Goal: Task Accomplishment & Management: Manage account settings

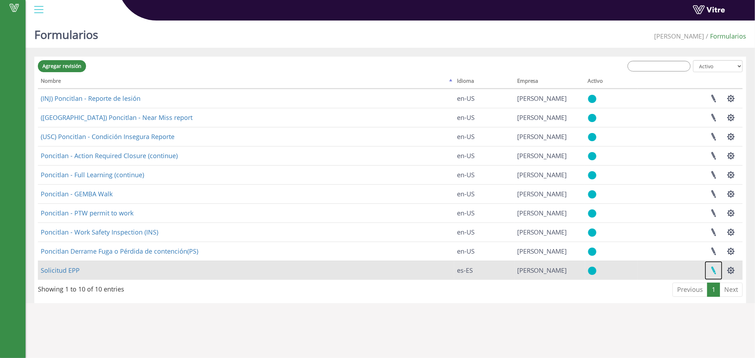
click at [712, 273] on link at bounding box center [714, 270] width 18 height 19
click at [69, 273] on link "Solicitud EPP" at bounding box center [60, 270] width 39 height 8
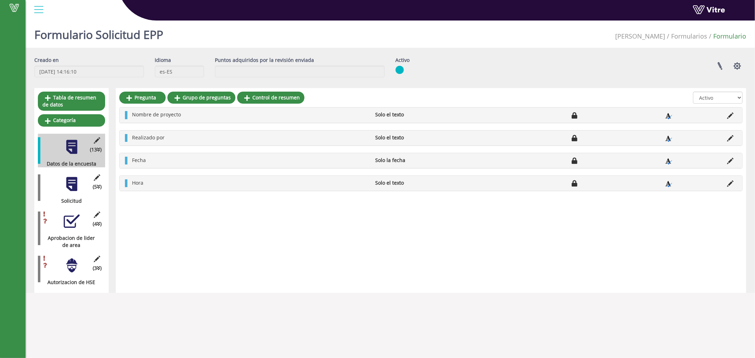
click at [62, 266] on div "(3 ) Autorizacion de HSE" at bounding box center [71, 269] width 67 height 34
click at [71, 218] on div at bounding box center [72, 221] width 16 height 16
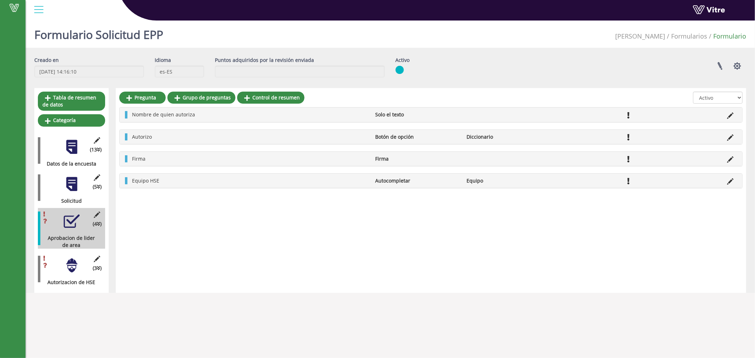
click at [394, 181] on li "Autocompletar" at bounding box center [417, 180] width 91 height 7
click at [733, 181] on icon at bounding box center [730, 181] width 6 height 6
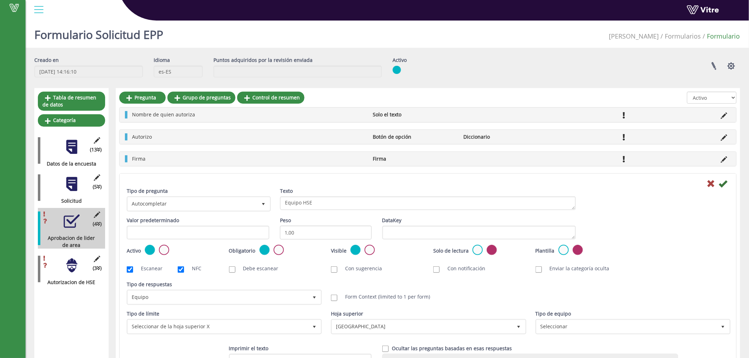
scroll to position [44, 0]
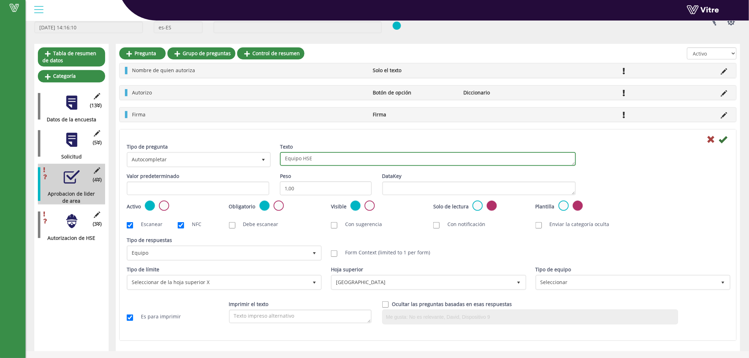
click at [315, 161] on textarea "Equipo HSE" at bounding box center [428, 159] width 296 height 14
click at [341, 154] on textarea "Equipo HSE" at bounding box center [428, 159] width 296 height 14
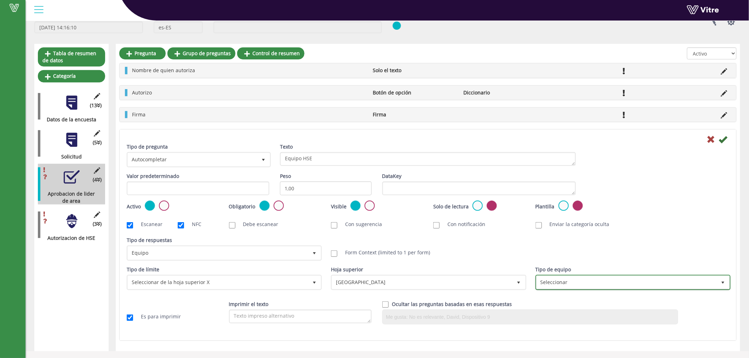
click at [572, 282] on span "Seleccionar" at bounding box center [627, 282] width 180 height 13
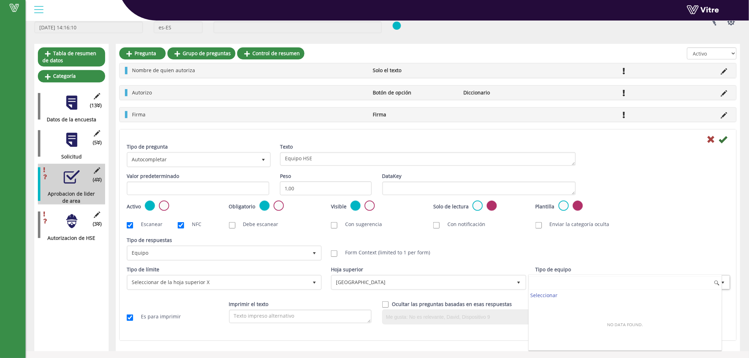
click at [572, 282] on input at bounding box center [625, 282] width 193 height 13
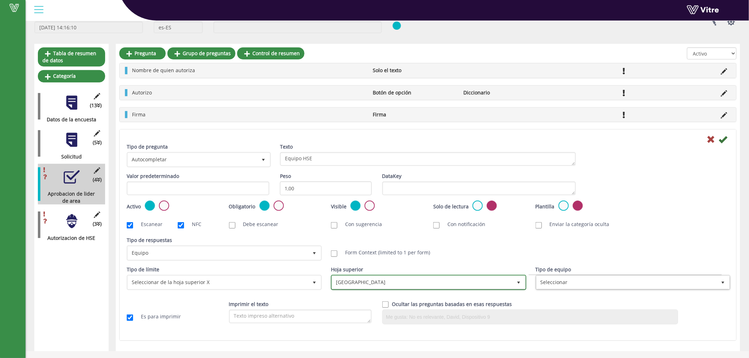
click at [440, 284] on span "Mexico" at bounding box center [422, 282] width 180 height 13
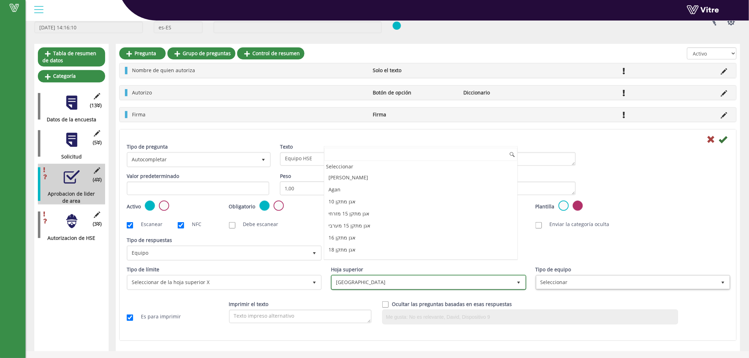
scroll to position [264, 0]
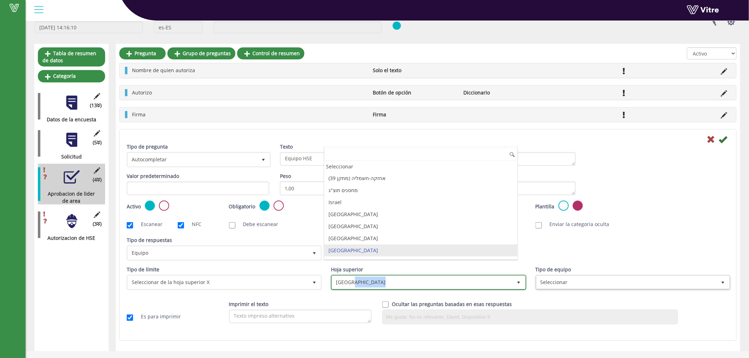
click at [440, 284] on span "Mexico" at bounding box center [422, 282] width 180 height 13
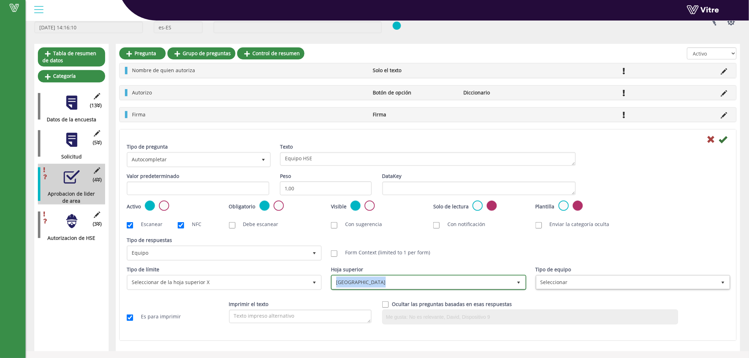
click at [440, 284] on span "Mexico" at bounding box center [422, 282] width 180 height 13
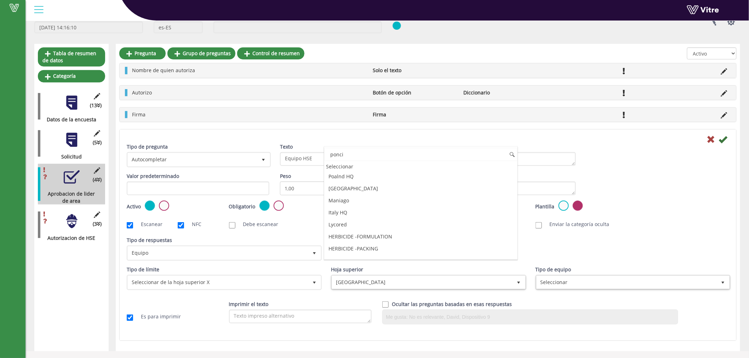
scroll to position [0, 0]
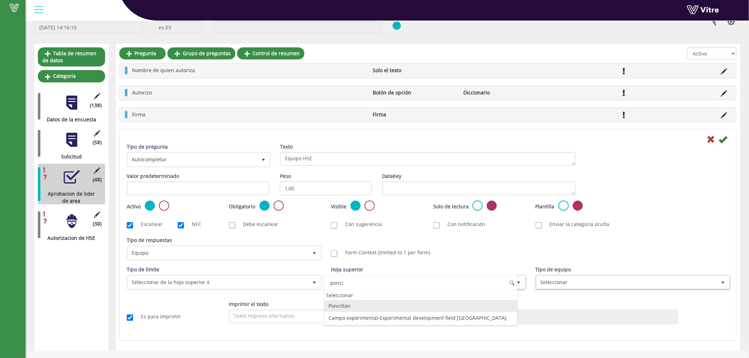
click at [332, 305] on li "Poncitlan" at bounding box center [420, 306] width 193 height 12
type input "ponci"
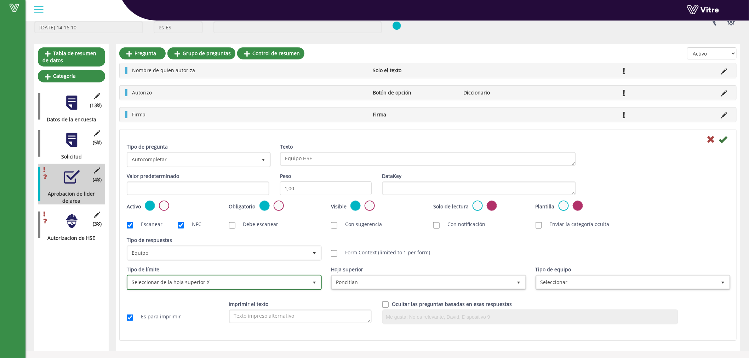
click at [216, 284] on span "Seleccionar de la hoja superior X" at bounding box center [218, 282] width 180 height 13
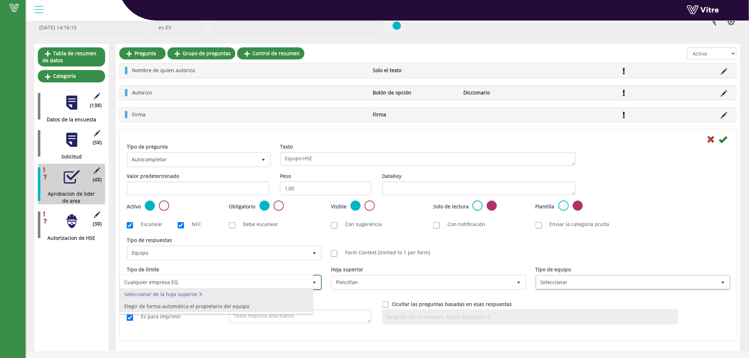
click at [224, 310] on li "Elegir de forma automática el propietario del equipo" at bounding box center [216, 307] width 193 height 12
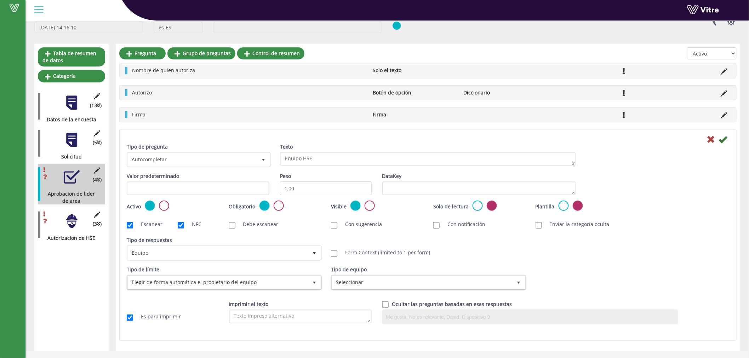
click at [400, 291] on div "Tipo de equipo Seleccionar" at bounding box center [428, 280] width 204 height 29
click at [398, 276] on span "Seleccionar" at bounding box center [422, 282] width 180 height 13
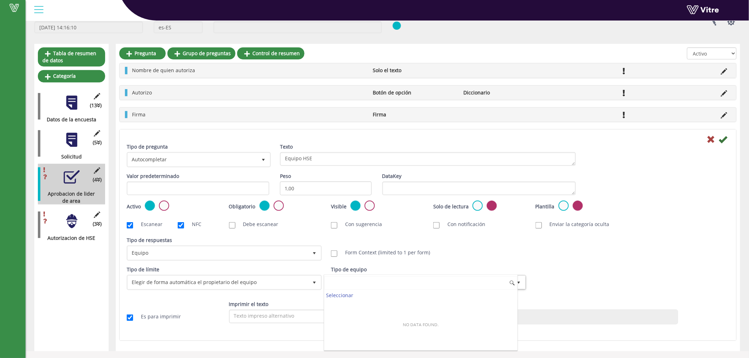
click at [396, 283] on input at bounding box center [420, 282] width 193 height 13
click at [299, 285] on span "Elegir de forma automática el propietario del equipo" at bounding box center [218, 282] width 180 height 13
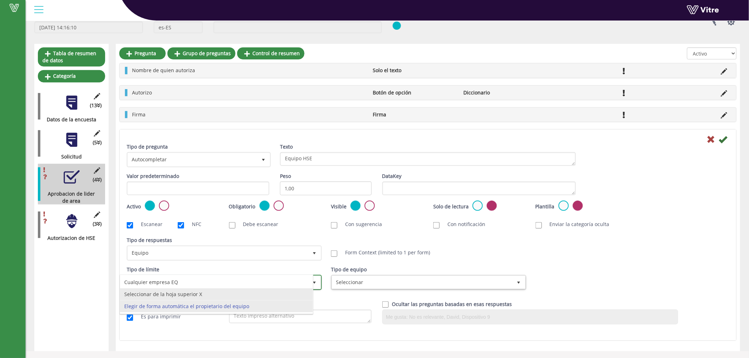
click at [209, 295] on li "Seleccionar de la hoja superior X" at bounding box center [216, 294] width 193 height 12
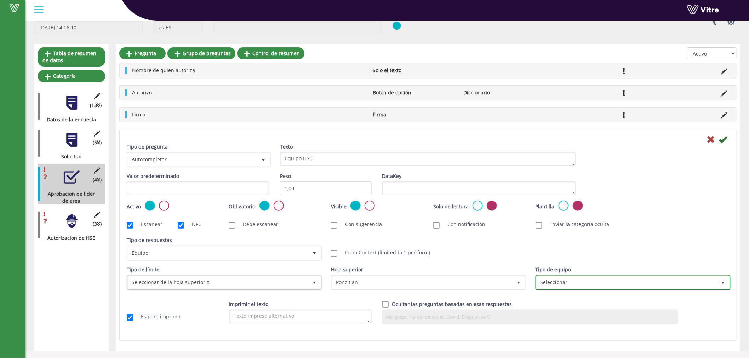
click at [594, 276] on span "Seleccionar" at bounding box center [627, 282] width 180 height 13
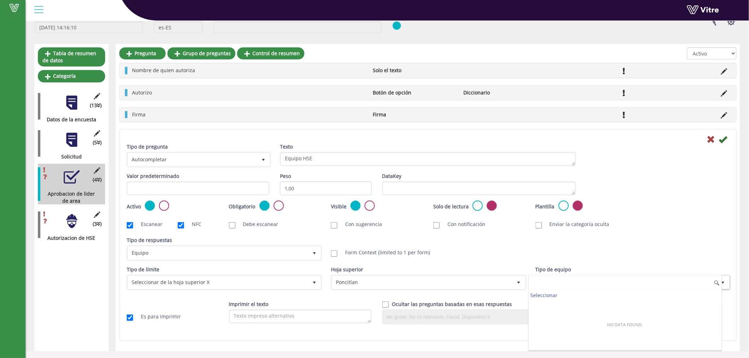
click at [594, 275] on div "Seleccionar No data found." at bounding box center [625, 313] width 194 height 76
click at [726, 135] on icon at bounding box center [723, 139] width 8 height 8
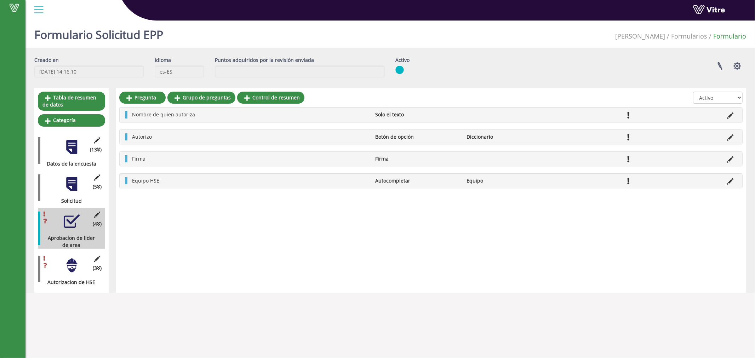
click at [77, 263] on div at bounding box center [72, 266] width 16 height 16
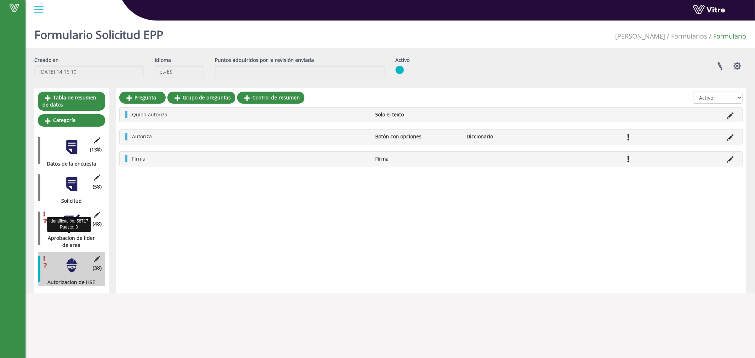
click at [70, 238] on div "Aprobacion de lider de area" at bounding box center [69, 242] width 62 height 14
click at [97, 214] on icon at bounding box center [97, 215] width 9 height 6
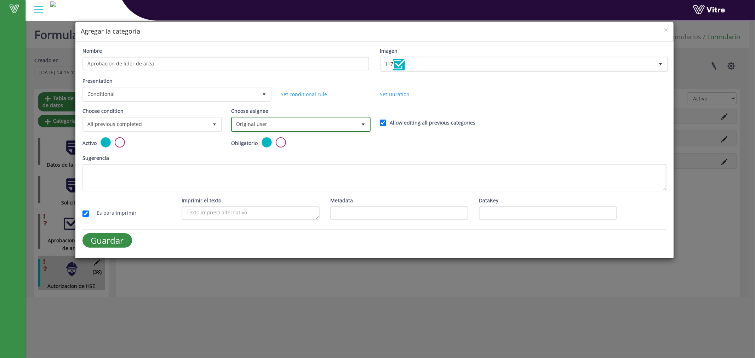
click at [281, 124] on span "Original user" at bounding box center [294, 124] width 125 height 13
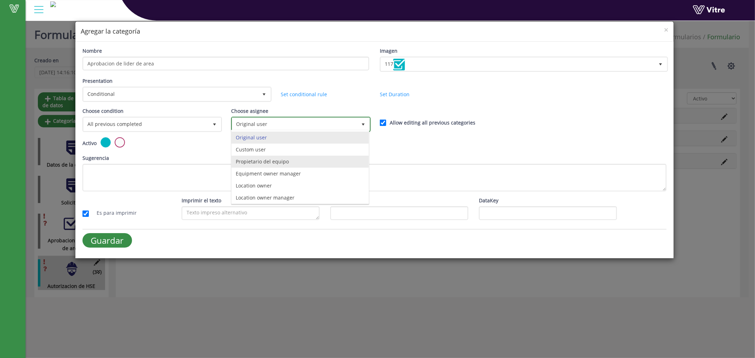
click at [281, 162] on li "Propietario del equipo" at bounding box center [299, 162] width 137 height 12
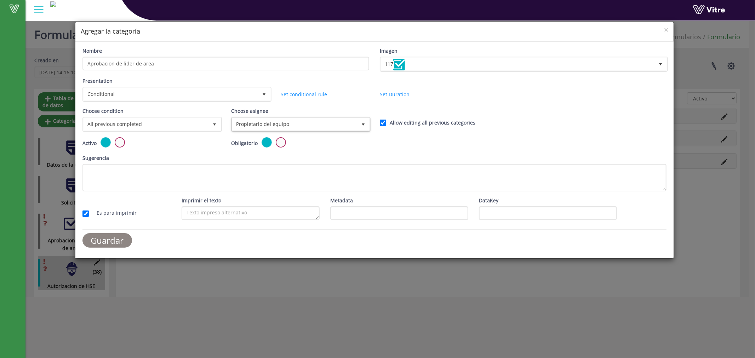
click at [97, 239] on input "Guardar" at bounding box center [107, 240] width 50 height 15
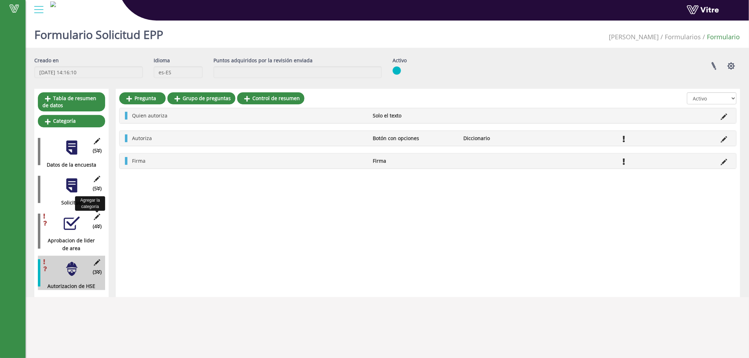
click at [97, 216] on icon at bounding box center [97, 217] width 9 height 6
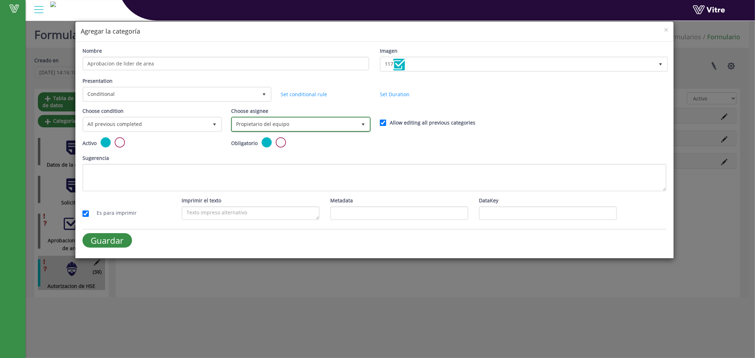
click at [308, 121] on span "Propietario del equipo" at bounding box center [294, 124] width 125 height 13
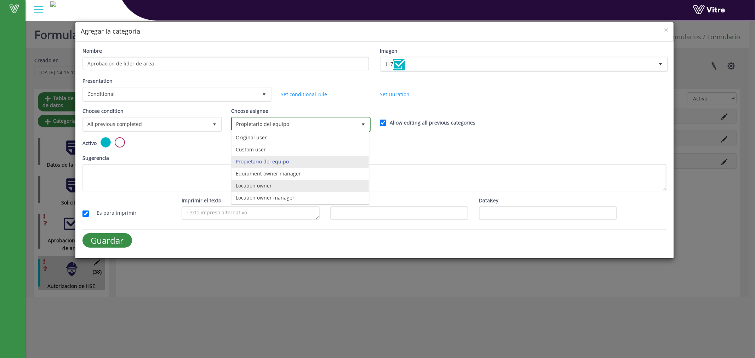
click at [272, 186] on li "Location owner" at bounding box center [299, 186] width 137 height 12
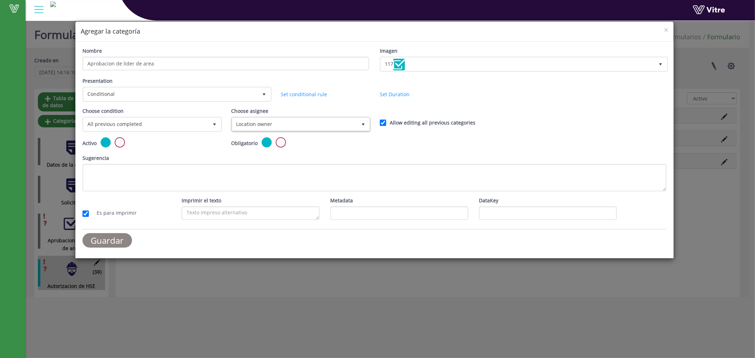
click at [110, 236] on input "Guardar" at bounding box center [107, 240] width 50 height 15
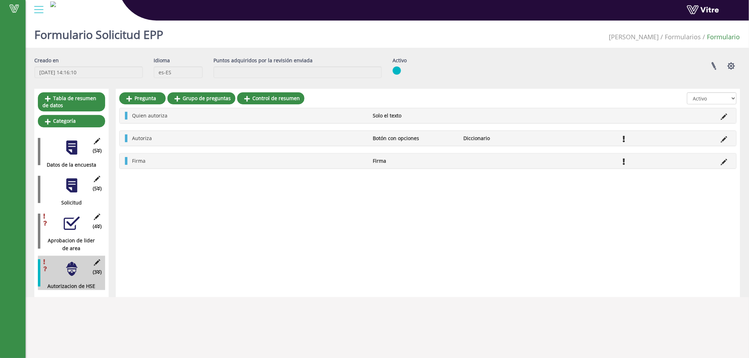
click at [384, 259] on div "Pregunta Grupo de preguntas Control de resumen Todos Activo No está activo Quie…" at bounding box center [428, 193] width 624 height 208
click at [71, 270] on div at bounding box center [72, 269] width 16 height 16
click at [97, 264] on icon at bounding box center [97, 262] width 9 height 6
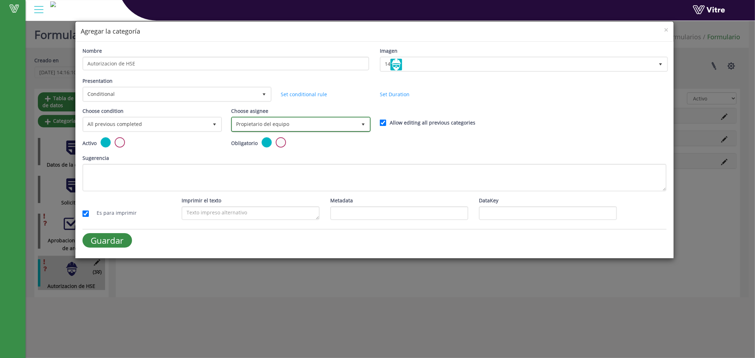
click at [347, 128] on span "Propietario del equipo" at bounding box center [294, 124] width 125 height 13
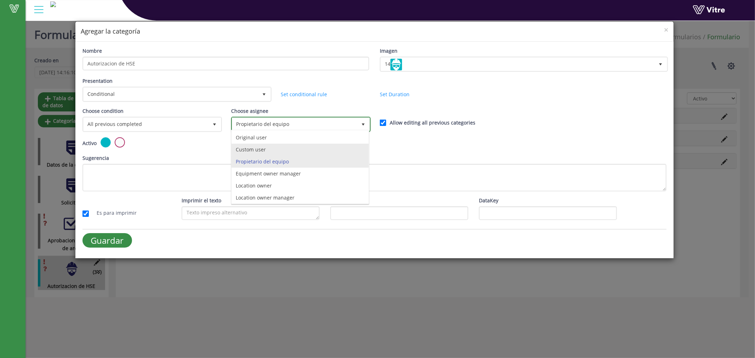
click at [274, 149] on li "Custom user" at bounding box center [299, 150] width 137 height 12
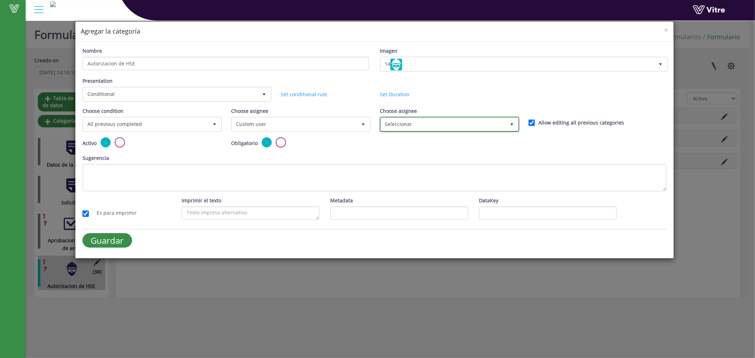
click at [441, 124] on span "Seleccionar" at bounding box center [443, 124] width 125 height 13
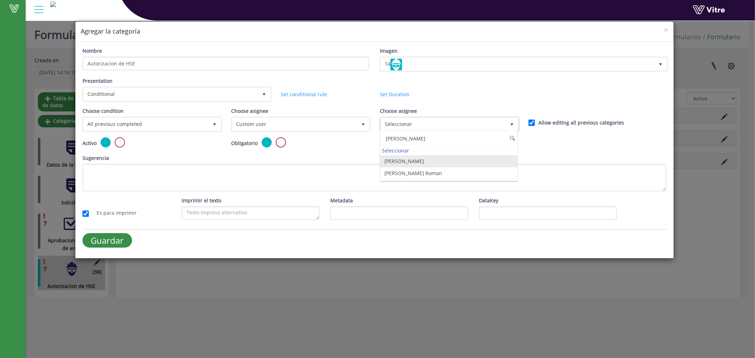
click at [418, 162] on li "Alan Flores Gomez" at bounding box center [448, 161] width 137 height 12
type input "alan"
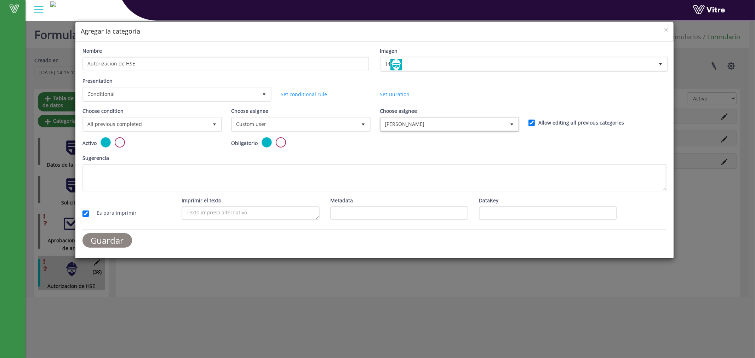
click at [106, 239] on input "Guardar" at bounding box center [107, 240] width 50 height 15
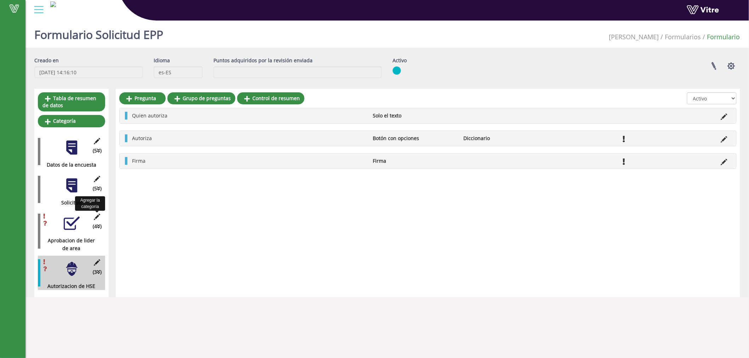
click at [99, 215] on icon at bounding box center [97, 217] width 9 height 6
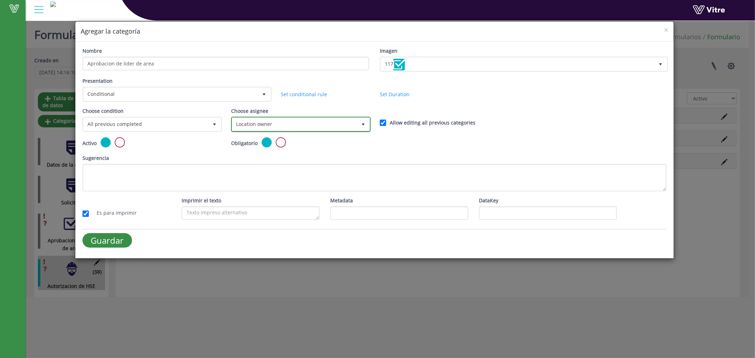
click at [314, 124] on span "Location owner" at bounding box center [294, 124] width 125 height 13
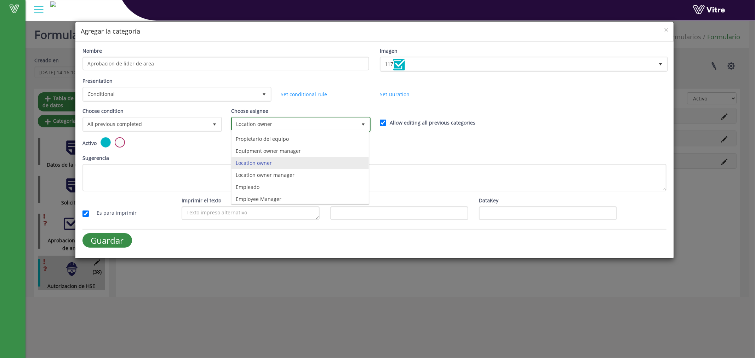
scroll to position [21, 0]
click at [268, 166] on li "Location owner" at bounding box center [299, 165] width 137 height 12
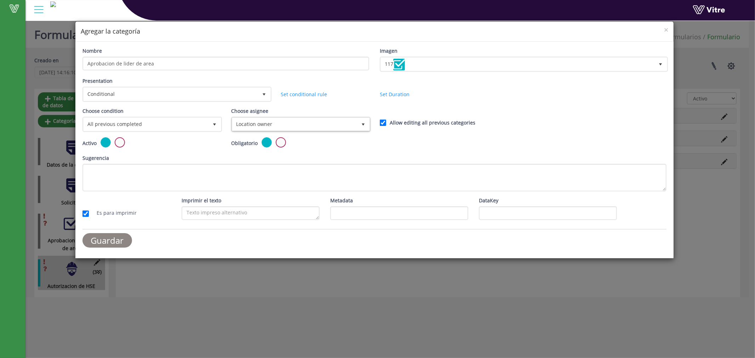
click at [123, 234] on input "Guardar" at bounding box center [107, 240] width 50 height 15
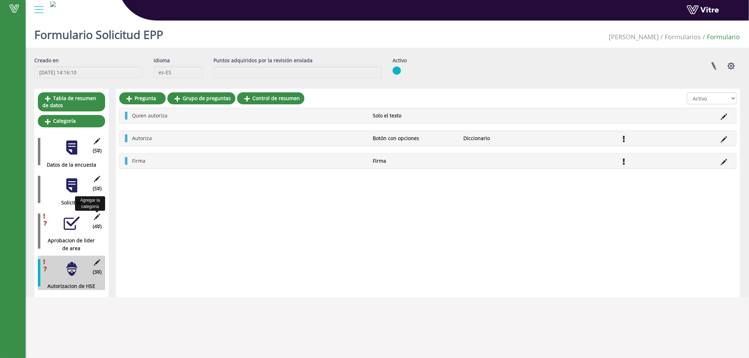
click at [94, 215] on icon at bounding box center [97, 217] width 9 height 6
click at [97, 219] on icon at bounding box center [97, 217] width 9 height 6
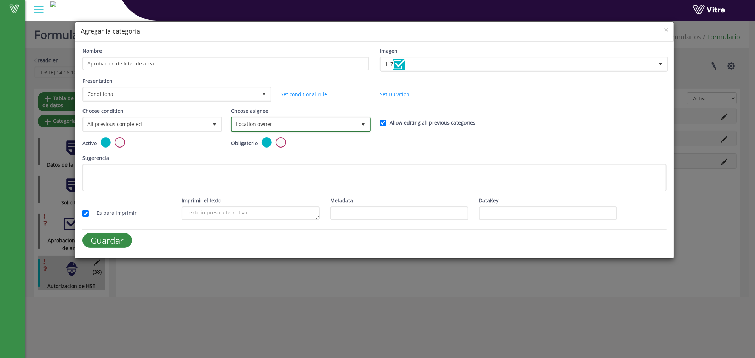
click at [322, 121] on span "Location owner" at bounding box center [294, 124] width 125 height 13
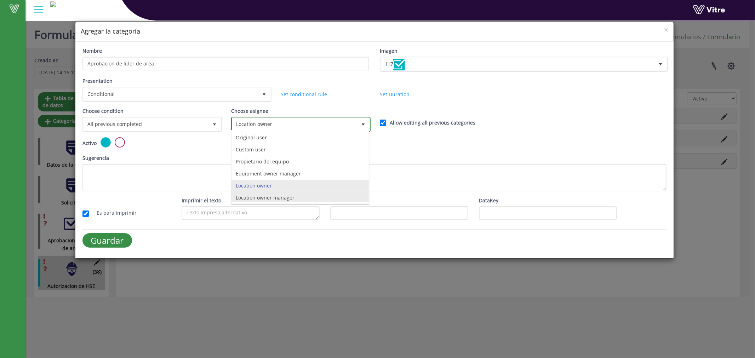
click at [304, 199] on li "Location owner manager" at bounding box center [299, 198] width 137 height 12
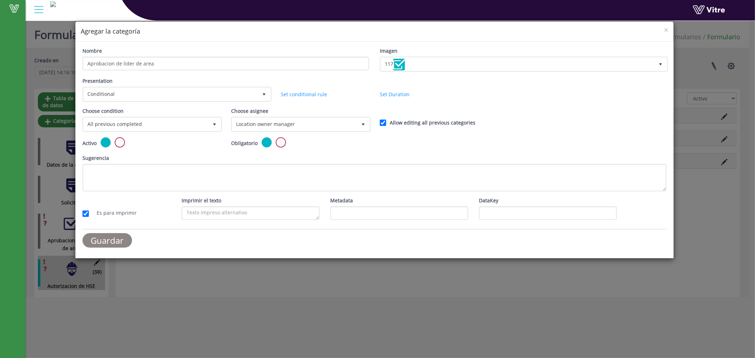
click at [108, 235] on input "Guardar" at bounding box center [107, 240] width 50 height 15
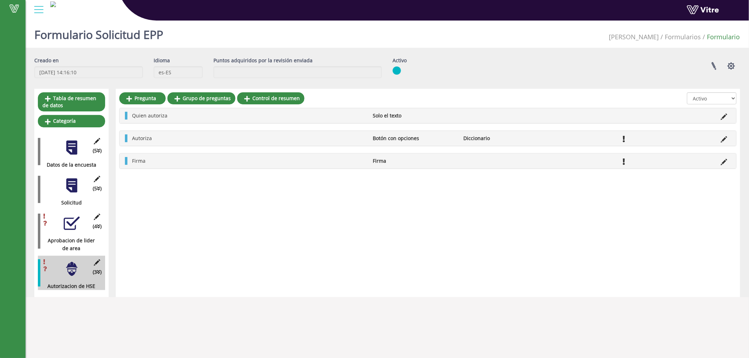
click at [68, 188] on div at bounding box center [72, 186] width 16 height 16
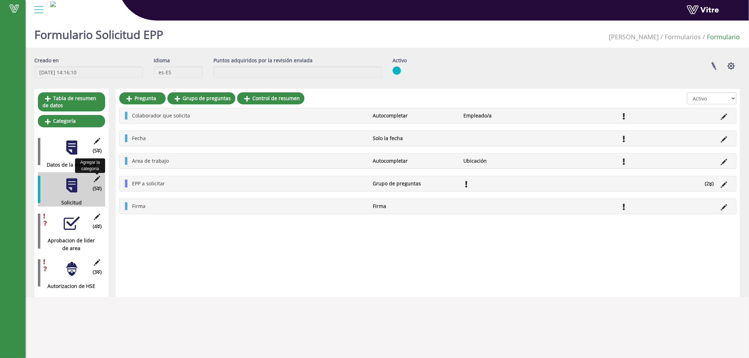
click at [96, 180] on icon at bounding box center [97, 179] width 9 height 6
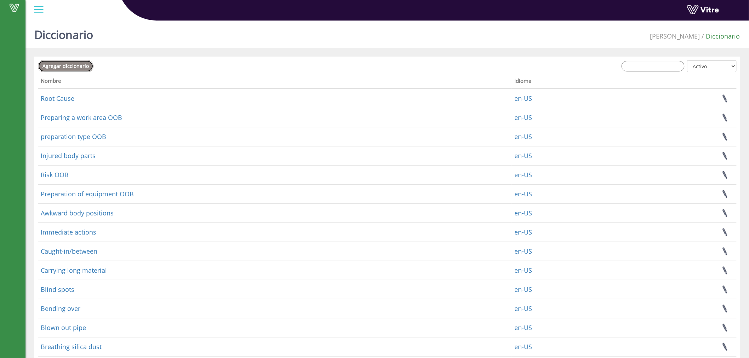
click at [76, 66] on span "Agregar diccionario" at bounding box center [65, 66] width 46 height 7
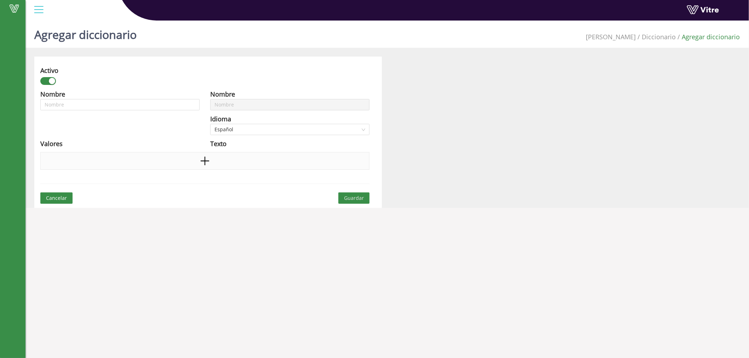
click at [209, 160] on icon "plus" at bounding box center [205, 161] width 11 height 11
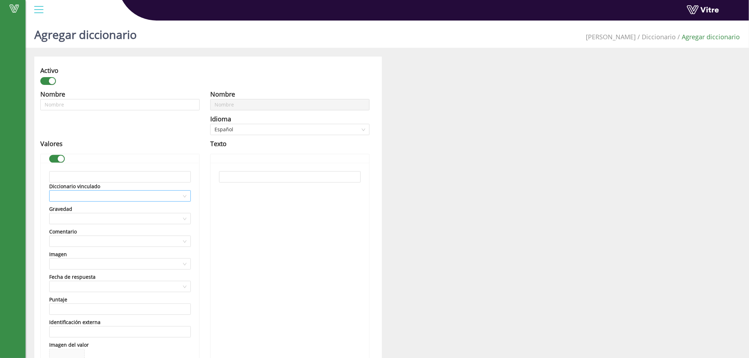
scroll to position [65, 0]
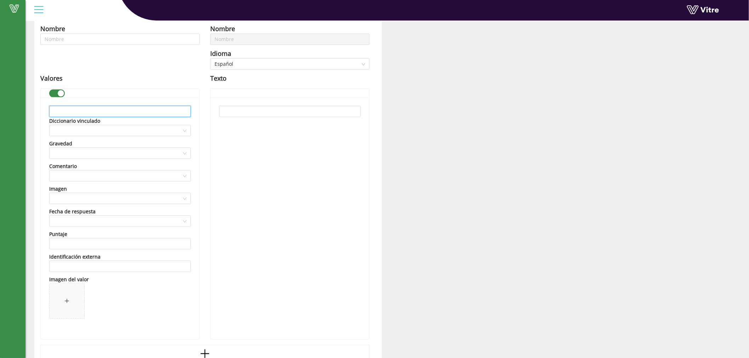
click at [150, 113] on input "text" at bounding box center [120, 111] width 142 height 11
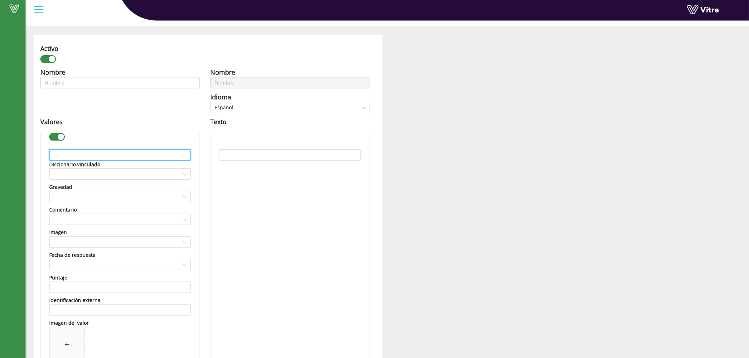
scroll to position [0, 0]
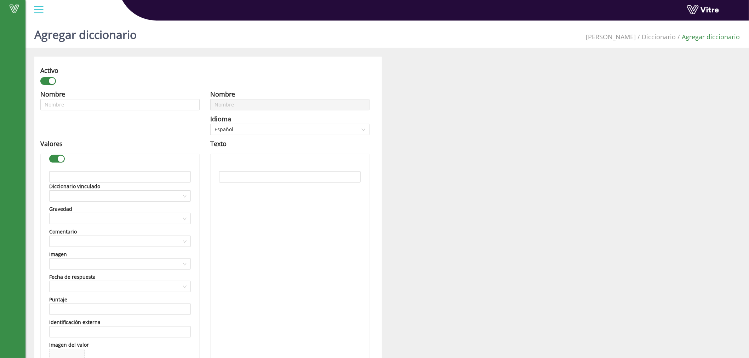
click at [494, 70] on div "Activo Nombre Idioma English Valores Diccionario vinculado Gravedad Comentario …" at bounding box center [387, 262] width 716 height 410
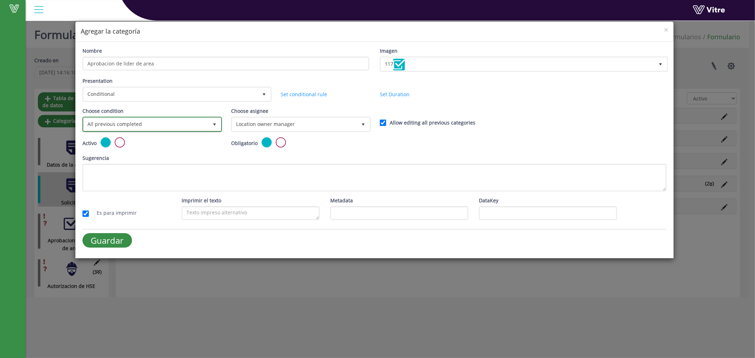
click at [212, 122] on span "select" at bounding box center [215, 125] width 6 height 6
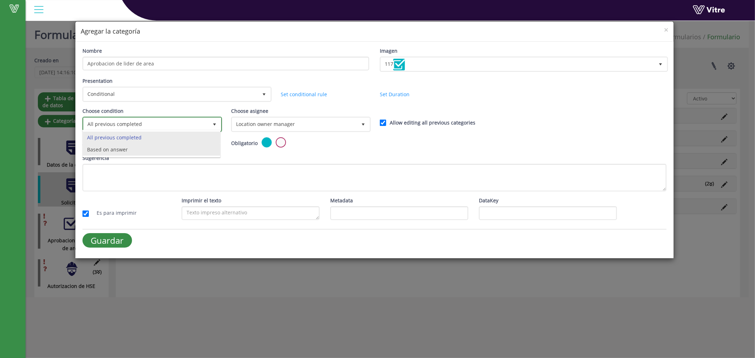
click at [185, 151] on li "Based on answer" at bounding box center [151, 150] width 137 height 12
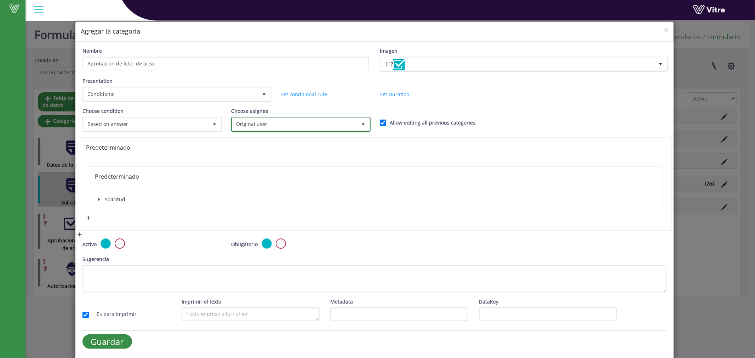
click at [285, 125] on span "Original user" at bounding box center [294, 124] width 125 height 13
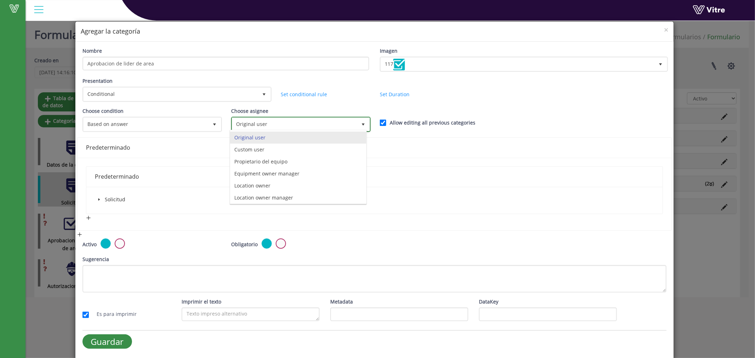
drag, startPoint x: 367, startPoint y: 168, endPoint x: 370, endPoint y: 194, distance: 26.3
click at [370, 194] on div "Nombre Aprobacion de lider de area Imagen 117 117 Presentation Conditional 5 Se…" at bounding box center [374, 201] width 599 height 318
click at [261, 174] on li "Location owner" at bounding box center [298, 173] width 136 height 12
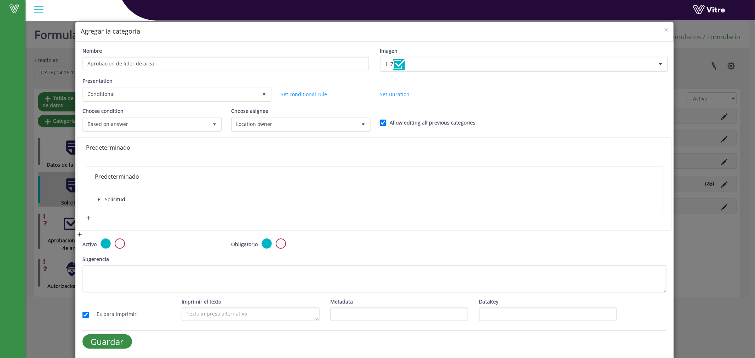
click at [130, 167] on div "Predeterminado" at bounding box center [375, 177] width 560 height 20
click at [99, 198] on icon "caret-down" at bounding box center [99, 200] width 4 height 4
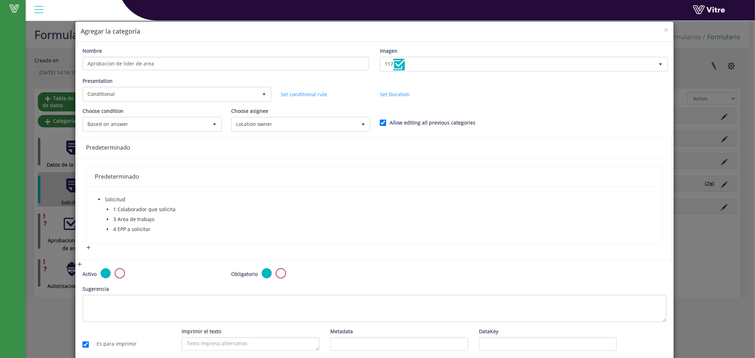
click at [109, 217] on span at bounding box center [107, 219] width 8 height 8
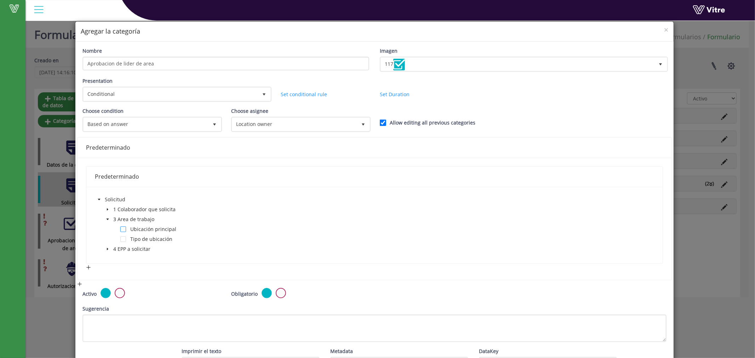
click at [122, 229] on span at bounding box center [123, 230] width 6 height 6
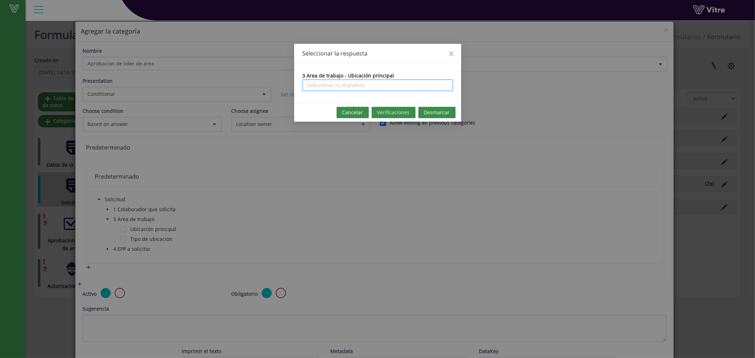
click at [359, 88] on input "search" at bounding box center [378, 85] width 142 height 11
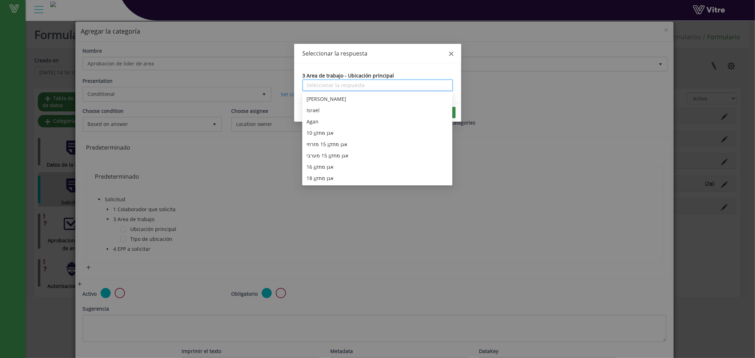
click at [456, 53] on span "Close" at bounding box center [451, 54] width 20 height 20
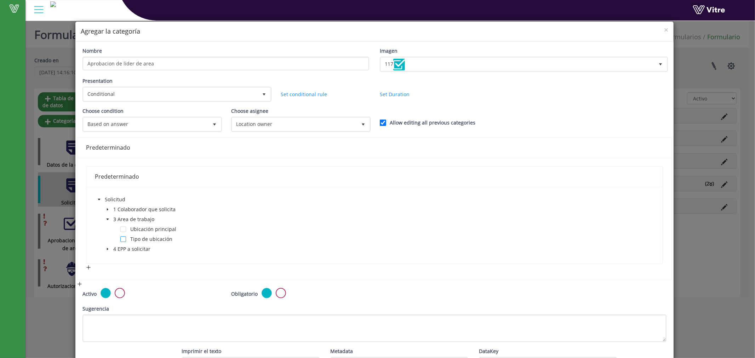
click at [122, 238] on span at bounding box center [123, 239] width 6 height 6
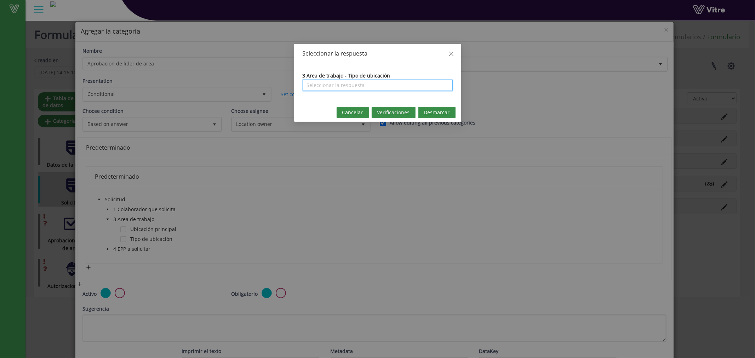
click at [375, 88] on input "search" at bounding box center [378, 85] width 142 height 11
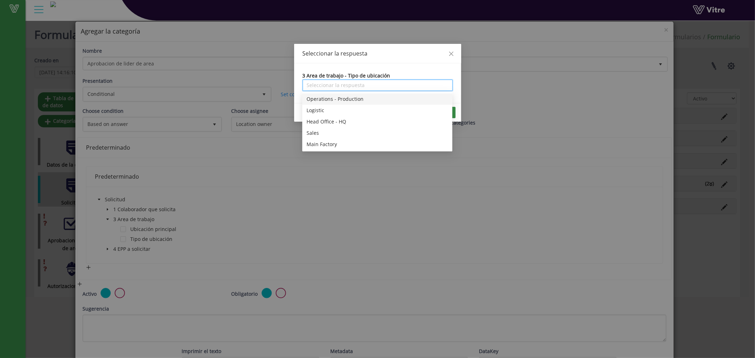
click at [356, 97] on div "Operations - Production" at bounding box center [378, 99] width 142 height 8
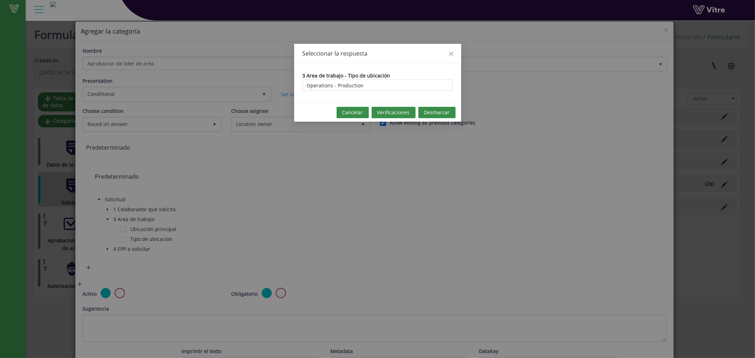
click at [388, 114] on span "Verificaciones" at bounding box center [393, 113] width 33 height 8
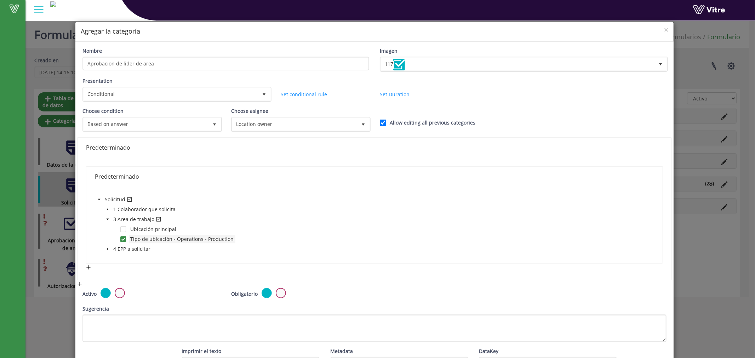
click at [215, 238] on span "Tipo de ubicación - Operations - Production" at bounding box center [182, 239] width 104 height 7
click at [123, 236] on span at bounding box center [123, 239] width 6 height 6
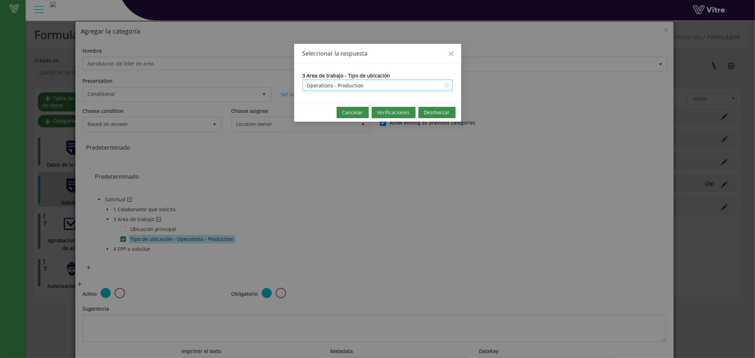
click at [361, 82] on input "Operations - Production" at bounding box center [378, 85] width 142 height 11
click at [349, 112] on span "Cancelar" at bounding box center [352, 113] width 21 height 8
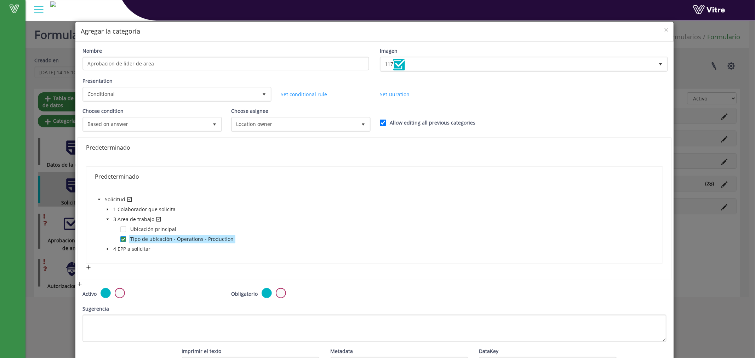
click at [121, 239] on span at bounding box center [123, 239] width 6 height 6
type input "Operations - Production"
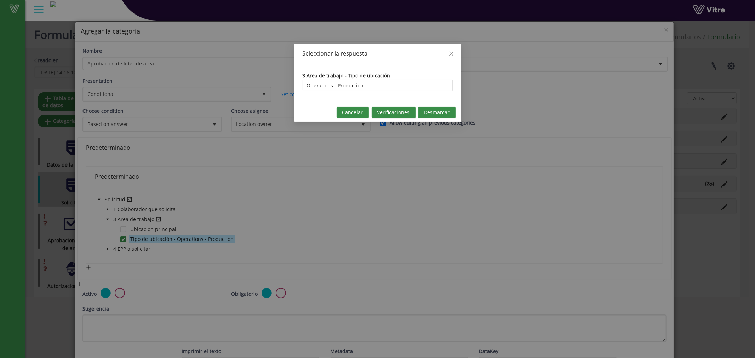
click at [431, 112] on span "Desmarcar" at bounding box center [437, 113] width 26 height 8
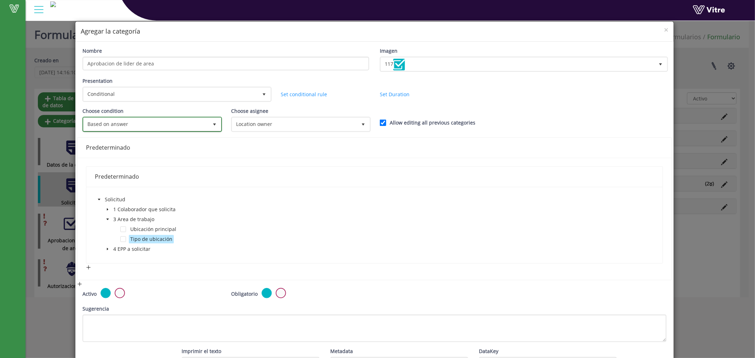
click at [182, 126] on span "Based on answer" at bounding box center [146, 124] width 125 height 13
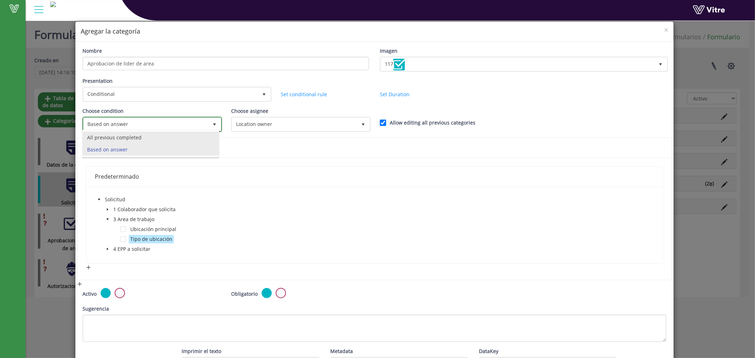
click at [174, 137] on li "All previous completed" at bounding box center [151, 138] width 136 height 12
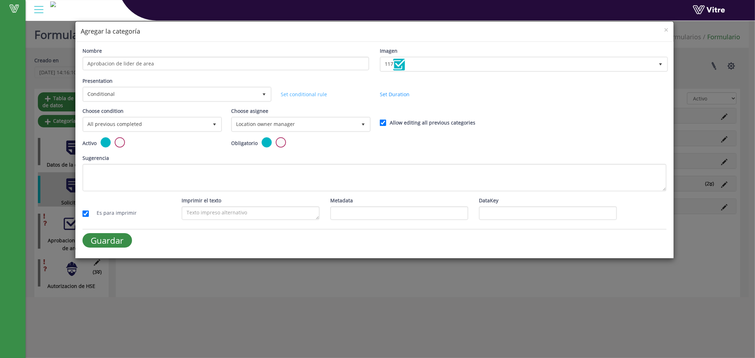
click at [305, 93] on link "Set conditional rule" at bounding box center [304, 94] width 46 height 7
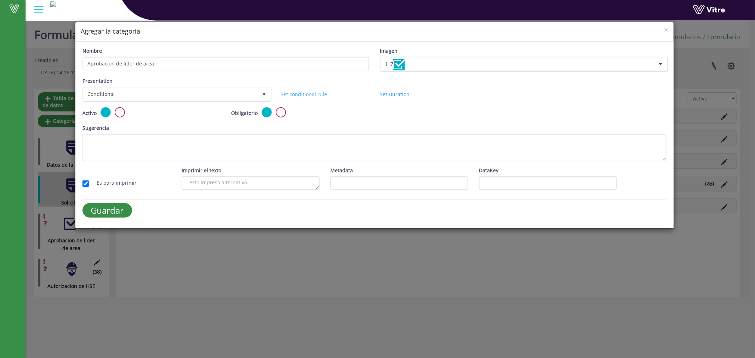
click at [305, 93] on link "Set conditional rule" at bounding box center [304, 94] width 46 height 7
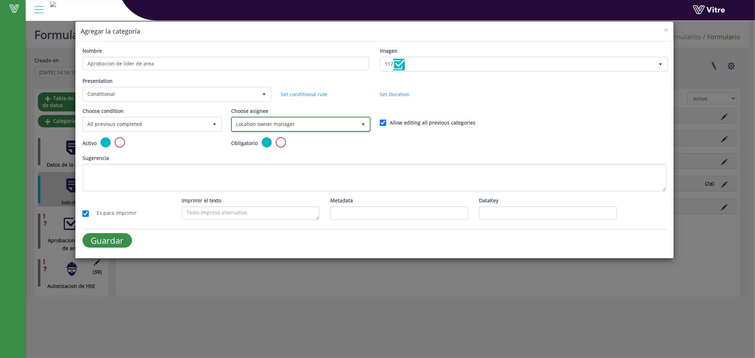
click at [311, 124] on span "Location owner manager" at bounding box center [294, 124] width 125 height 13
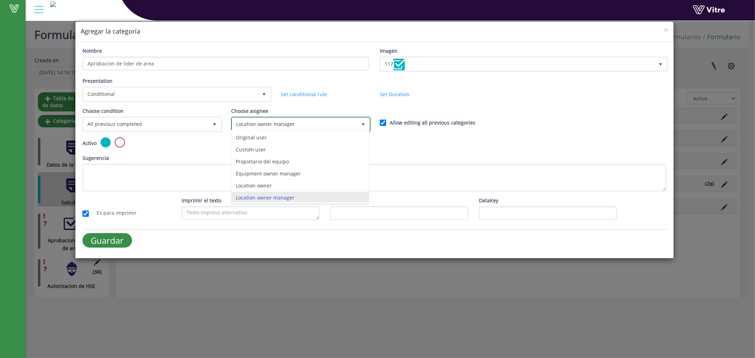
scroll to position [2, 0]
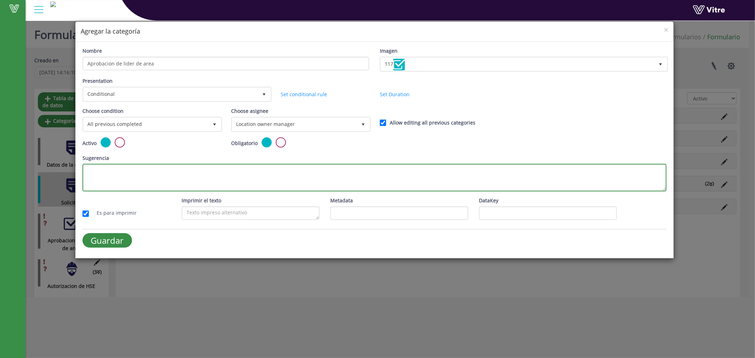
drag, startPoint x: 381, startPoint y: 171, endPoint x: 374, endPoint y: 157, distance: 15.0
click at [374, 157] on div "Sugerencia" at bounding box center [374, 172] width 584 height 37
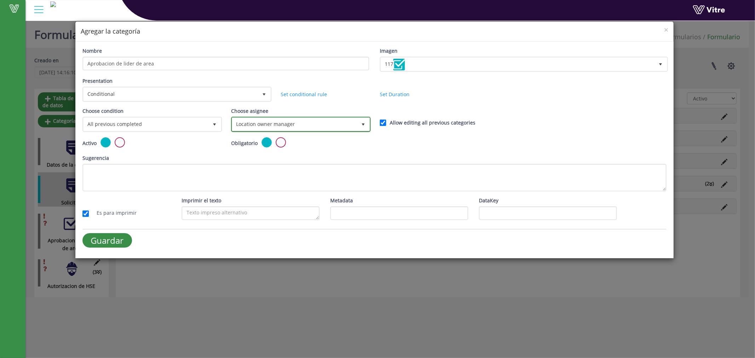
click at [306, 120] on span "Location owner manager" at bounding box center [294, 124] width 125 height 13
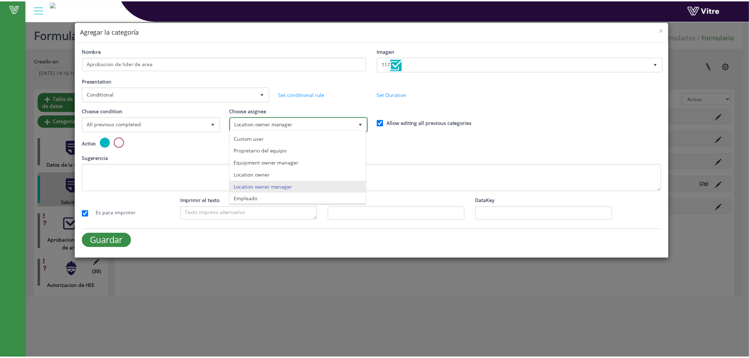
scroll to position [0, 0]
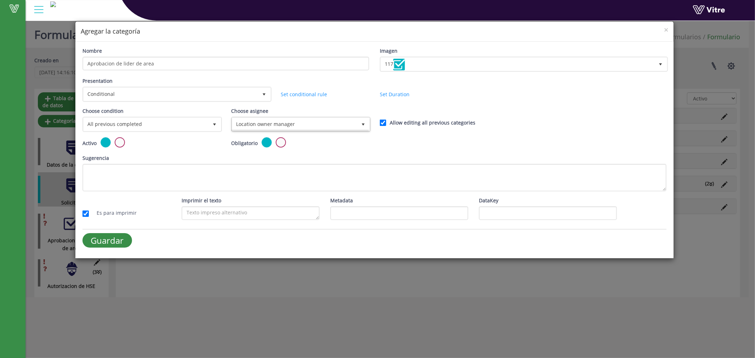
click at [335, 276] on div "× Agregar la categoría Nombre Aprobacion de lider de area Imagen 117 117 Presen…" at bounding box center [377, 179] width 755 height 358
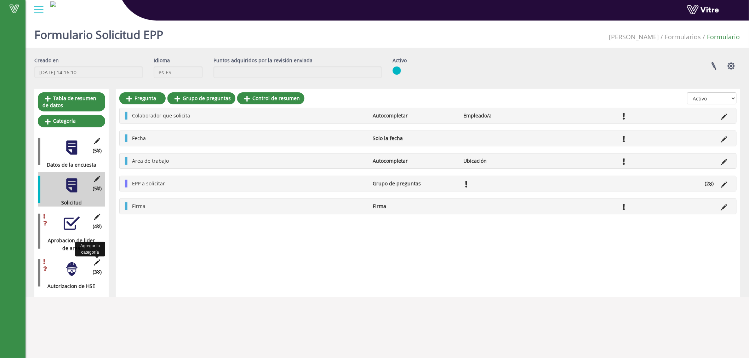
click at [95, 259] on icon at bounding box center [97, 262] width 9 height 6
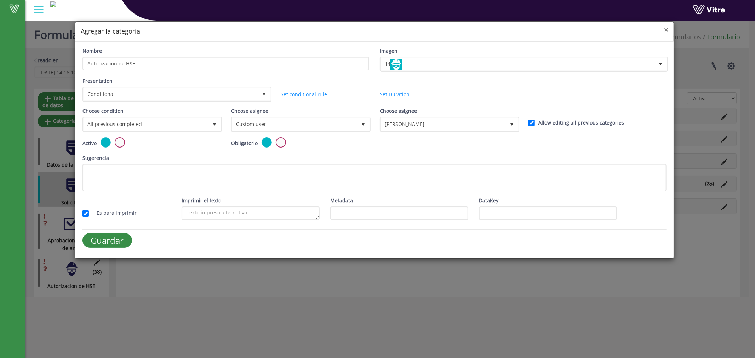
click at [664, 33] on span "×" at bounding box center [666, 30] width 4 height 10
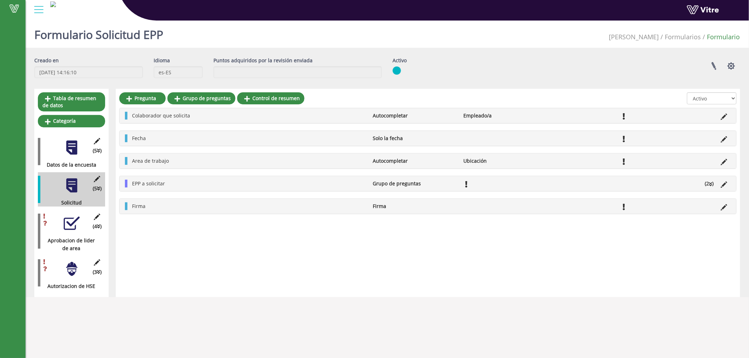
click at [40, 10] on div at bounding box center [39, 9] width 16 height 19
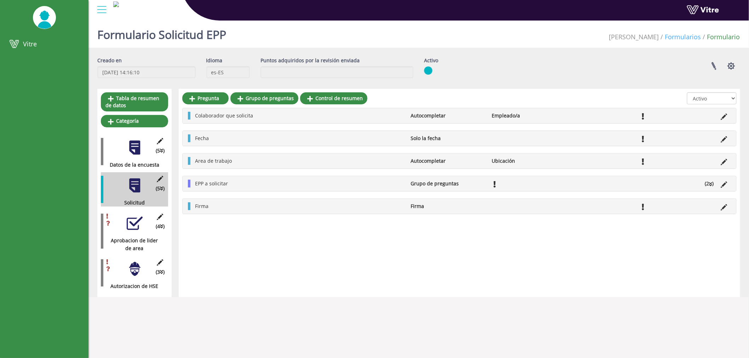
click at [678, 33] on link "Formularios" at bounding box center [683, 37] width 36 height 8
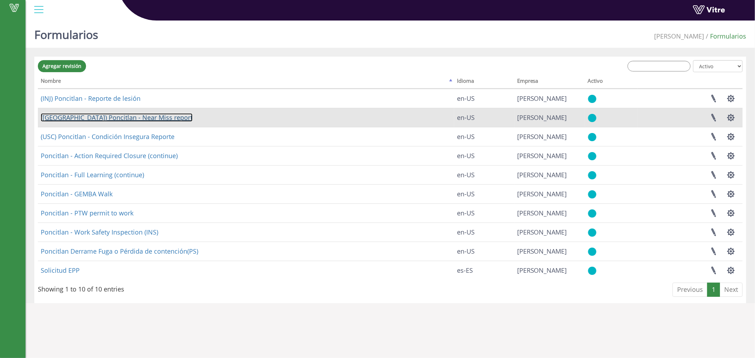
click at [108, 119] on link "([GEOGRAPHIC_DATA]) Poncitlan - Near Miss report" at bounding box center [117, 117] width 152 height 8
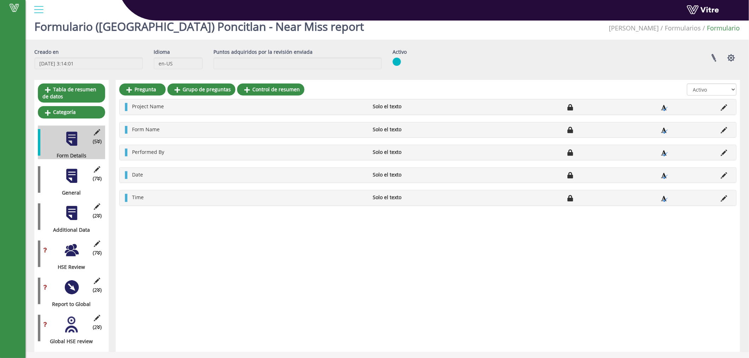
scroll to position [11, 0]
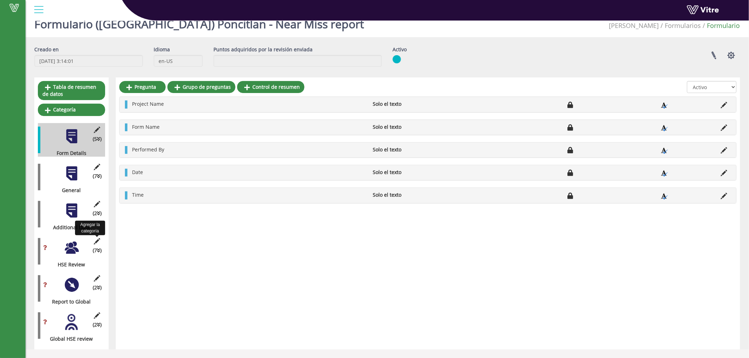
click at [97, 240] on icon at bounding box center [97, 241] width 9 height 6
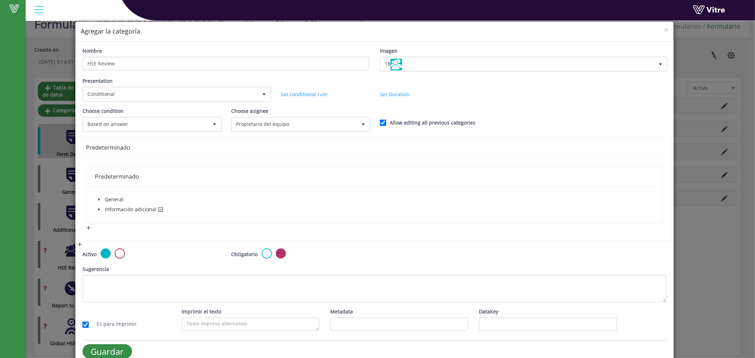
click at [98, 209] on icon "caret-down" at bounding box center [99, 210] width 4 height 4
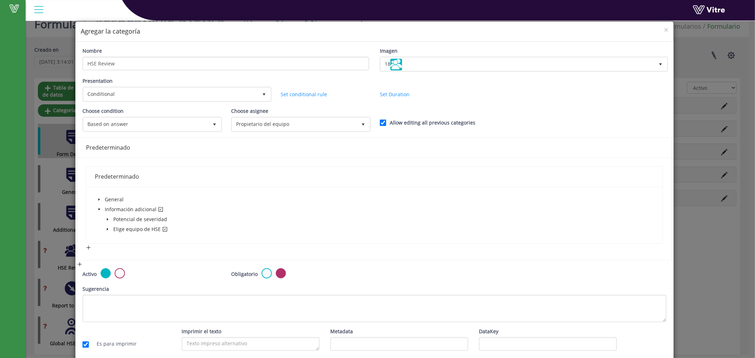
click at [106, 228] on icon "caret-down" at bounding box center [108, 230] width 4 height 4
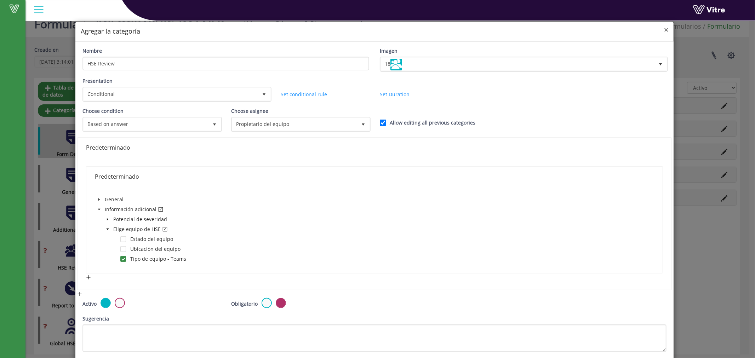
click at [664, 29] on span "×" at bounding box center [666, 30] width 4 height 10
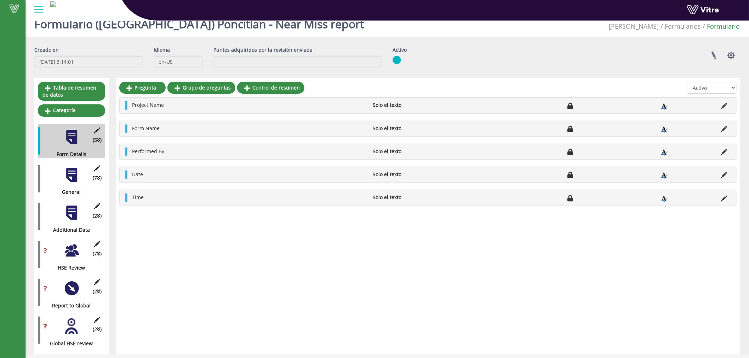
scroll to position [18, 0]
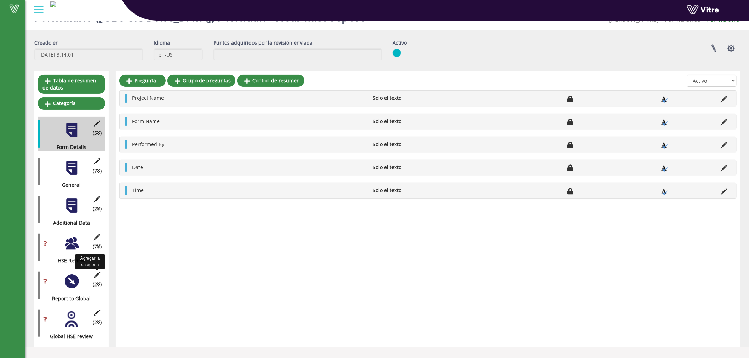
click at [96, 273] on icon at bounding box center [97, 275] width 9 height 6
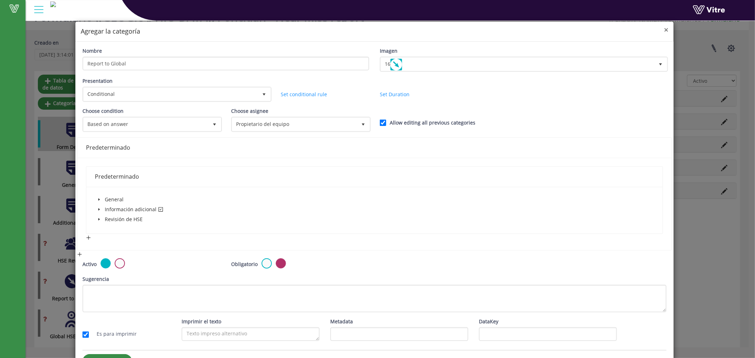
click at [664, 31] on span "×" at bounding box center [666, 30] width 4 height 10
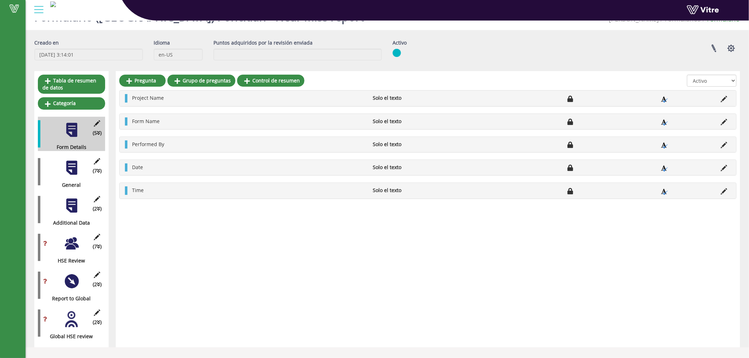
click at [34, 12] on div at bounding box center [39, 9] width 16 height 19
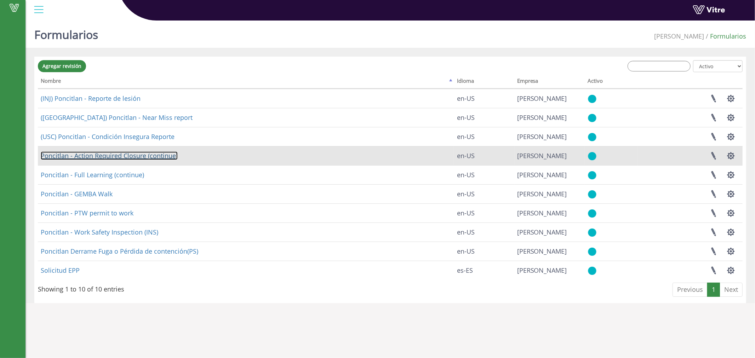
click at [165, 158] on link "Poncitlan - Action Required Closure (continue)" at bounding box center [109, 156] width 137 height 8
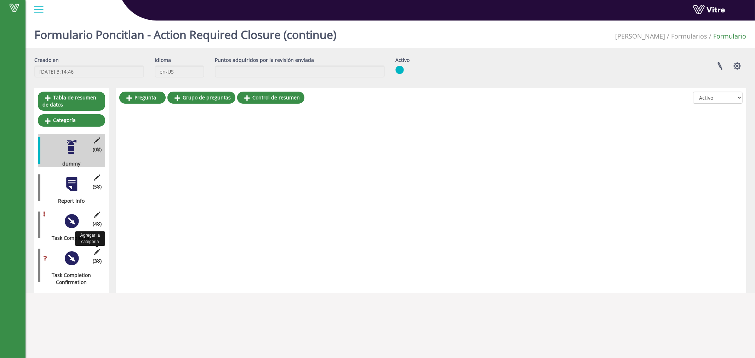
click at [95, 249] on icon at bounding box center [97, 252] width 9 height 6
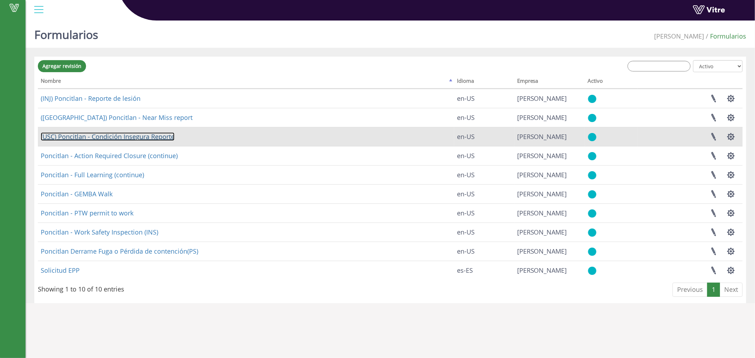
click at [110, 139] on link "(USC) Poncitlan - Condición Insegura Reporte" at bounding box center [108, 136] width 134 height 8
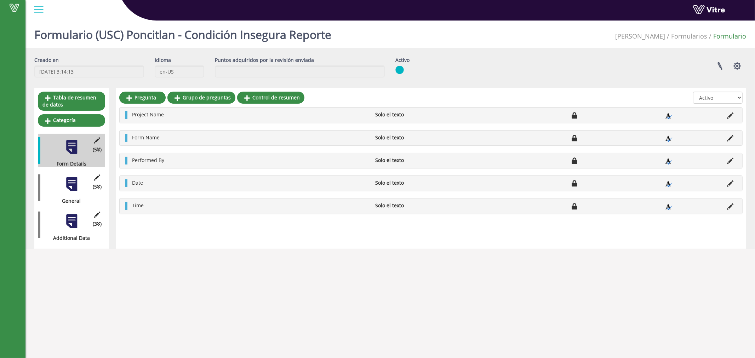
click at [71, 191] on div at bounding box center [72, 184] width 16 height 16
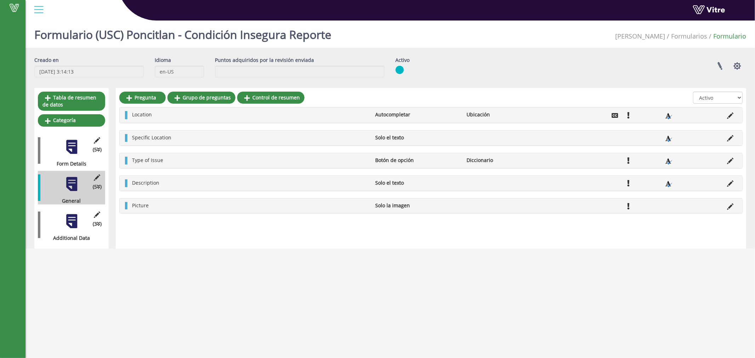
click at [71, 217] on div at bounding box center [72, 221] width 16 height 16
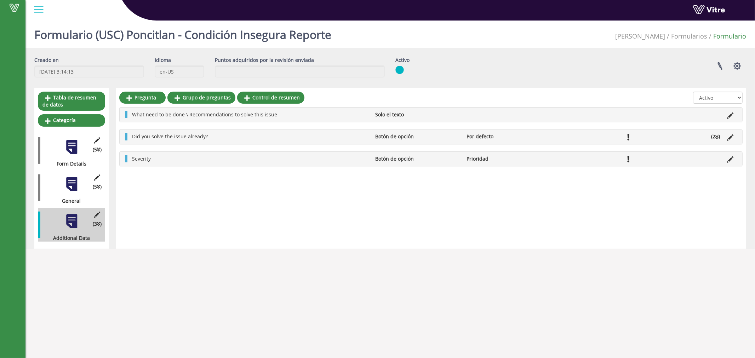
click at [70, 185] on div at bounding box center [72, 184] width 16 height 16
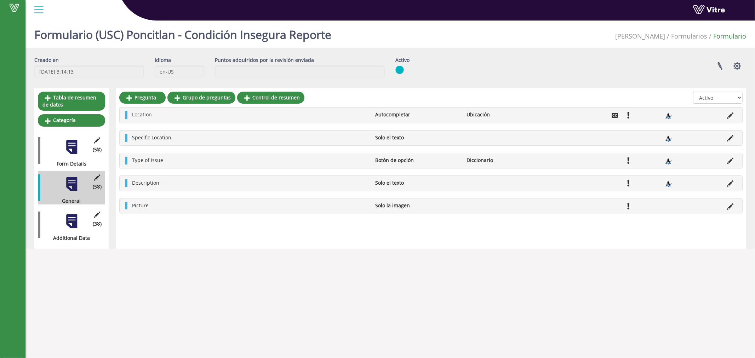
click at [37, 13] on div at bounding box center [39, 9] width 16 height 19
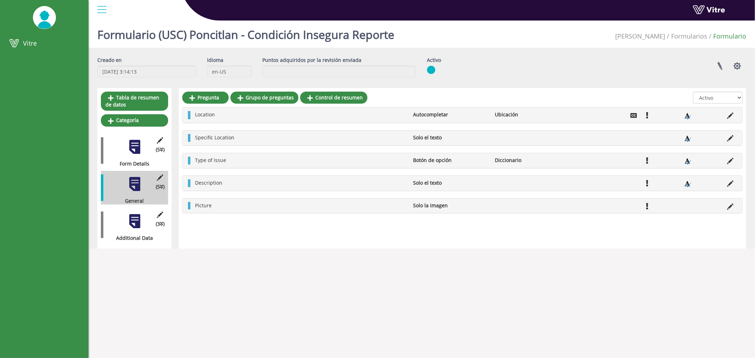
click at [681, 30] on ul "[PERSON_NAME] Formulario" at bounding box center [680, 36] width 131 height 23
click at [687, 34] on link "Formularios" at bounding box center [689, 36] width 36 height 8
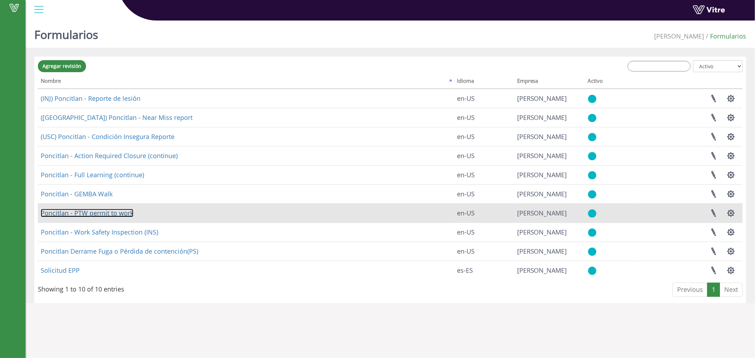
click at [92, 211] on link "Poncitlan - PTW permit to work" at bounding box center [87, 213] width 93 height 8
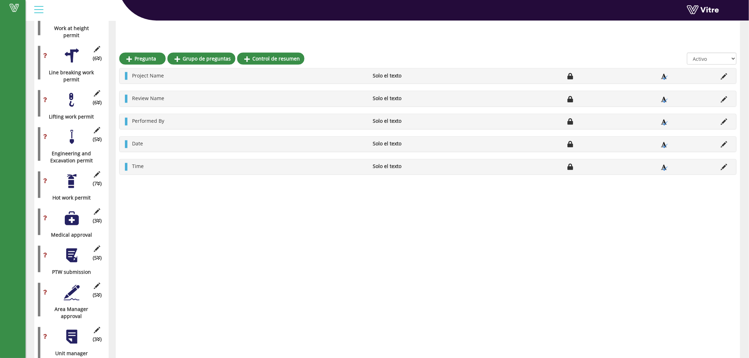
scroll to position [459, 0]
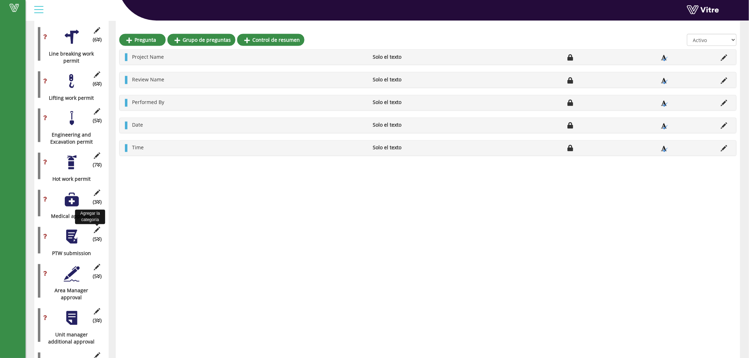
click at [96, 227] on icon at bounding box center [97, 230] width 9 height 6
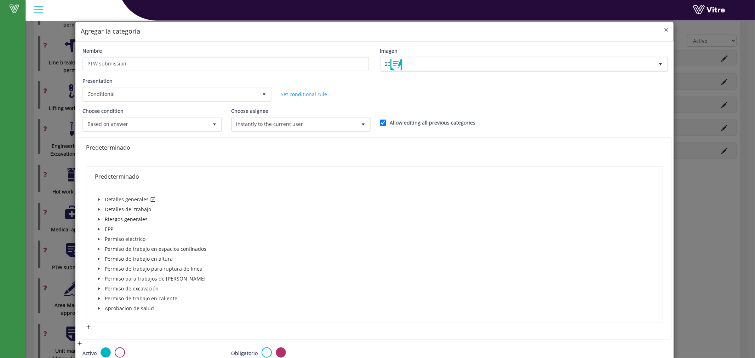
click at [664, 29] on span "×" at bounding box center [666, 30] width 4 height 10
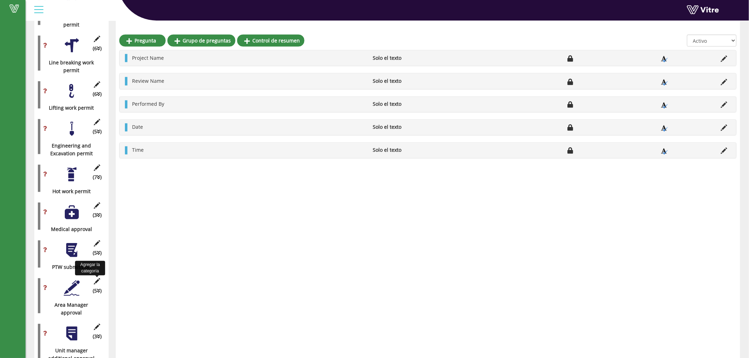
click at [98, 282] on icon at bounding box center [97, 282] width 9 height 6
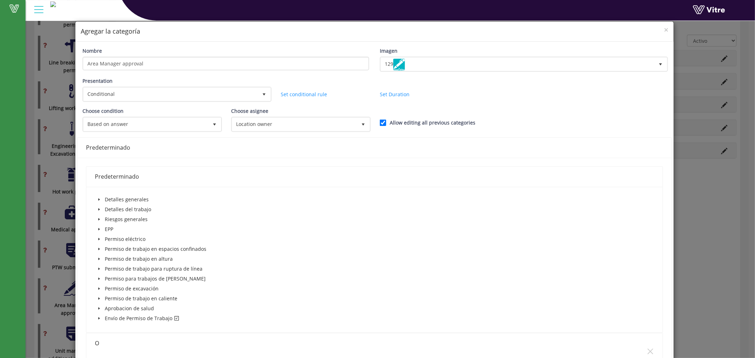
click at [97, 317] on span "caret-down" at bounding box center [99, 319] width 4 height 4
click at [664, 29] on span "×" at bounding box center [666, 30] width 4 height 10
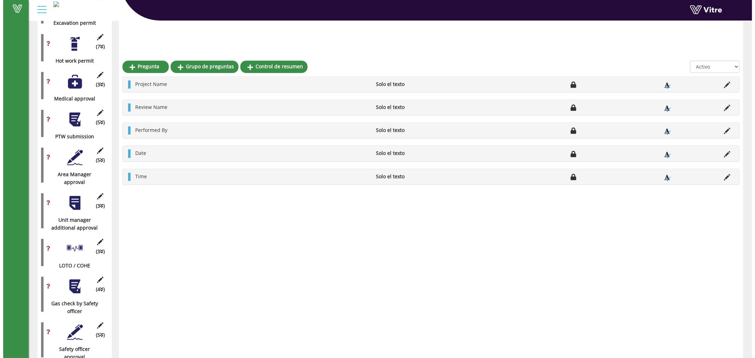
scroll to position [656, 0]
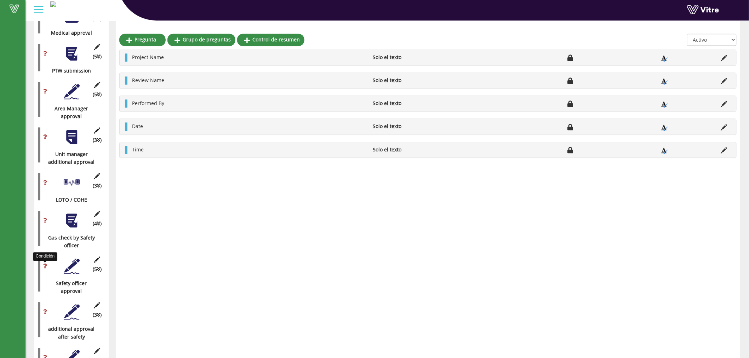
click at [45, 265] on icon at bounding box center [45, 266] width 4 height 5
click at [98, 257] on icon at bounding box center [97, 260] width 9 height 6
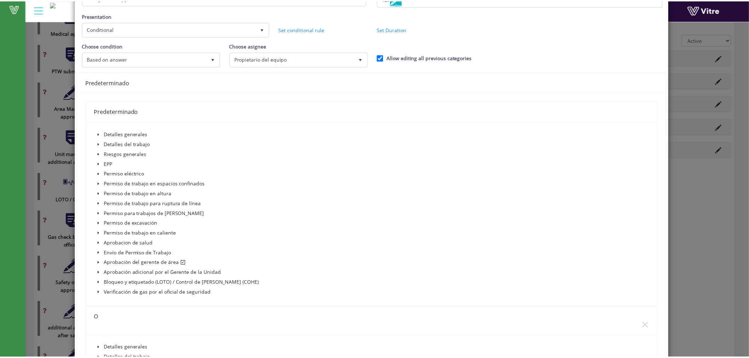
scroll to position [0, 0]
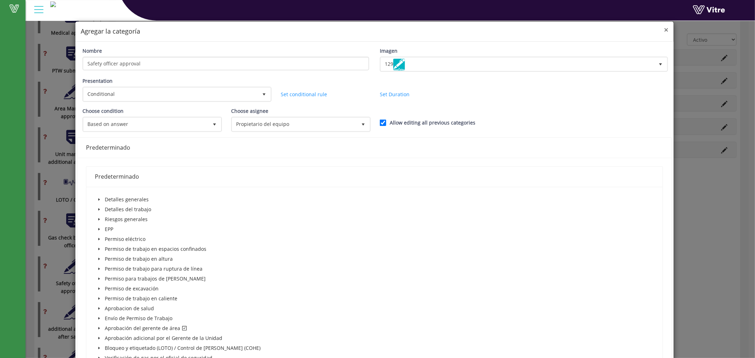
click at [664, 28] on span "×" at bounding box center [666, 30] width 4 height 10
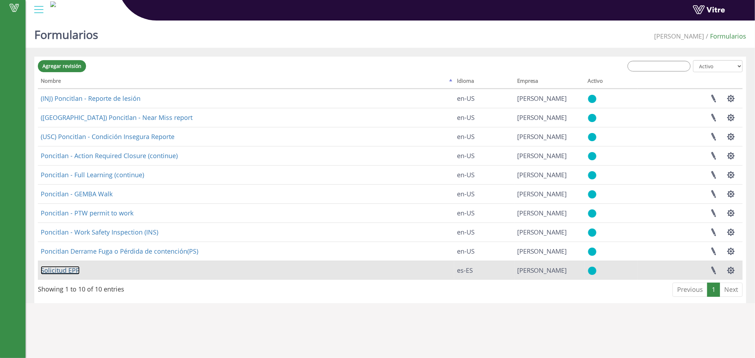
click at [57, 266] on link "Solicitud EPP" at bounding box center [60, 270] width 39 height 8
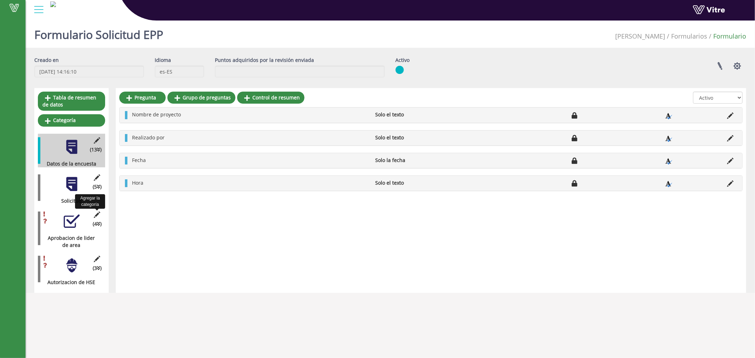
click at [98, 212] on icon at bounding box center [97, 215] width 9 height 6
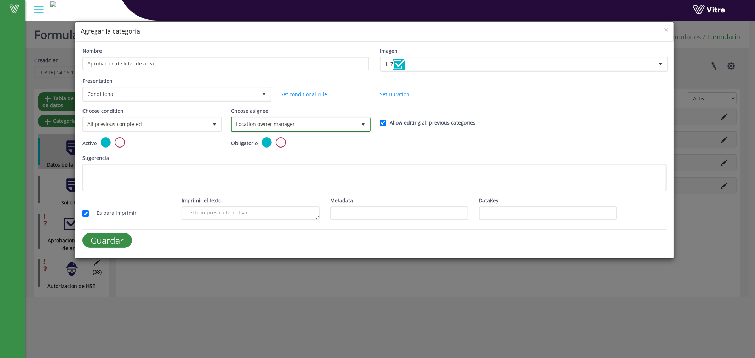
click at [307, 122] on span "Location owner manager" at bounding box center [294, 124] width 125 height 13
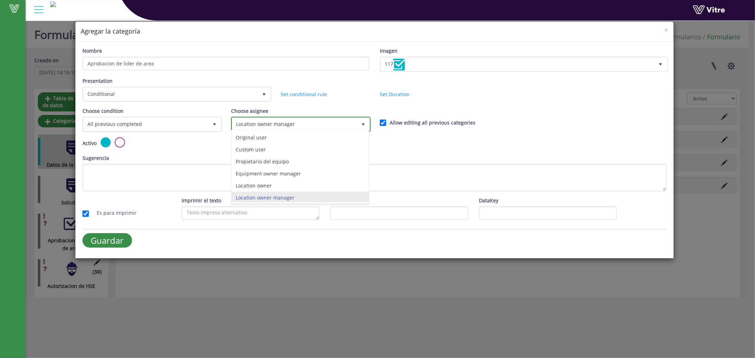
scroll to position [2, 0]
click at [264, 183] on li "Location owner" at bounding box center [299, 184] width 137 height 12
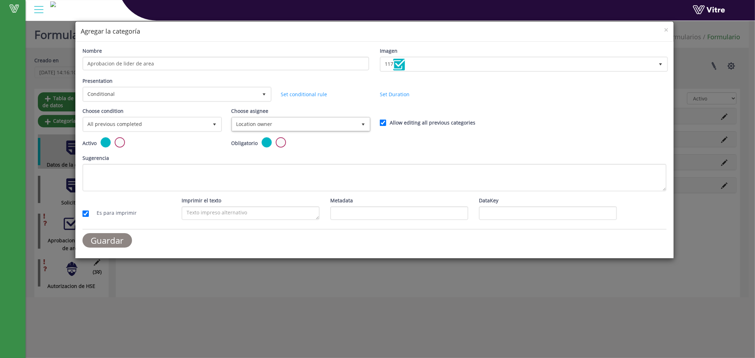
click at [112, 240] on input "Guardar" at bounding box center [107, 240] width 50 height 15
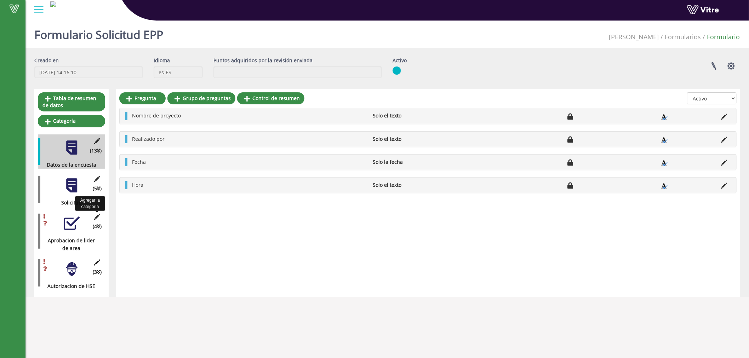
click at [97, 217] on icon at bounding box center [97, 217] width 9 height 6
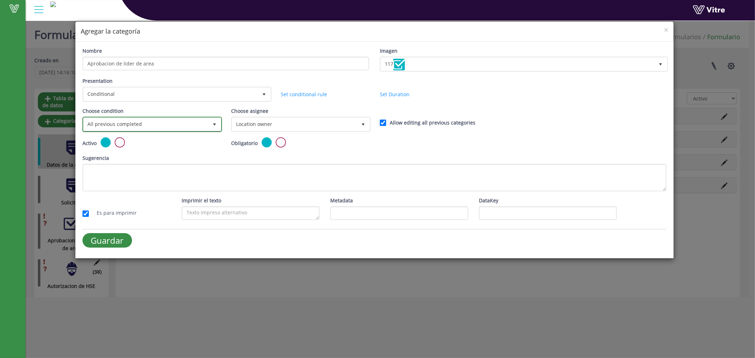
click at [128, 125] on span "All previous completed" at bounding box center [146, 124] width 125 height 13
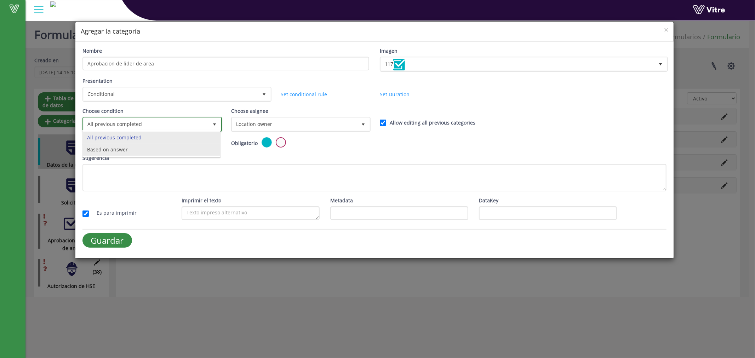
click at [119, 150] on li "Based on answer" at bounding box center [151, 150] width 137 height 12
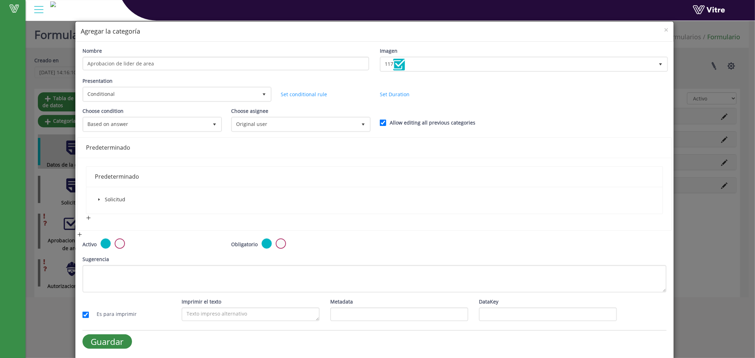
click at [93, 195] on div "Solicitud" at bounding box center [374, 200] width 577 height 27
click at [100, 200] on span at bounding box center [99, 199] width 8 height 8
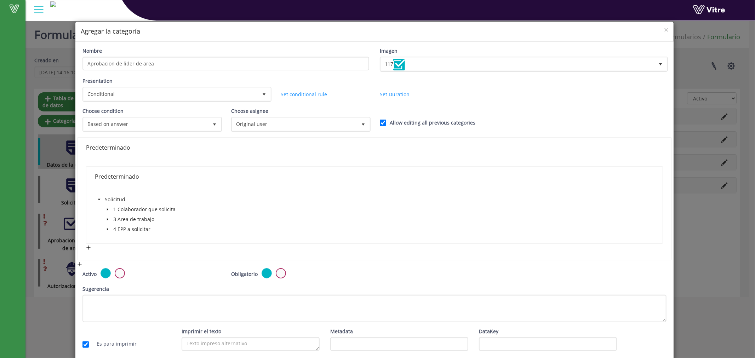
click at [107, 228] on icon "caret-down" at bounding box center [107, 229] width 1 height 2
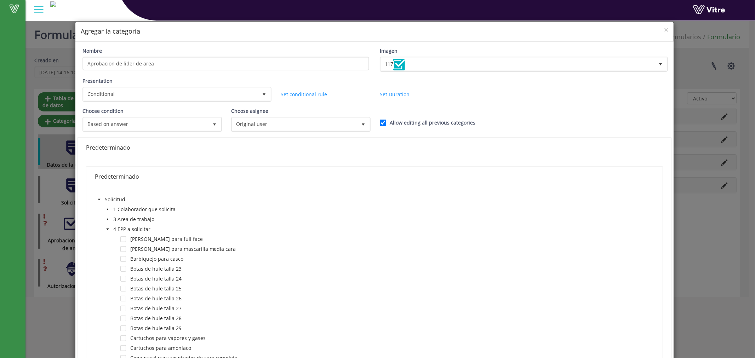
click at [104, 215] on span at bounding box center [107, 219] width 8 height 8
click at [125, 227] on span at bounding box center [123, 230] width 6 height 6
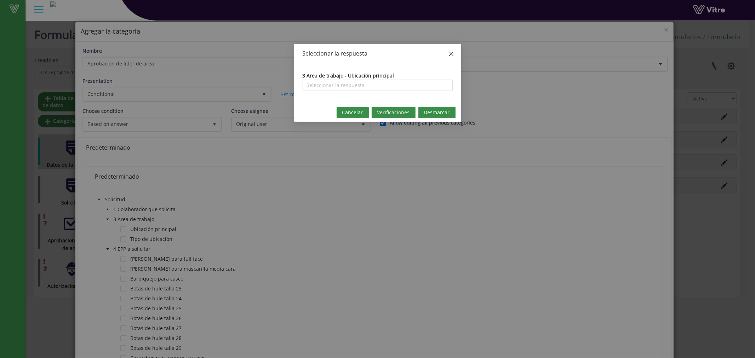
click at [452, 52] on icon "close" at bounding box center [451, 54] width 4 height 4
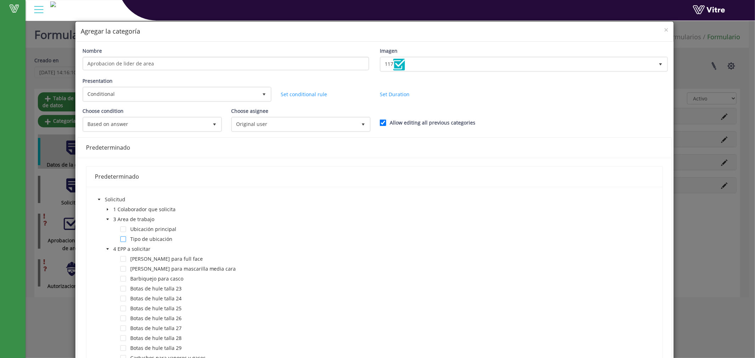
click at [122, 238] on span at bounding box center [123, 239] width 6 height 6
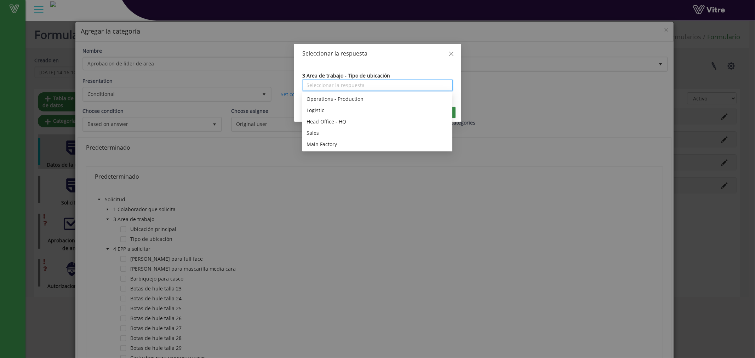
click at [359, 84] on input "search" at bounding box center [378, 85] width 142 height 11
click at [453, 52] on icon "close" at bounding box center [451, 54] width 4 height 4
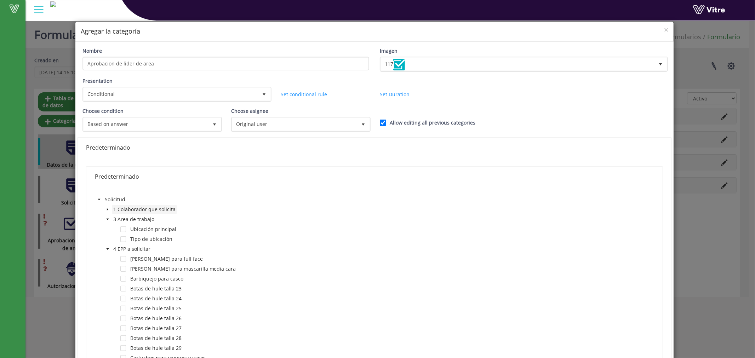
click at [153, 207] on span "1 Colaborador que solicita" at bounding box center [144, 209] width 62 height 7
click at [107, 206] on span at bounding box center [107, 209] width 8 height 8
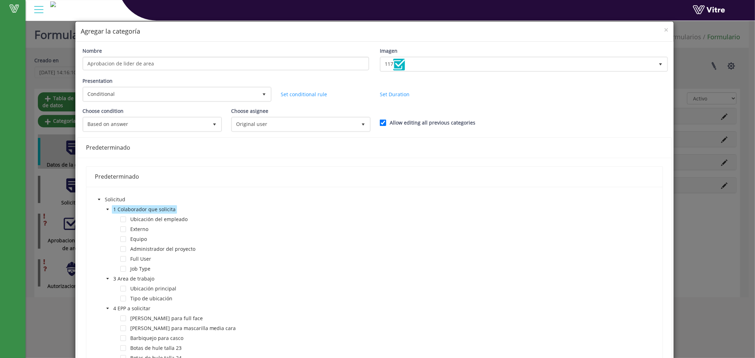
click at [107, 209] on icon "caret-down" at bounding box center [108, 210] width 4 height 4
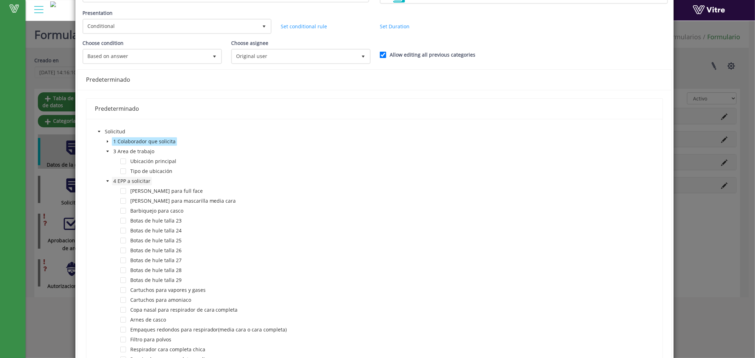
scroll to position [65, 0]
click at [124, 191] on span at bounding box center [123, 194] width 6 height 6
click at [123, 202] on span at bounding box center [123, 204] width 6 height 6
click at [123, 214] on span at bounding box center [123, 214] width 6 height 6
click at [123, 201] on span at bounding box center [123, 204] width 6 height 6
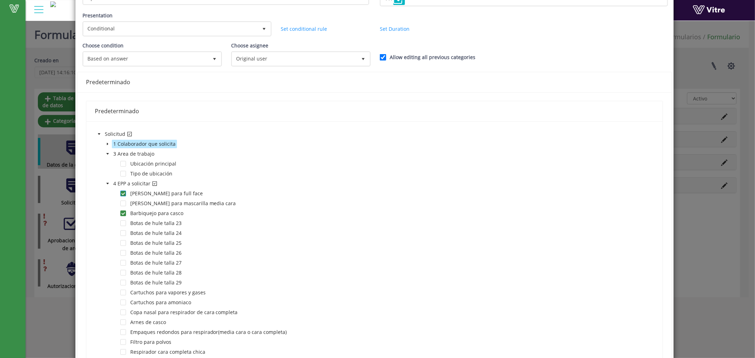
click at [123, 191] on span at bounding box center [123, 194] width 6 height 6
click at [121, 214] on div "Barbiquejo para casco" at bounding box center [140, 214] width 90 height 10
click at [127, 211] on div "Barbiquejo para casco" at bounding box center [140, 214] width 90 height 10
click at [125, 211] on div "Barbiquejo para casco" at bounding box center [140, 214] width 90 height 10
click at [121, 211] on span at bounding box center [123, 214] width 6 height 6
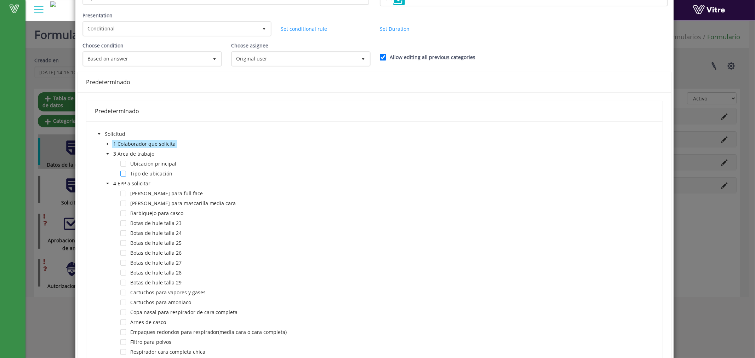
click at [123, 173] on span at bounding box center [123, 174] width 6 height 6
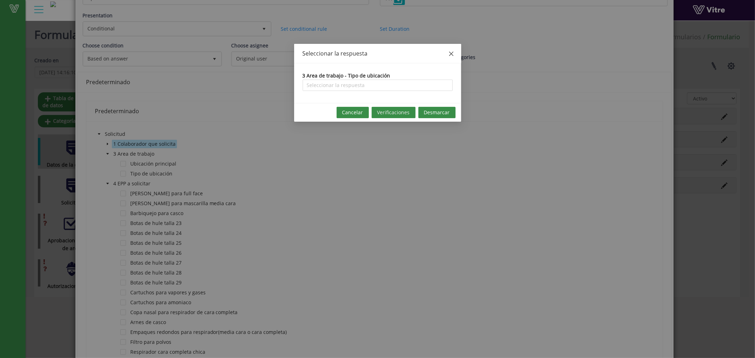
click at [451, 51] on icon "close" at bounding box center [451, 54] width 6 height 6
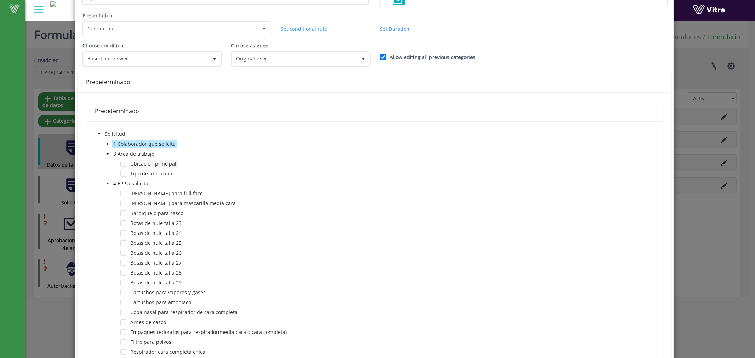
click at [139, 161] on span "Ubicación principal" at bounding box center [153, 163] width 46 height 7
click at [163, 172] on span "Tipo de ubicación" at bounding box center [151, 173] width 42 height 7
click at [125, 173] on span at bounding box center [123, 174] width 6 height 6
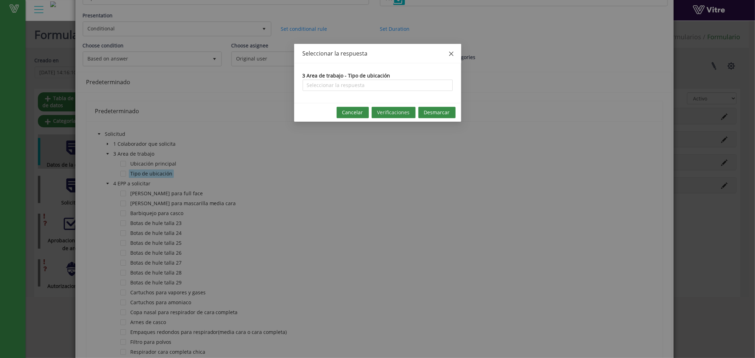
click at [451, 53] on icon "close" at bounding box center [451, 54] width 4 height 4
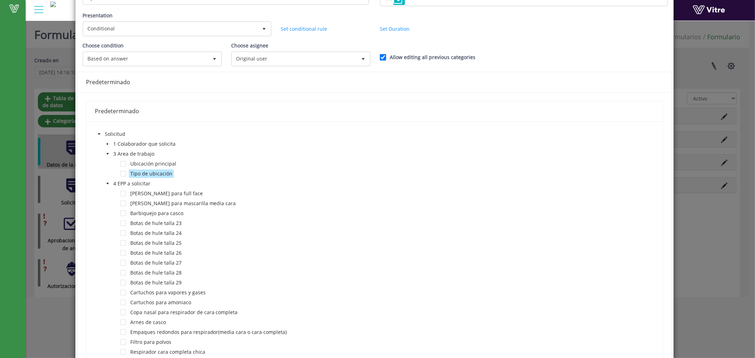
click at [104, 180] on span at bounding box center [107, 183] width 8 height 8
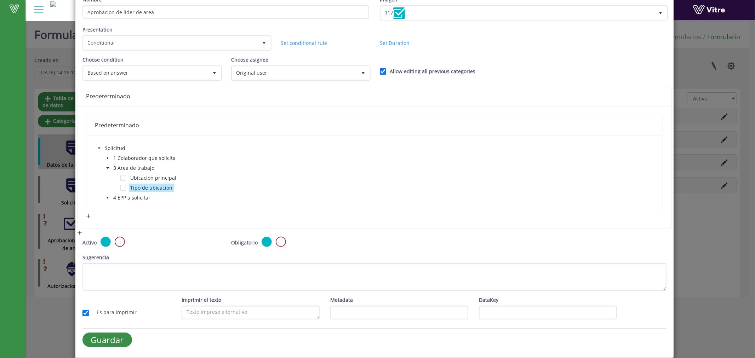
scroll to position [50, 0]
click at [108, 168] on icon "caret-down" at bounding box center [108, 170] width 4 height 4
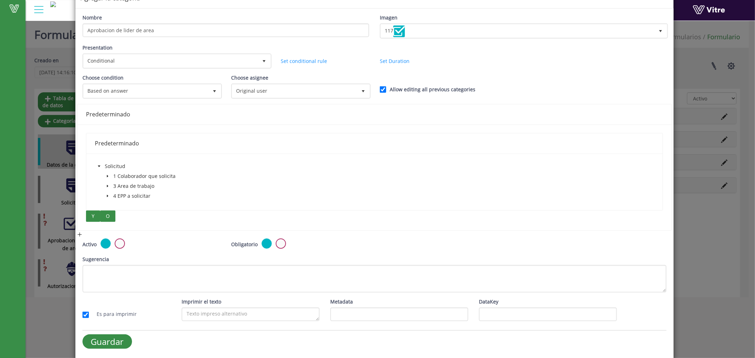
scroll to position [30, 0]
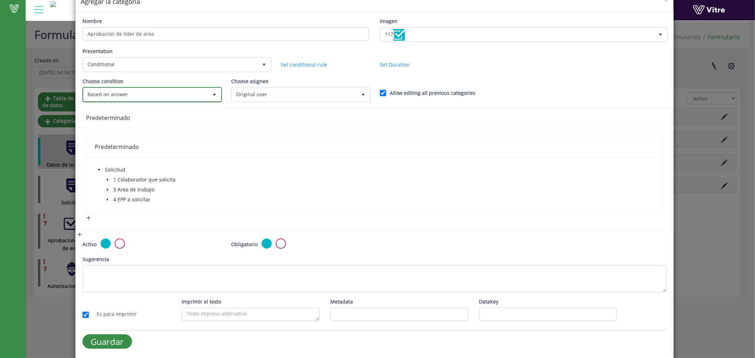
click at [179, 96] on span "Based on answer" at bounding box center [146, 94] width 125 height 13
click at [162, 106] on li "All previous completed" at bounding box center [151, 108] width 136 height 12
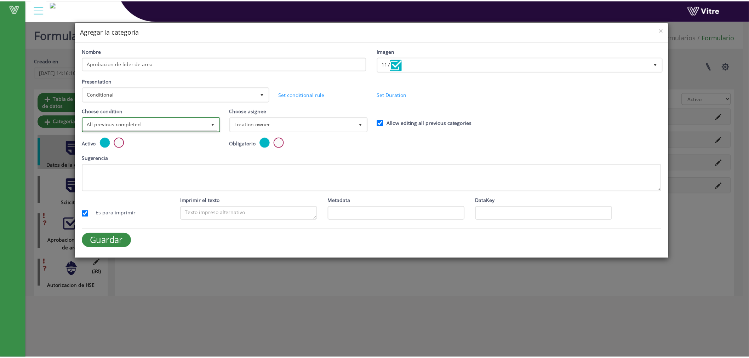
scroll to position [0, 0]
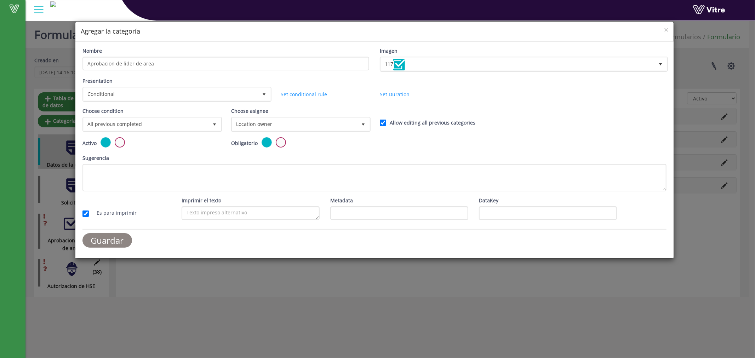
click at [111, 239] on input "Guardar" at bounding box center [107, 240] width 50 height 15
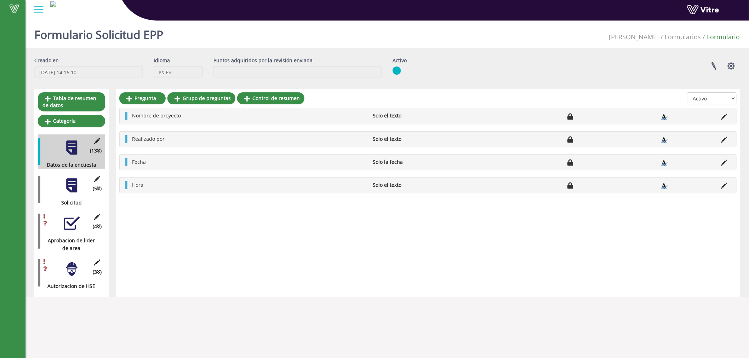
click at [67, 184] on div at bounding box center [72, 186] width 16 height 16
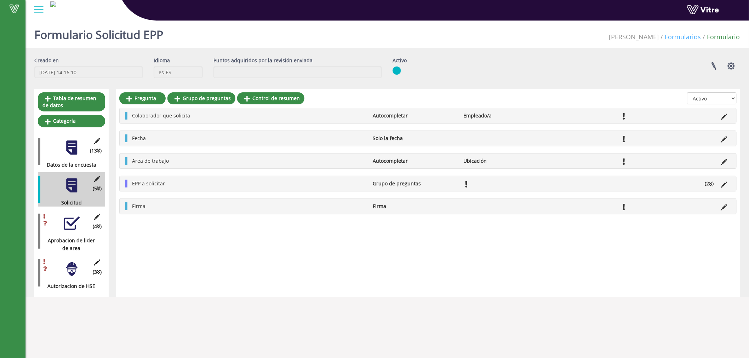
click at [692, 33] on link "Formularios" at bounding box center [683, 37] width 36 height 8
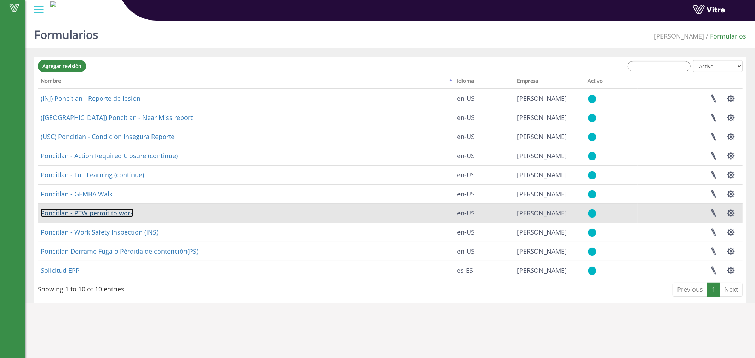
click at [84, 213] on link "Poncitlan - PTW permit to work" at bounding box center [87, 213] width 93 height 8
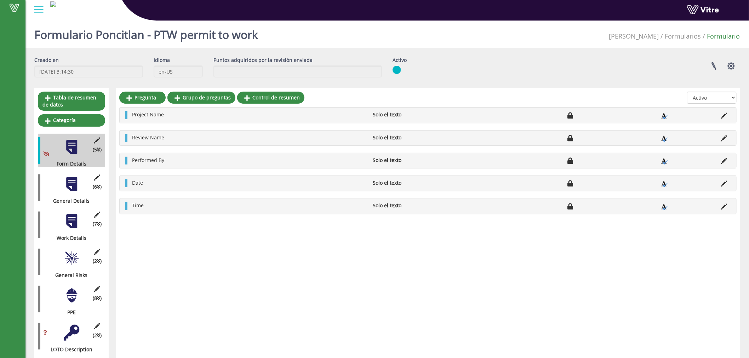
click at [72, 189] on div at bounding box center [72, 184] width 16 height 16
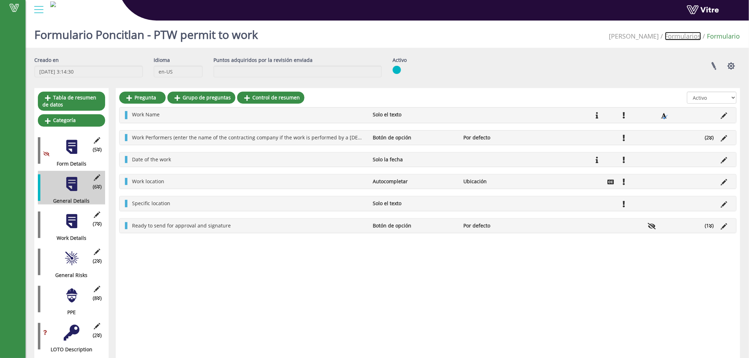
click at [687, 38] on link "Formularios" at bounding box center [683, 36] width 36 height 8
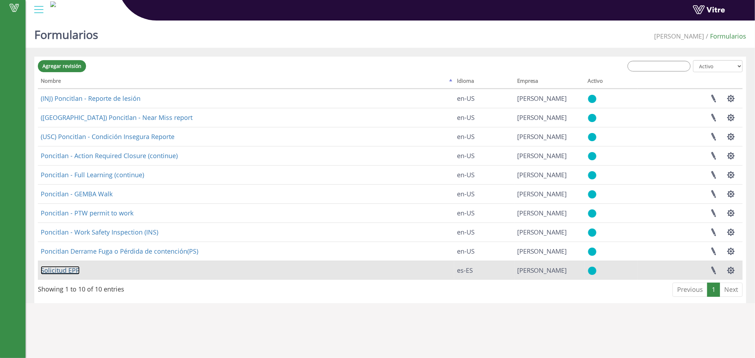
click at [68, 272] on link "Solicitud EPP" at bounding box center [60, 270] width 39 height 8
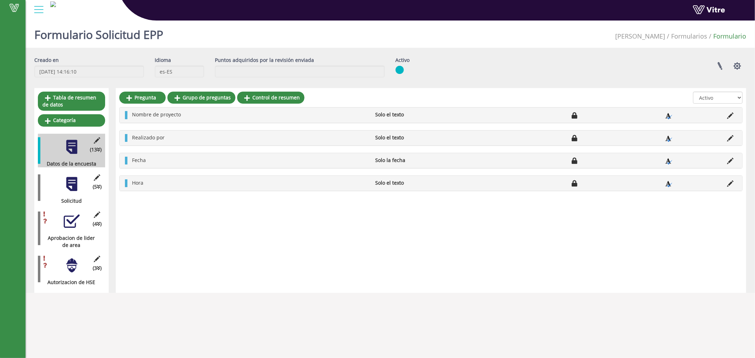
click at [70, 151] on div at bounding box center [72, 147] width 16 height 16
click at [98, 139] on icon at bounding box center [97, 140] width 9 height 6
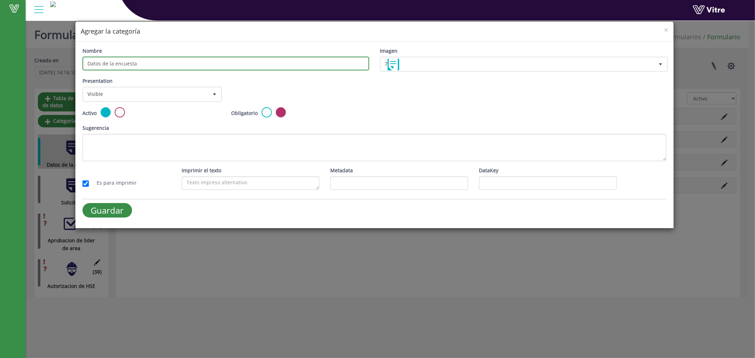
click at [151, 63] on input "Datos de la encuesta" at bounding box center [225, 64] width 287 height 14
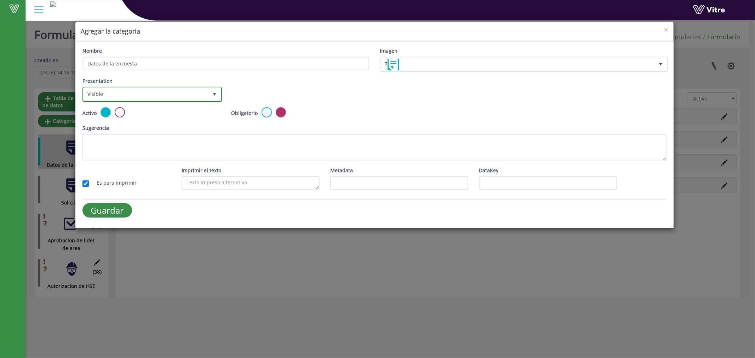
click at [165, 97] on span "Visible" at bounding box center [146, 94] width 125 height 13
click at [139, 118] on li "Invisible" at bounding box center [151, 120] width 137 height 12
click at [102, 206] on input "Guardar" at bounding box center [107, 210] width 50 height 15
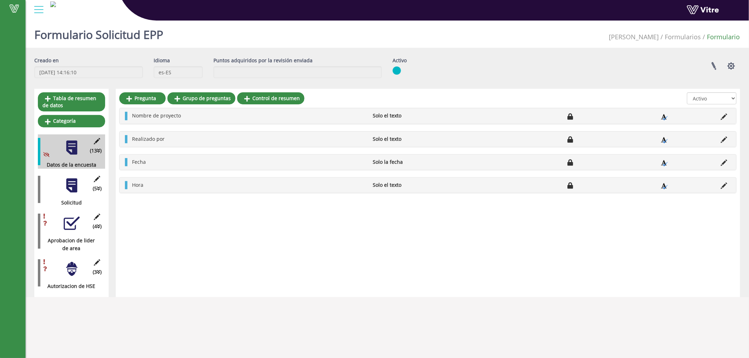
click at [69, 184] on div at bounding box center [72, 186] width 16 height 16
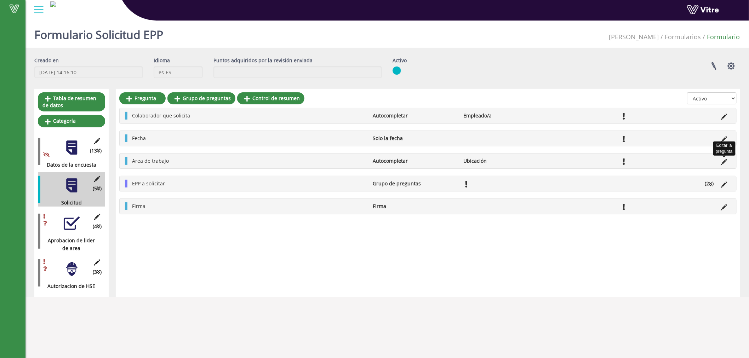
click at [725, 162] on icon at bounding box center [724, 162] width 6 height 6
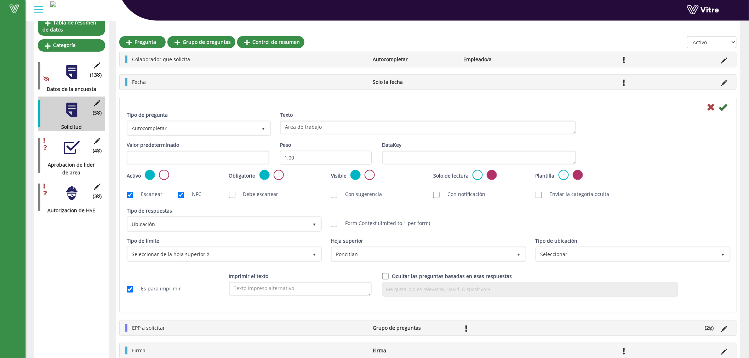
scroll to position [78, 0]
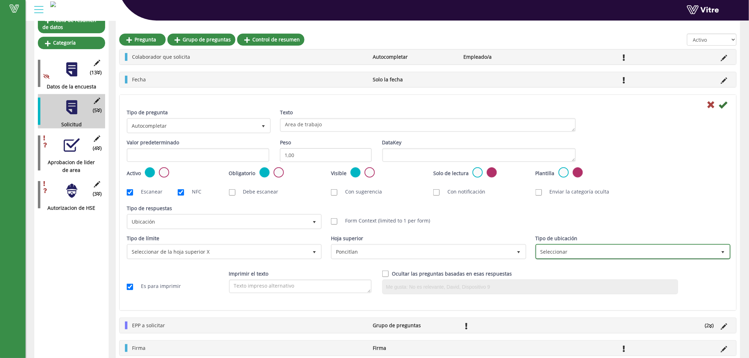
click at [581, 247] on span "Seleccionar" at bounding box center [627, 251] width 180 height 13
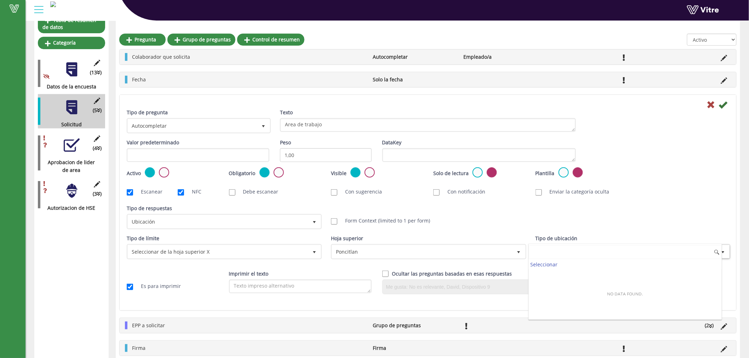
click at [581, 247] on input at bounding box center [625, 252] width 193 height 13
click at [725, 103] on icon at bounding box center [723, 105] width 8 height 8
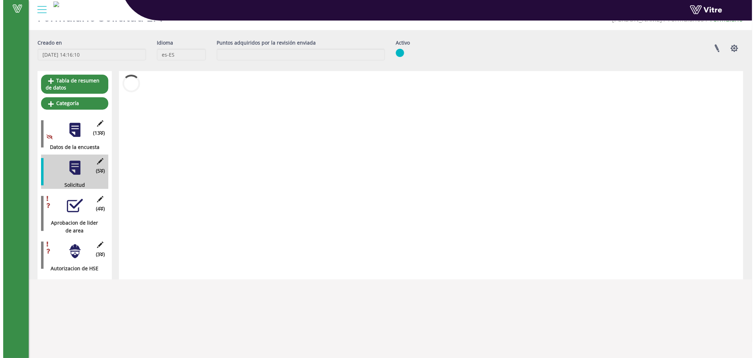
scroll to position [18, 0]
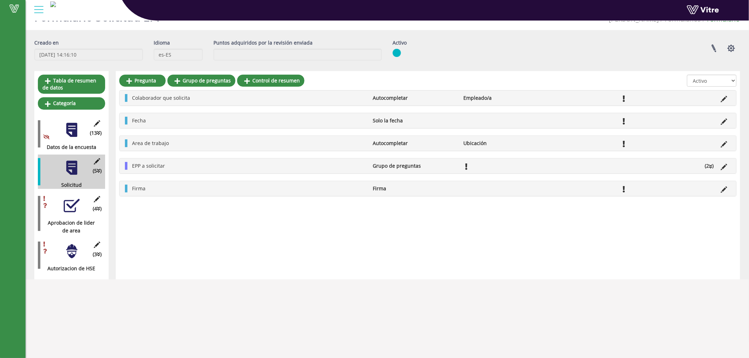
click at [73, 133] on div at bounding box center [72, 130] width 16 height 16
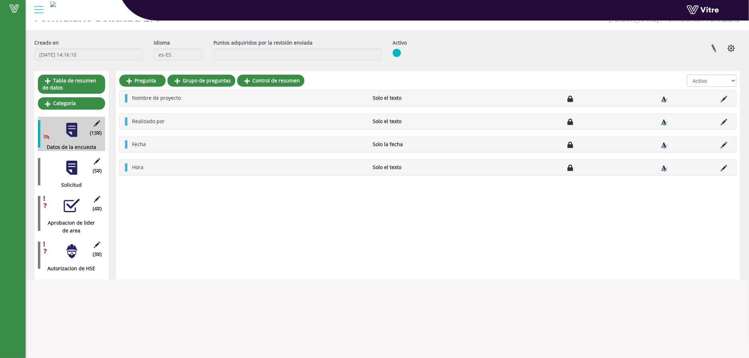
click at [76, 172] on div at bounding box center [72, 168] width 16 height 16
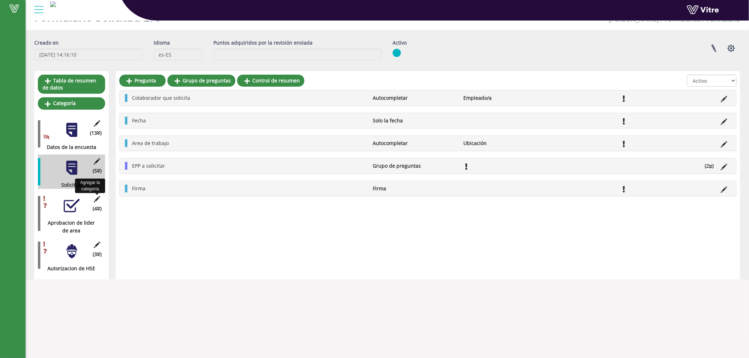
click at [98, 201] on icon at bounding box center [97, 199] width 9 height 6
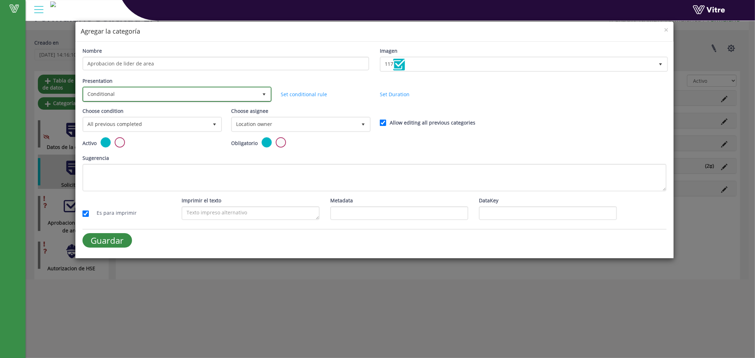
click at [134, 96] on span "Conditional" at bounding box center [171, 94] width 174 height 13
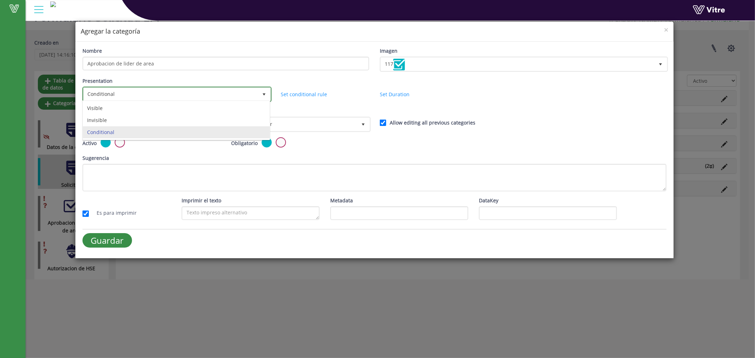
click at [134, 96] on span "Conditional" at bounding box center [171, 94] width 174 height 13
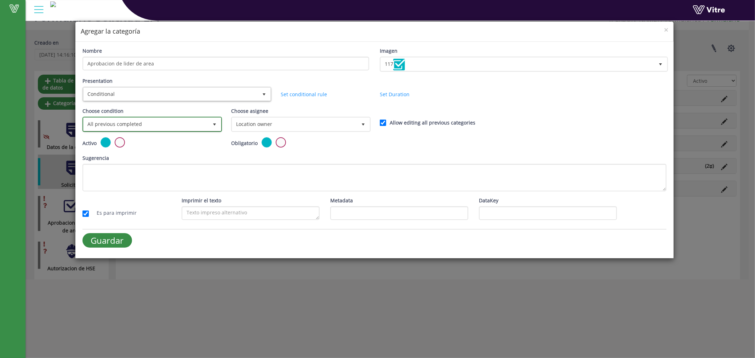
click at [135, 123] on span "All previous completed" at bounding box center [146, 124] width 125 height 13
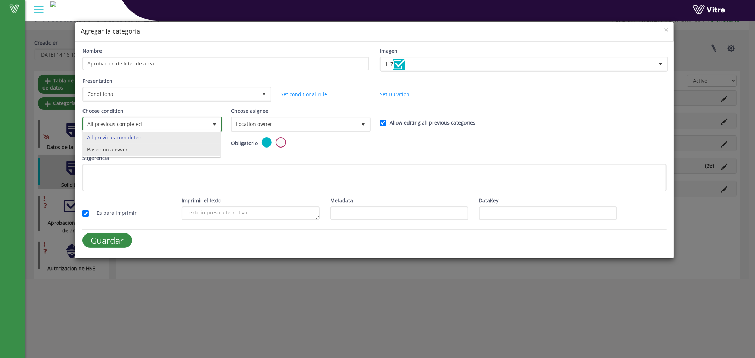
click at [133, 147] on li "Based on answer" at bounding box center [151, 150] width 137 height 12
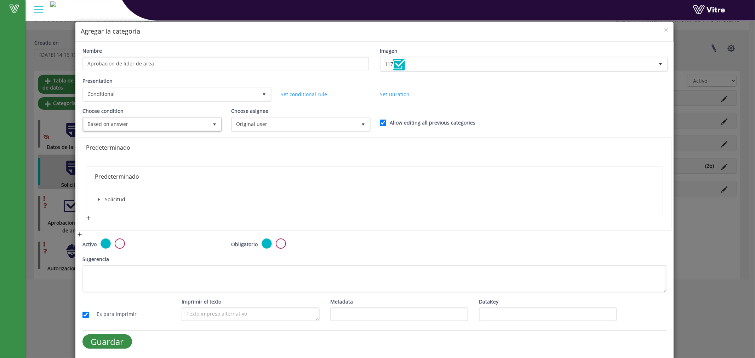
click at [98, 199] on icon "caret-down" at bounding box center [98, 200] width 1 height 2
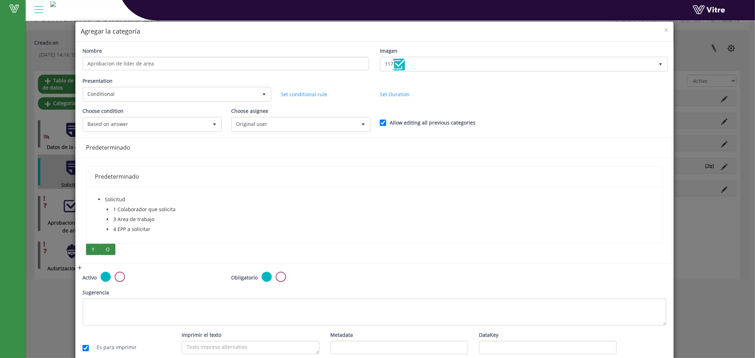
click at [108, 248] on span "O" at bounding box center [108, 250] width 4 height 8
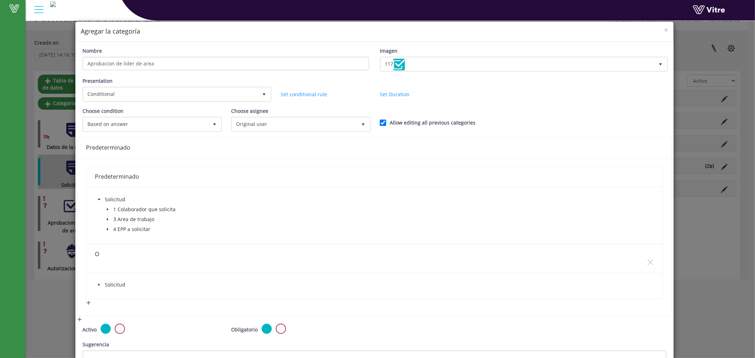
click at [99, 283] on icon "caret-down" at bounding box center [99, 285] width 4 height 4
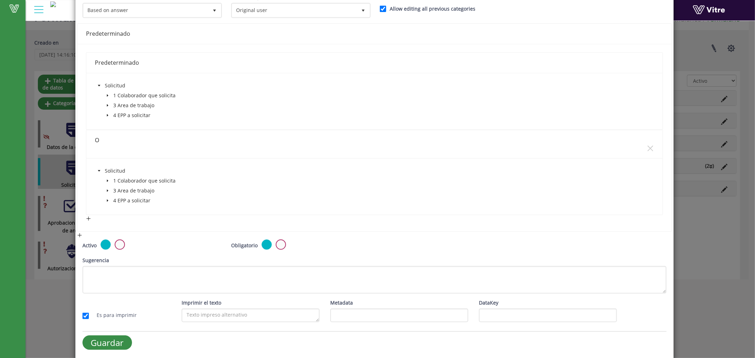
scroll to position [115, 0]
click at [701, 258] on div "× Agregar la categoría Nombre Aprobacion de lider de area Imagen 117 117 Presen…" at bounding box center [377, 179] width 755 height 358
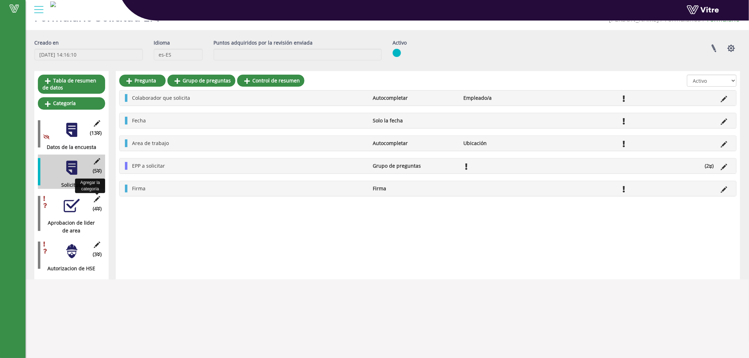
click at [97, 199] on icon at bounding box center [97, 199] width 9 height 6
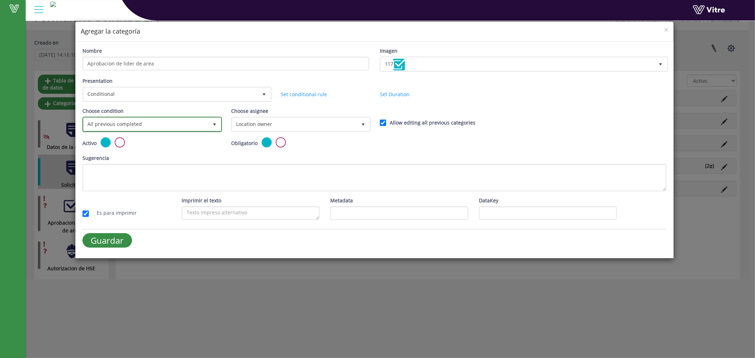
click at [155, 121] on span "All previous completed" at bounding box center [146, 124] width 125 height 13
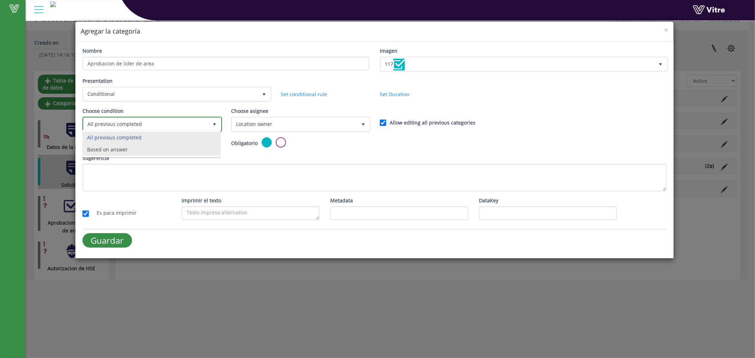
click at [119, 153] on li "Based on answer" at bounding box center [151, 150] width 137 height 12
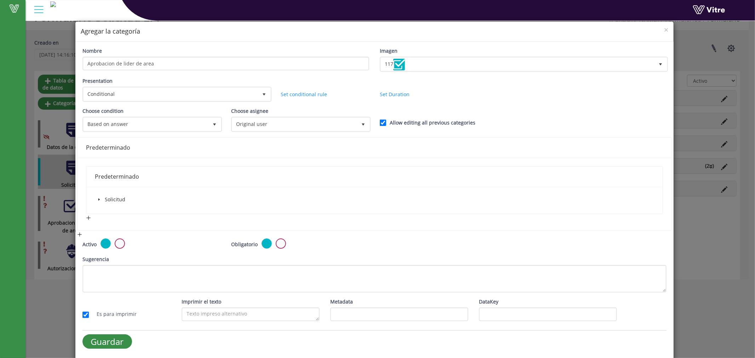
click at [97, 198] on icon "caret-down" at bounding box center [99, 200] width 4 height 4
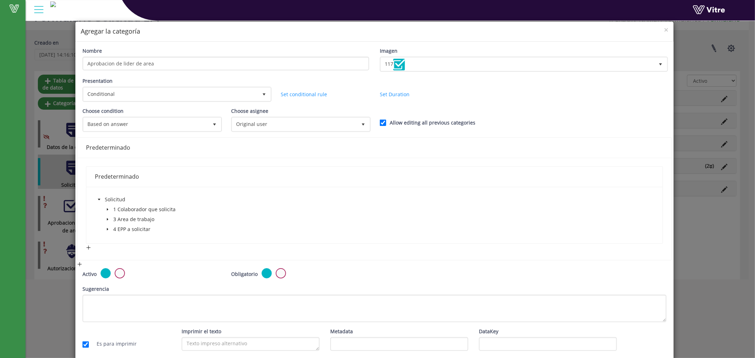
click at [109, 207] on span at bounding box center [107, 209] width 8 height 8
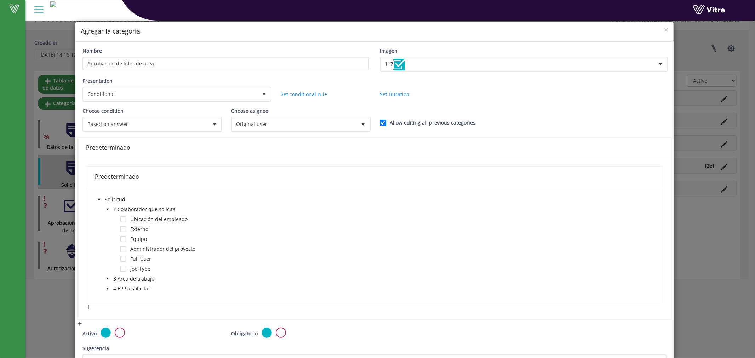
click at [109, 207] on span at bounding box center [107, 209] width 8 height 8
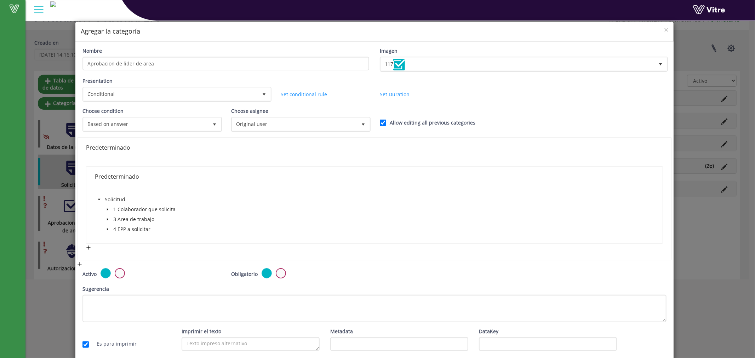
click at [110, 217] on span at bounding box center [107, 219] width 8 height 8
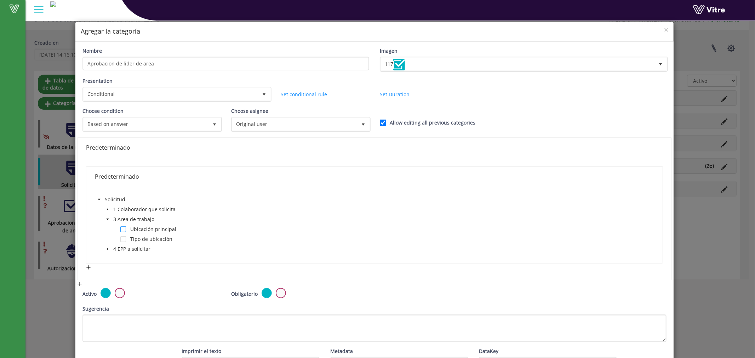
click at [123, 228] on span at bounding box center [123, 230] width 6 height 6
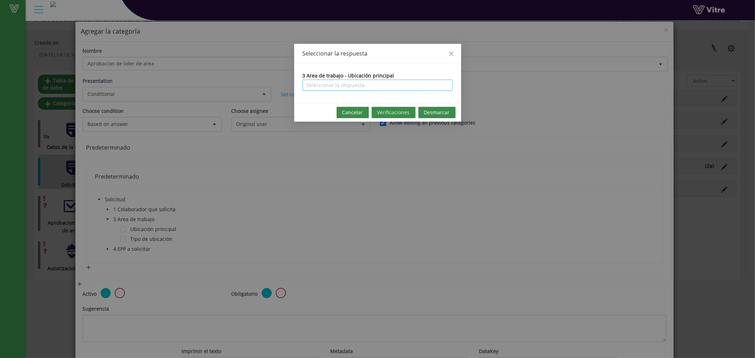
click at [342, 85] on input "search" at bounding box center [378, 85] width 142 height 11
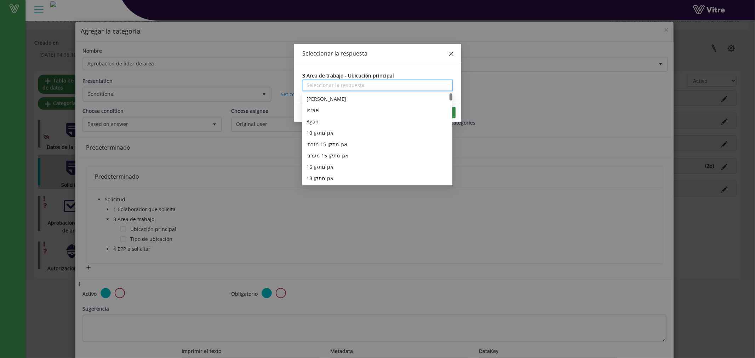
click at [452, 51] on icon "close" at bounding box center [451, 54] width 6 height 6
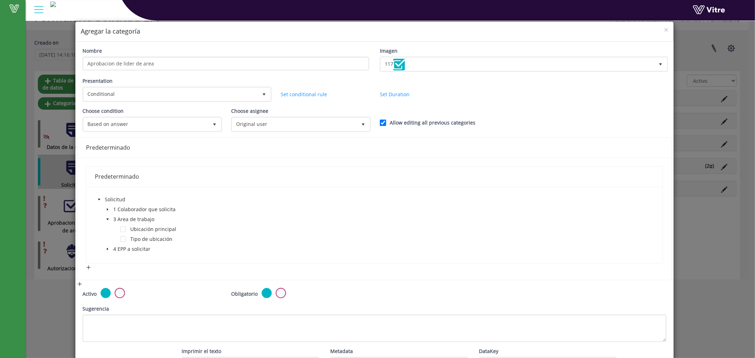
click at [105, 250] on span at bounding box center [107, 249] width 8 height 8
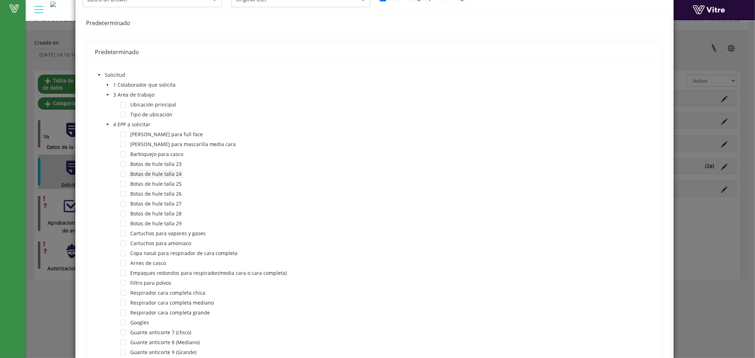
scroll to position [110, 0]
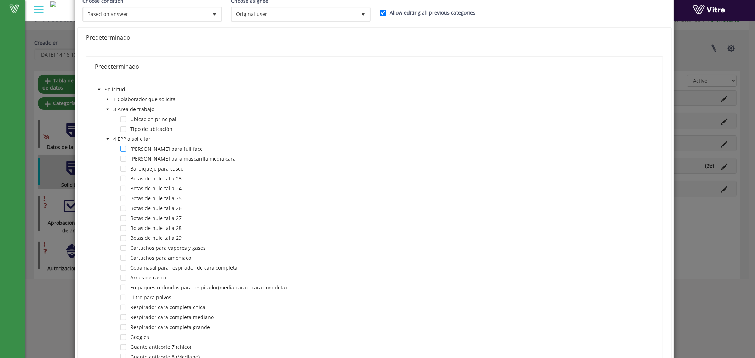
click at [123, 150] on span at bounding box center [123, 149] width 6 height 6
click at [124, 158] on span at bounding box center [123, 159] width 6 height 6
click at [122, 167] on span at bounding box center [123, 169] width 6 height 6
click at [122, 176] on span at bounding box center [123, 179] width 6 height 6
click at [120, 194] on div "Botas de hule talla 25" at bounding box center [139, 199] width 88 height 10
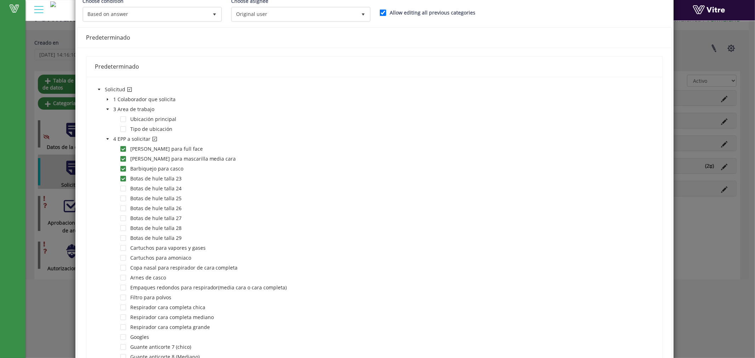
click at [122, 190] on div "Botas de hule talla 24" at bounding box center [139, 189] width 88 height 10
click at [122, 186] on span at bounding box center [123, 189] width 6 height 6
click at [125, 197] on span at bounding box center [123, 199] width 6 height 6
click at [125, 208] on span at bounding box center [123, 209] width 6 height 6
click at [123, 216] on span at bounding box center [123, 219] width 6 height 6
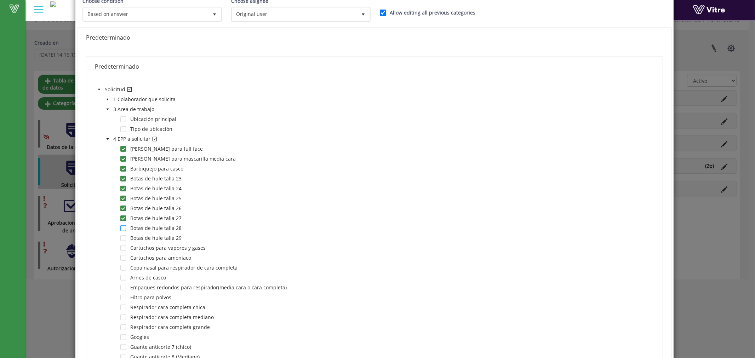
click at [124, 229] on span at bounding box center [123, 228] width 6 height 6
click at [122, 238] on span at bounding box center [123, 238] width 6 height 6
click at [124, 249] on div "Cartuchos para vapores y gases" at bounding box center [151, 249] width 112 height 10
click at [123, 264] on div "Copa nasal para respirador de cara completa" at bounding box center [167, 269] width 144 height 10
click at [122, 245] on span at bounding box center [123, 248] width 6 height 6
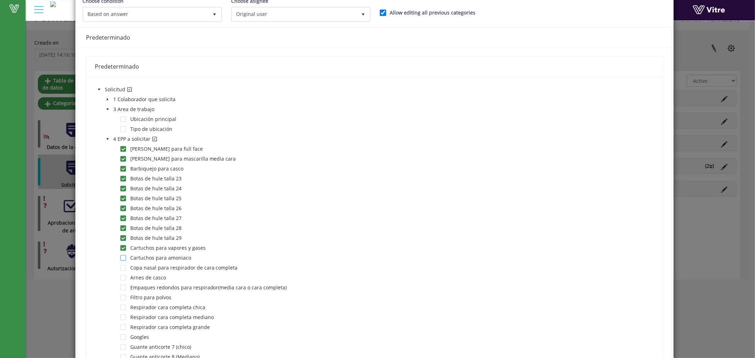
click at [123, 255] on span at bounding box center [123, 258] width 6 height 6
click at [122, 269] on div "Copa nasal para respirador de cara completa" at bounding box center [167, 269] width 144 height 10
click at [120, 265] on span at bounding box center [123, 268] width 6 height 6
click at [122, 278] on span at bounding box center [123, 278] width 6 height 6
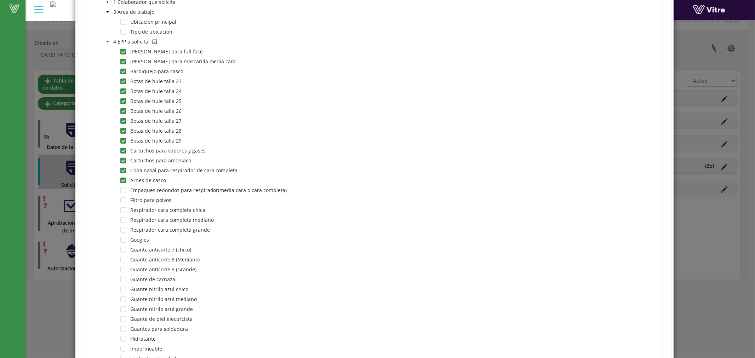
scroll to position [241, 0]
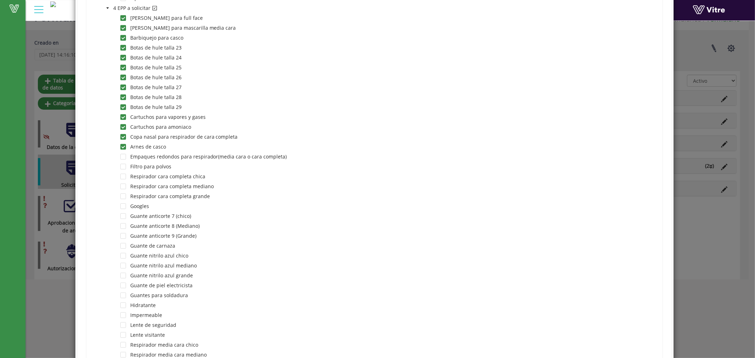
click at [124, 158] on div "Empaques redondos para respirador(media cara o cara completa)" at bounding box center [192, 158] width 194 height 10
click at [123, 154] on span at bounding box center [123, 157] width 6 height 6
click at [122, 164] on span at bounding box center [123, 167] width 6 height 6
click at [124, 174] on span at bounding box center [123, 177] width 6 height 6
click at [122, 184] on span at bounding box center [123, 187] width 6 height 6
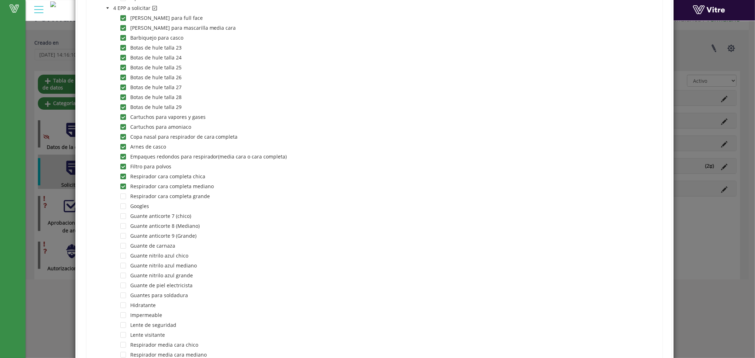
click at [126, 194] on div "Respirador cara completa grande" at bounding box center [153, 197] width 116 height 10
click at [126, 196] on div "Respirador cara completa grande" at bounding box center [153, 197] width 116 height 10
click at [125, 195] on span at bounding box center [123, 197] width 6 height 6
click at [124, 204] on span at bounding box center [123, 207] width 6 height 6
click at [121, 213] on span at bounding box center [123, 216] width 6 height 6
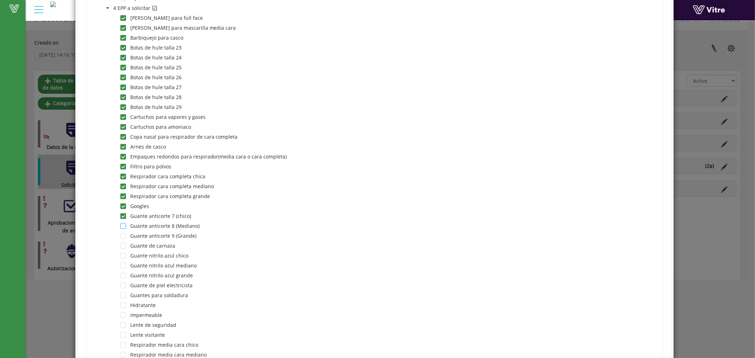
click at [123, 227] on span at bounding box center [123, 226] width 6 height 6
click at [125, 236] on span at bounding box center [123, 236] width 6 height 6
click at [122, 246] on span at bounding box center [123, 246] width 6 height 6
click at [122, 254] on span at bounding box center [123, 256] width 6 height 6
click at [124, 264] on span at bounding box center [123, 266] width 6 height 6
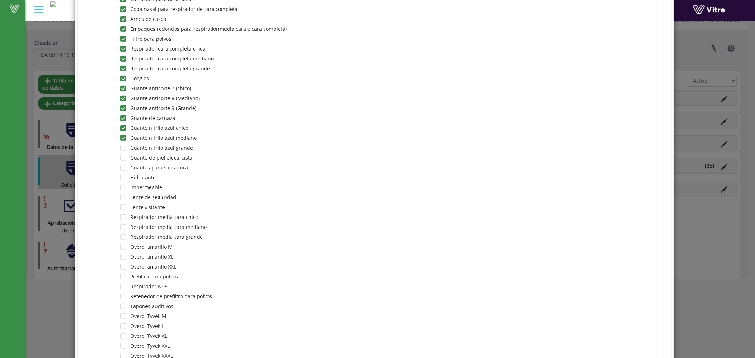
scroll to position [372, 0]
click at [121, 144] on span at bounding box center [123, 145] width 6 height 6
click at [119, 155] on span at bounding box center [116, 154] width 8 height 8
click at [122, 152] on span at bounding box center [123, 155] width 6 height 6
click at [122, 158] on div "Solicitud 1 Colaborador que solicita 3 Area de trabajo Ubicación principal Tipo…" at bounding box center [375, 145] width 560 height 644
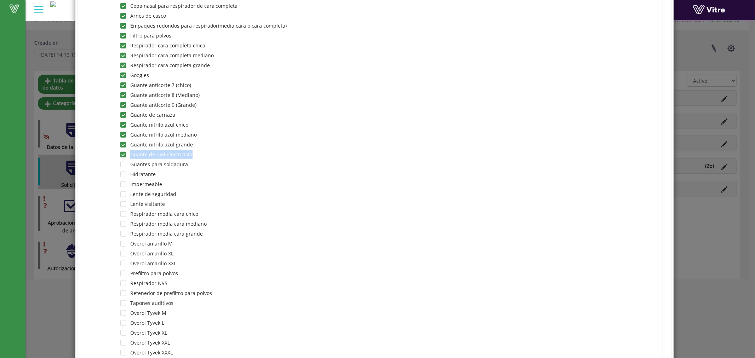
click at [122, 165] on div "Guantes para soldadura" at bounding box center [142, 165] width 95 height 10
click at [122, 162] on span at bounding box center [123, 165] width 6 height 6
click at [123, 175] on span at bounding box center [123, 175] width 6 height 6
click at [123, 182] on span at bounding box center [123, 185] width 6 height 6
click at [123, 194] on span at bounding box center [123, 194] width 6 height 6
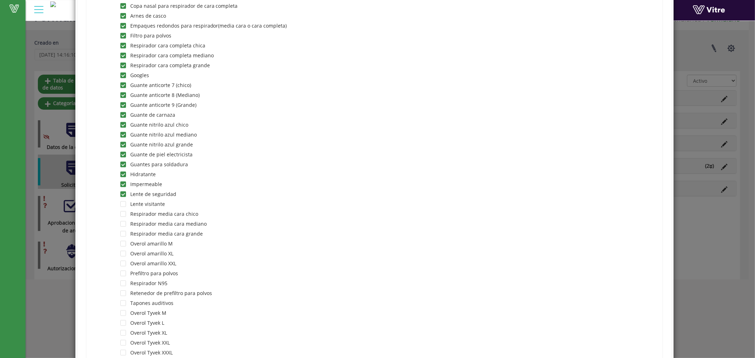
click at [124, 206] on div "Lente visitante" at bounding box center [131, 205] width 72 height 10
click at [123, 204] on span at bounding box center [123, 204] width 6 height 6
click at [122, 213] on span at bounding box center [123, 214] width 6 height 6
click at [122, 224] on span at bounding box center [123, 224] width 6 height 6
click at [124, 234] on span at bounding box center [123, 234] width 6 height 6
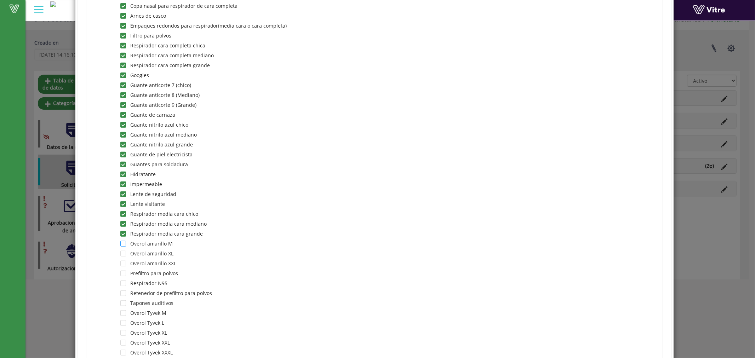
click at [123, 242] on span at bounding box center [123, 244] width 6 height 6
click at [123, 252] on span at bounding box center [123, 254] width 6 height 6
click at [124, 262] on span at bounding box center [123, 264] width 6 height 6
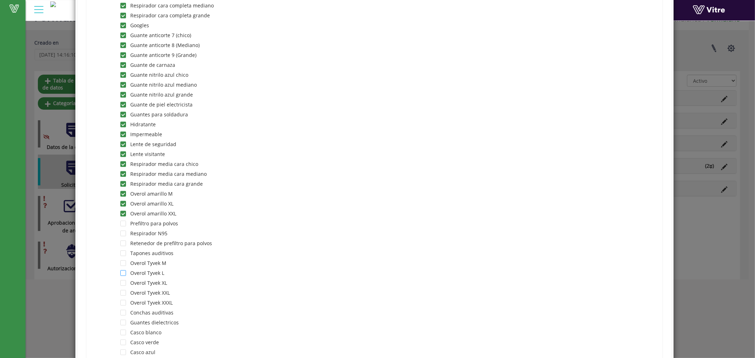
scroll to position [438, 0]
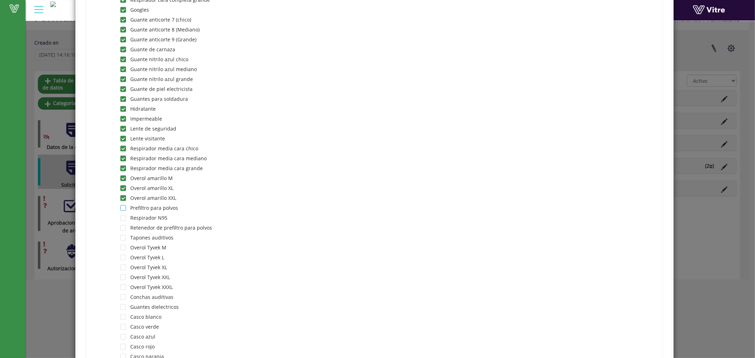
click at [120, 207] on span at bounding box center [123, 208] width 6 height 6
click at [122, 216] on span at bounding box center [123, 218] width 6 height 6
click at [122, 228] on span at bounding box center [123, 228] width 6 height 6
click at [121, 237] on span at bounding box center [123, 238] width 6 height 6
click at [121, 245] on span at bounding box center [123, 248] width 6 height 6
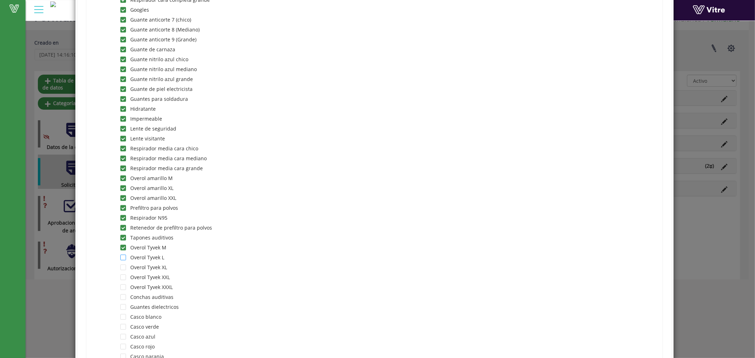
click at [122, 255] on span at bounding box center [123, 258] width 6 height 6
click at [124, 268] on span at bounding box center [123, 268] width 6 height 6
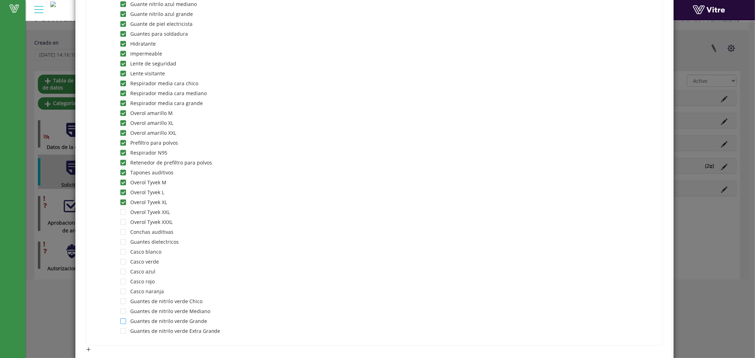
scroll to position [568, 0]
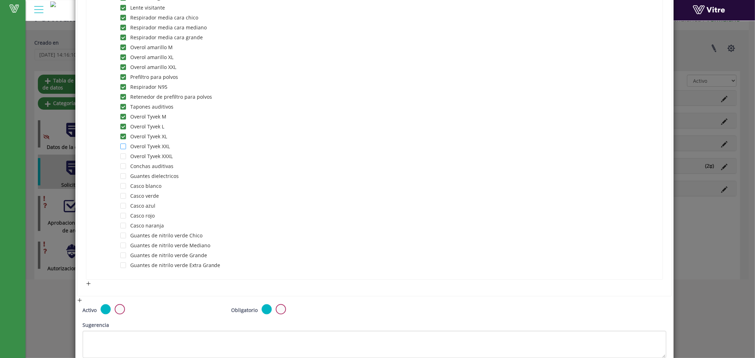
click at [124, 144] on span at bounding box center [123, 147] width 6 height 6
click at [121, 154] on span at bounding box center [123, 157] width 6 height 6
click at [121, 162] on div "Conchas auditivas" at bounding box center [135, 167] width 80 height 10
click at [122, 173] on span at bounding box center [123, 176] width 6 height 6
click at [122, 184] on span at bounding box center [123, 186] width 6 height 6
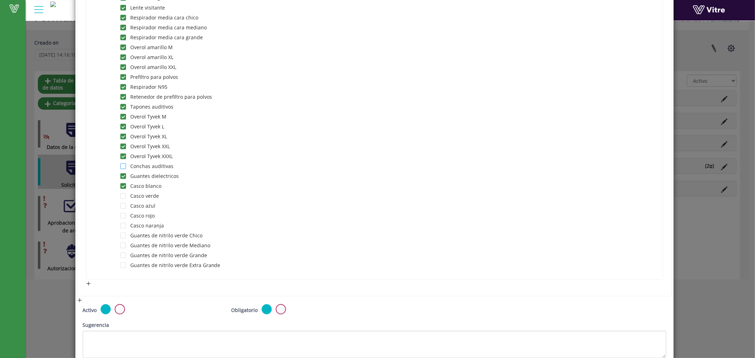
click at [124, 164] on span at bounding box center [123, 167] width 6 height 6
click at [123, 193] on span at bounding box center [123, 196] width 6 height 6
click at [124, 204] on span at bounding box center [123, 206] width 6 height 6
click at [124, 213] on span at bounding box center [123, 216] width 6 height 6
click at [124, 218] on div "Casco rojo" at bounding box center [125, 217] width 61 height 10
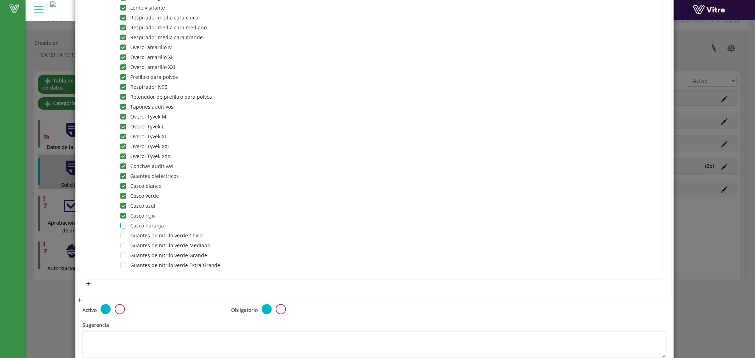
click at [124, 223] on span at bounding box center [123, 226] width 6 height 6
click at [124, 233] on span at bounding box center [123, 236] width 6 height 6
click at [126, 242] on div "Guantes de nitrilo verde Mediano" at bounding box center [153, 246] width 117 height 10
click at [122, 243] on span at bounding box center [123, 246] width 6 height 6
click at [123, 253] on span at bounding box center [123, 256] width 6 height 6
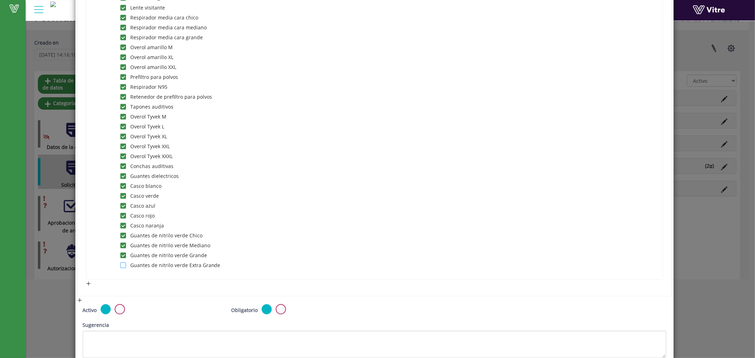
click at [124, 263] on span at bounding box center [123, 266] width 6 height 6
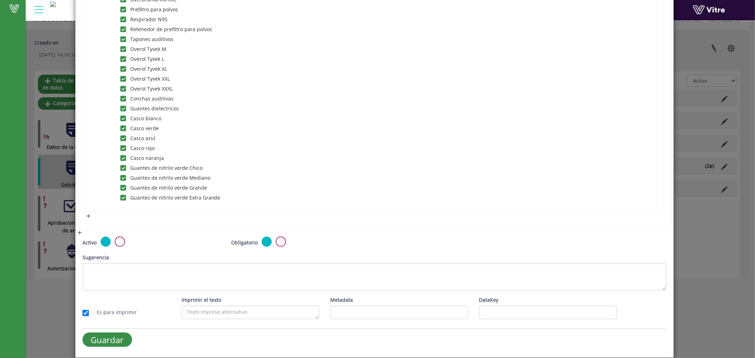
scroll to position [634, 0]
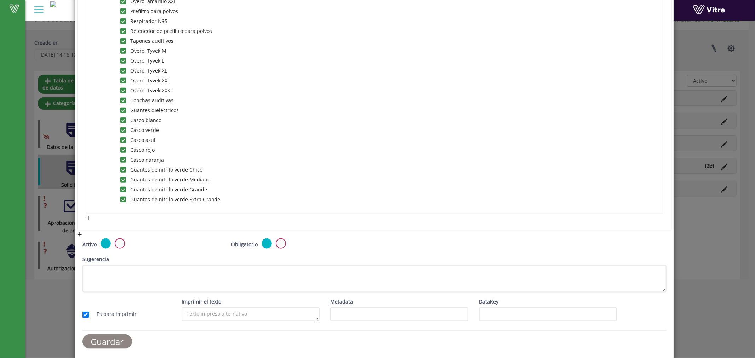
click at [119, 341] on input "Guardar" at bounding box center [107, 342] width 50 height 15
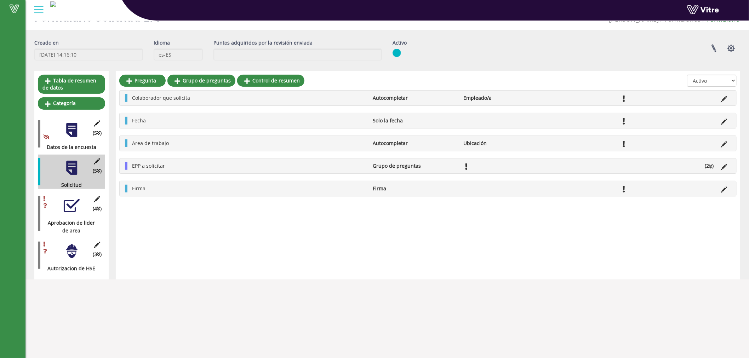
click at [69, 205] on div at bounding box center [72, 206] width 16 height 16
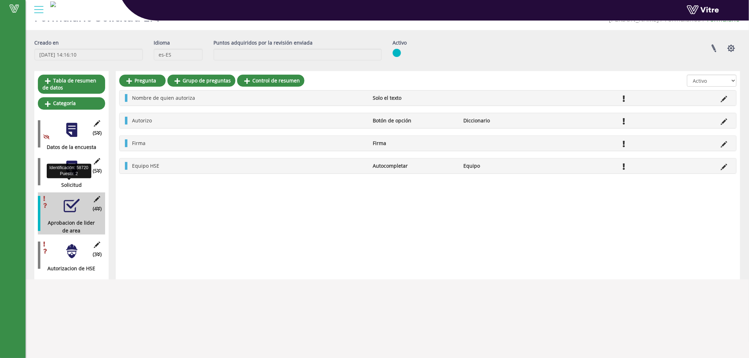
click at [66, 176] on div "(5 ) Solicitud" at bounding box center [71, 172] width 67 height 34
click at [73, 167] on div at bounding box center [72, 168] width 16 height 16
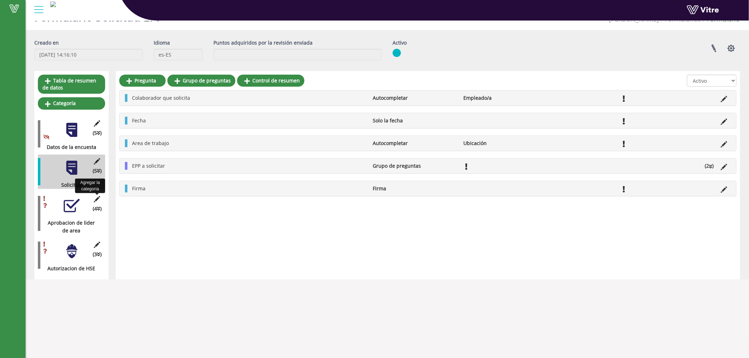
click at [99, 199] on icon at bounding box center [97, 199] width 9 height 6
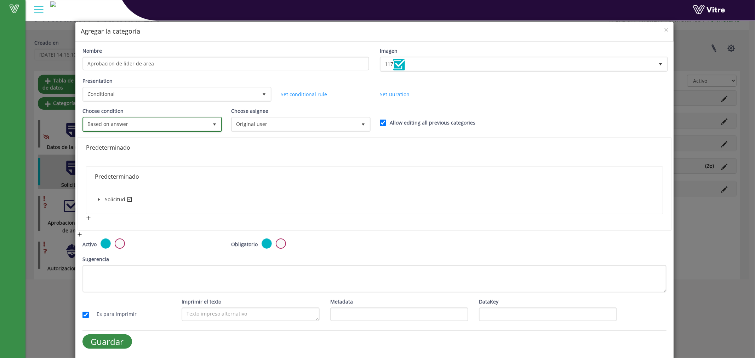
click at [153, 122] on span "Based on answer" at bounding box center [146, 124] width 125 height 13
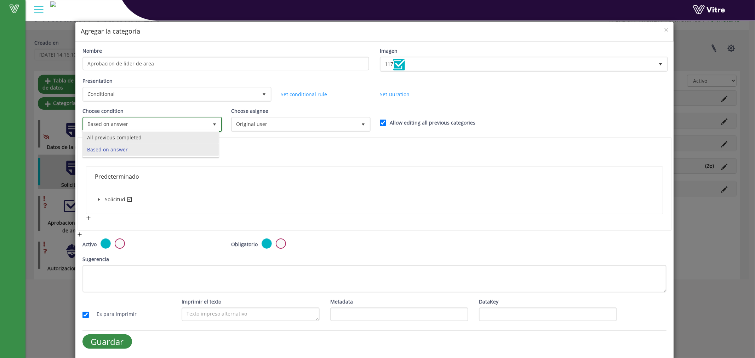
click at [138, 138] on li "All previous completed" at bounding box center [151, 138] width 136 height 12
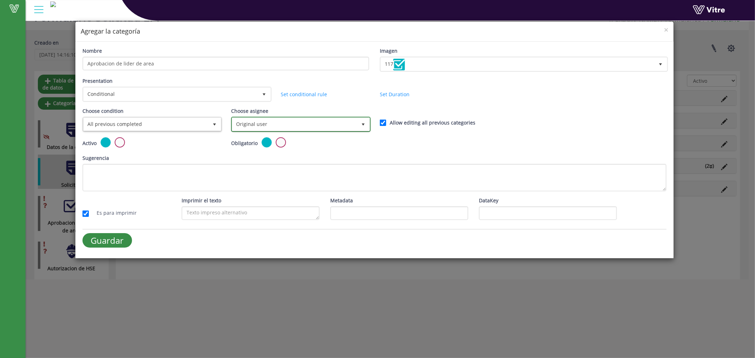
click at [315, 123] on span "Original user" at bounding box center [294, 124] width 125 height 13
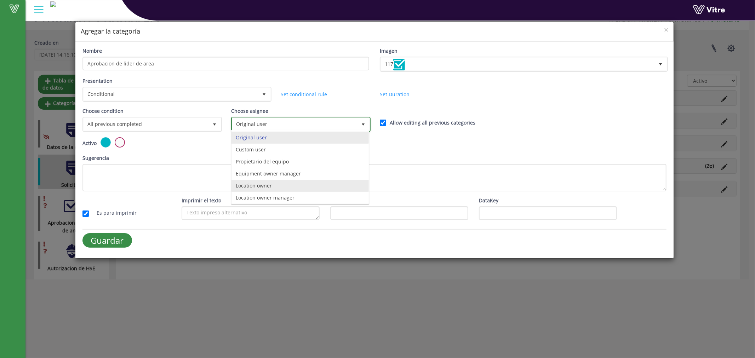
click at [271, 187] on li "Location owner" at bounding box center [299, 186] width 137 height 12
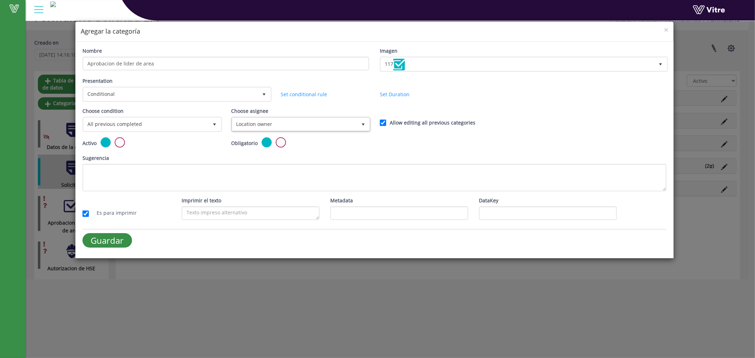
click at [103, 228] on form "Nombre Aprobacion de lider de area Imagen 117 117 Presentation Conditional 5 Se…" at bounding box center [374, 150] width 584 height 206
click at [107, 240] on input "Guardar" at bounding box center [107, 240] width 50 height 15
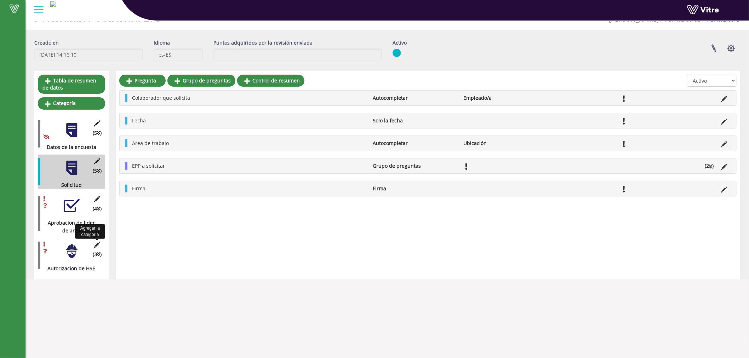
click at [97, 242] on icon at bounding box center [97, 245] width 9 height 6
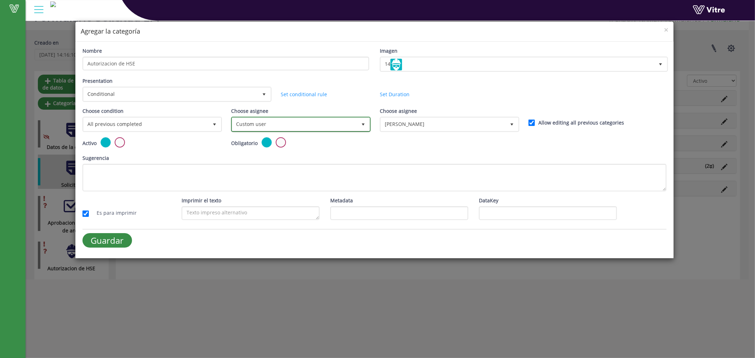
click at [268, 124] on span "Custom user" at bounding box center [294, 124] width 125 height 13
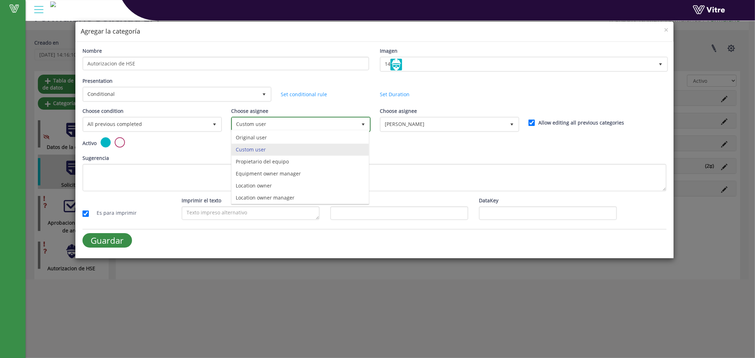
click at [268, 124] on span "Custom user" at bounding box center [294, 124] width 125 height 13
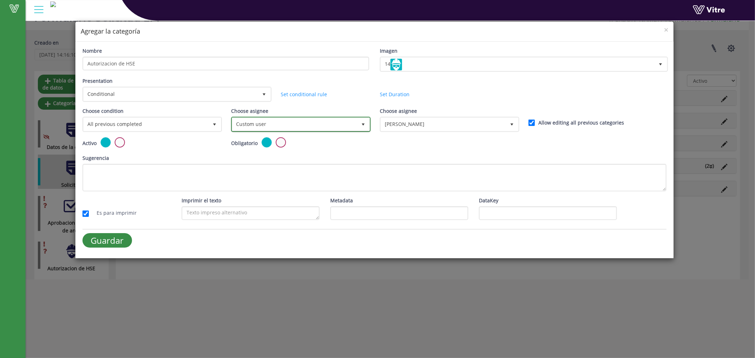
click at [271, 126] on span "Custom user" at bounding box center [294, 124] width 125 height 13
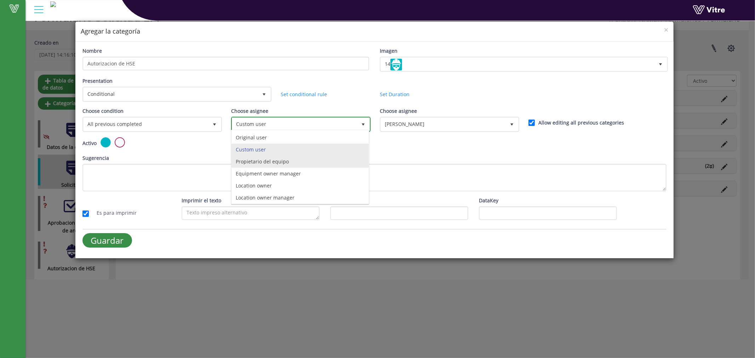
click at [274, 161] on li "Propietario del equipo" at bounding box center [299, 162] width 137 height 12
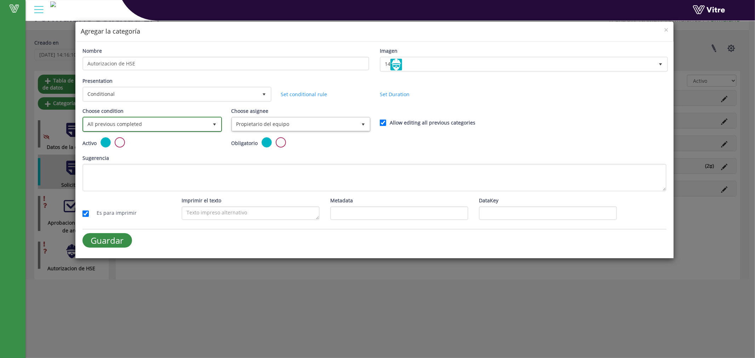
click at [160, 124] on span "All previous completed" at bounding box center [146, 124] width 125 height 13
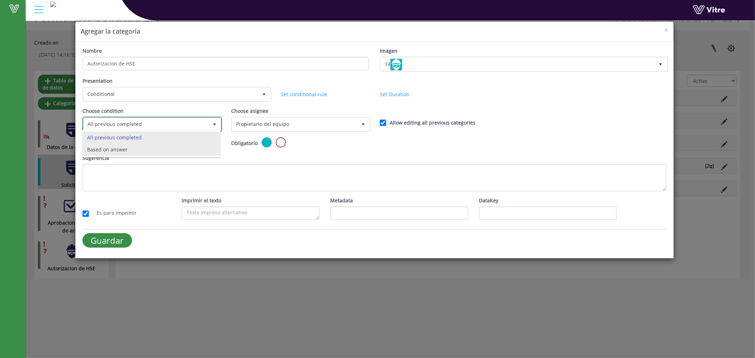
click at [129, 147] on li "Based on answer" at bounding box center [151, 150] width 137 height 12
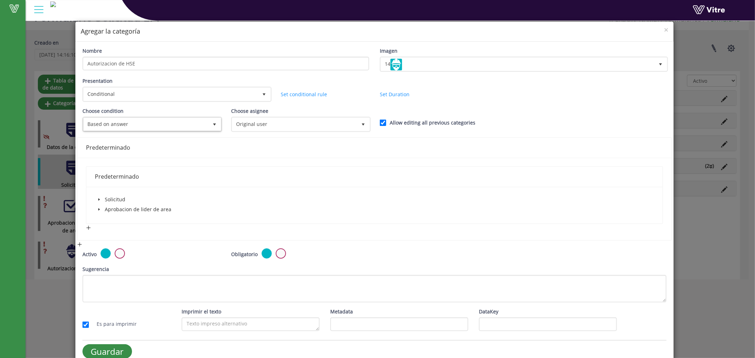
click at [99, 208] on icon "caret-down" at bounding box center [99, 210] width 4 height 4
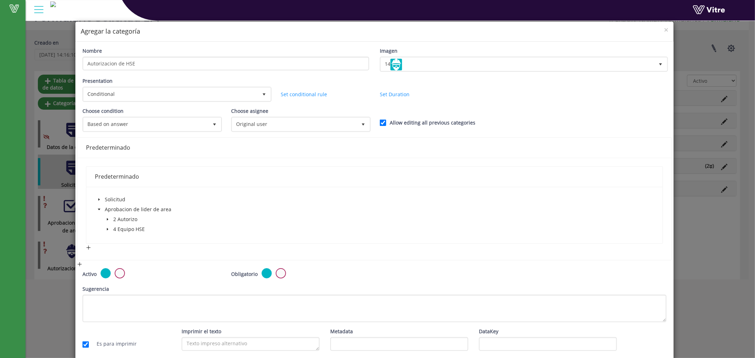
click at [106, 219] on icon "caret-down" at bounding box center [108, 220] width 4 height 4
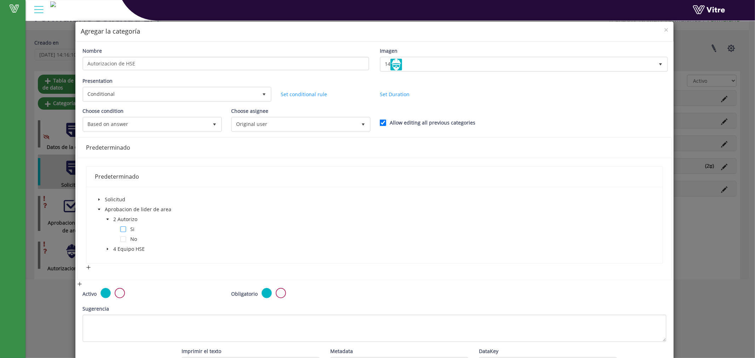
click at [121, 228] on span at bounding box center [123, 230] width 6 height 6
click at [122, 228] on span at bounding box center [123, 230] width 6 height 6
click at [106, 248] on span "caret-down" at bounding box center [108, 249] width 4 height 4
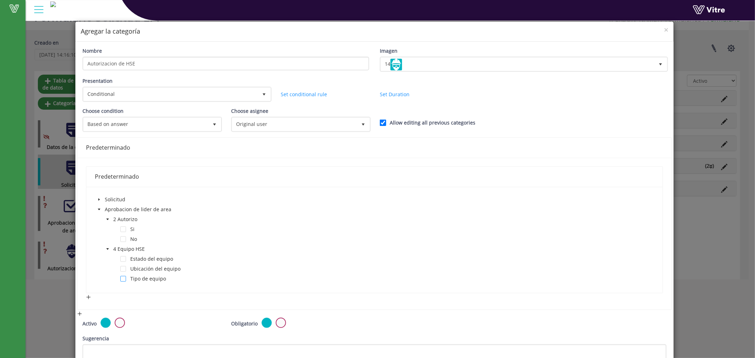
click at [125, 277] on span at bounding box center [123, 279] width 6 height 6
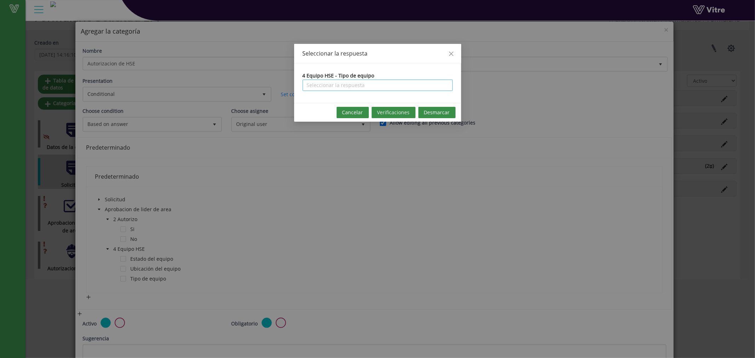
click at [348, 82] on input "search" at bounding box center [378, 85] width 142 height 11
type input "p"
type input "hse"
click at [448, 55] on icon "close" at bounding box center [451, 54] width 6 height 6
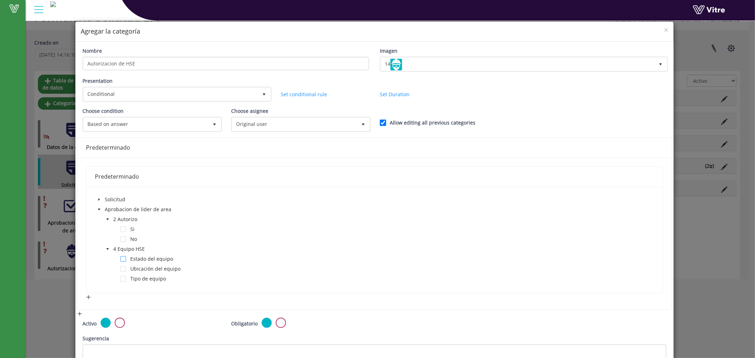
click at [122, 257] on span at bounding box center [123, 259] width 6 height 6
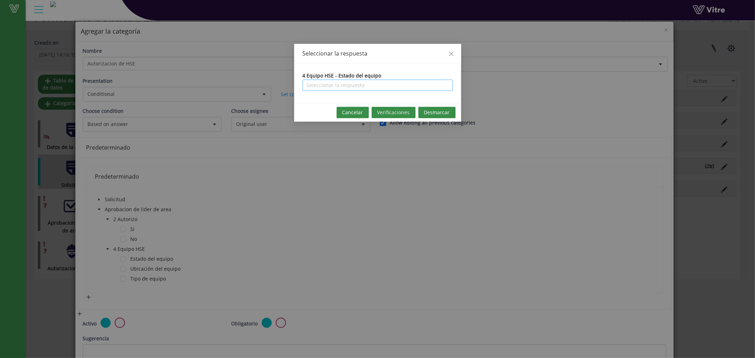
click at [330, 82] on input "search" at bounding box center [378, 85] width 142 height 11
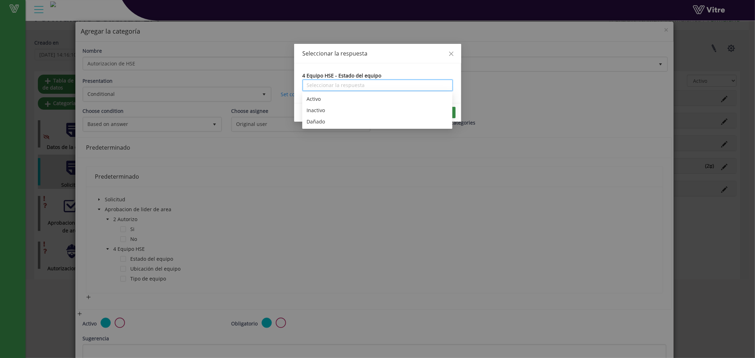
click at [330, 82] on input "search" at bounding box center [378, 85] width 142 height 11
click at [452, 52] on icon "close" at bounding box center [451, 54] width 6 height 6
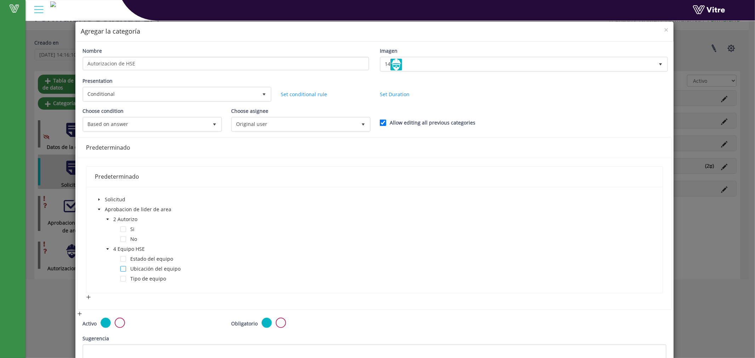
click at [123, 268] on span at bounding box center [123, 269] width 6 height 6
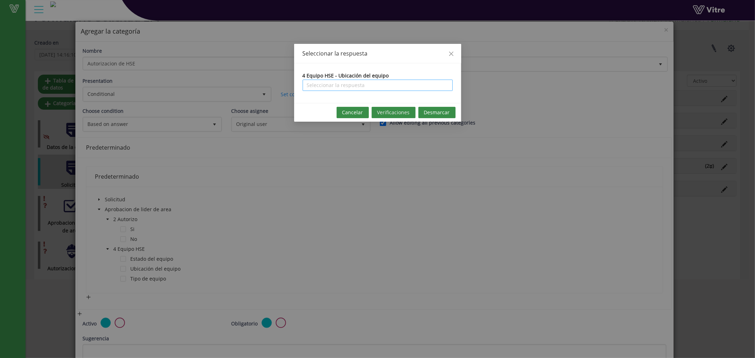
click at [317, 85] on input "search" at bounding box center [378, 85] width 142 height 11
type input "h"
type input "p"
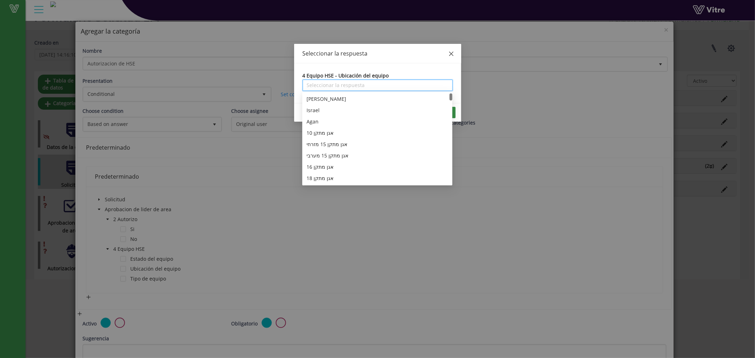
click at [450, 50] on span "Close" at bounding box center [451, 54] width 20 height 20
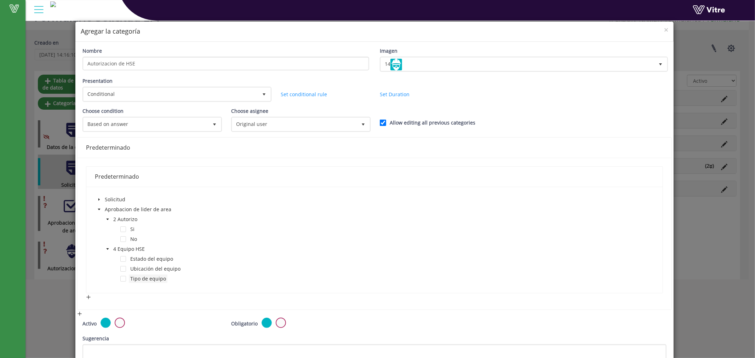
click at [129, 277] on span "Tipo de equipo" at bounding box center [148, 279] width 39 height 8
click at [122, 277] on span at bounding box center [123, 279] width 6 height 6
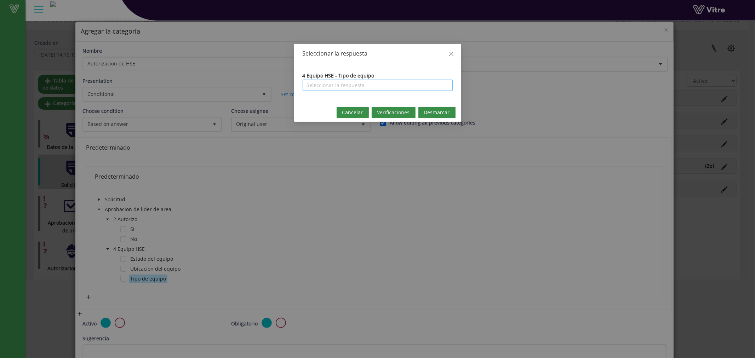
click at [337, 83] on input "search" at bounding box center [378, 85] width 142 height 11
type input "P"
type input "H"
type input "hse"
click at [450, 55] on icon "close" at bounding box center [451, 54] width 4 height 4
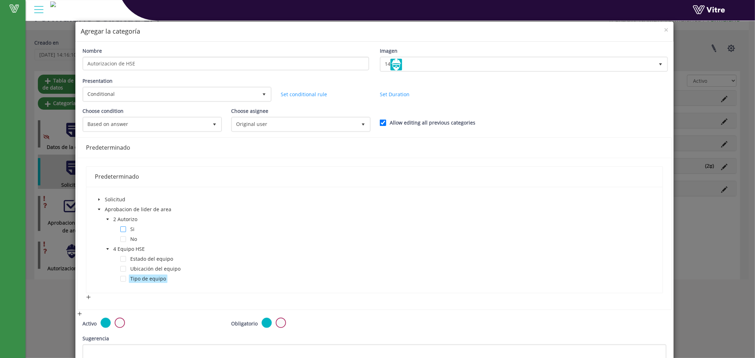
click at [122, 228] on span at bounding box center [123, 230] width 6 height 6
click at [323, 122] on span "Original user" at bounding box center [294, 124] width 125 height 13
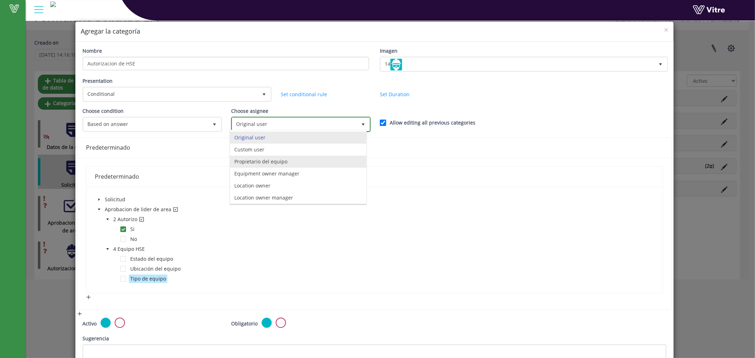
click at [294, 164] on li "Propietario del equipo" at bounding box center [298, 162] width 136 height 12
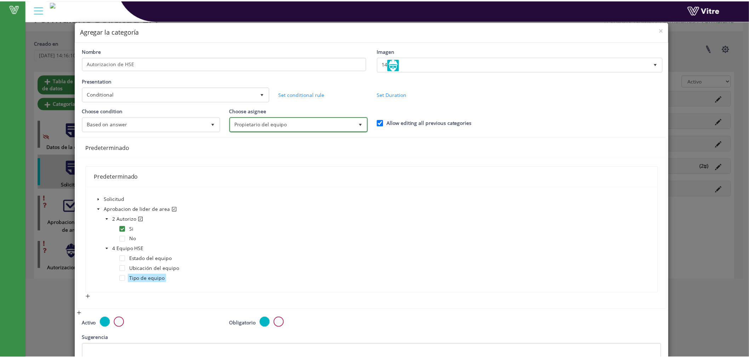
scroll to position [79, 0]
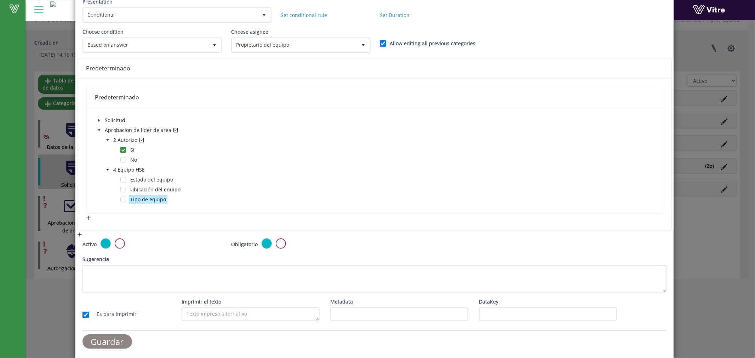
click at [99, 341] on input "Guardar" at bounding box center [107, 342] width 50 height 15
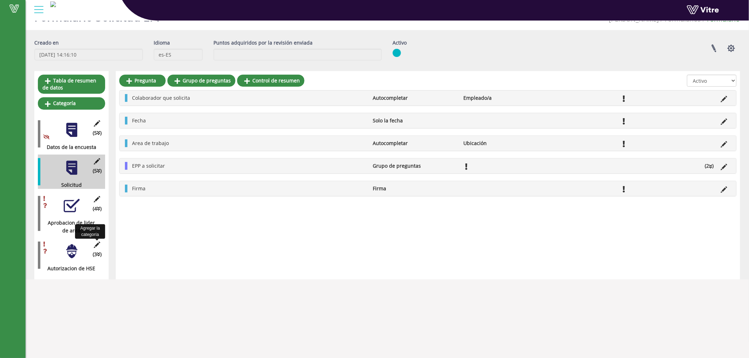
click at [98, 243] on icon at bounding box center [97, 245] width 9 height 6
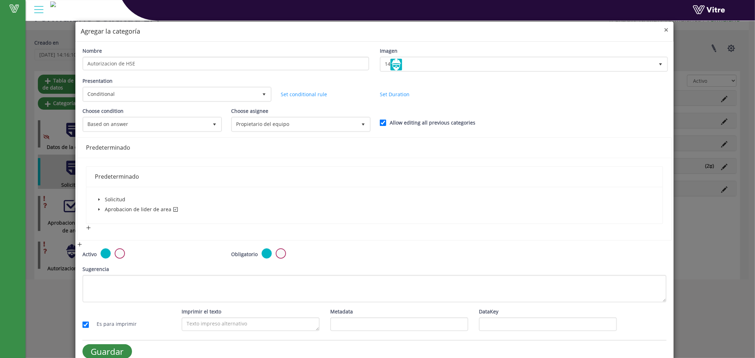
click at [664, 30] on span "×" at bounding box center [666, 30] width 4 height 10
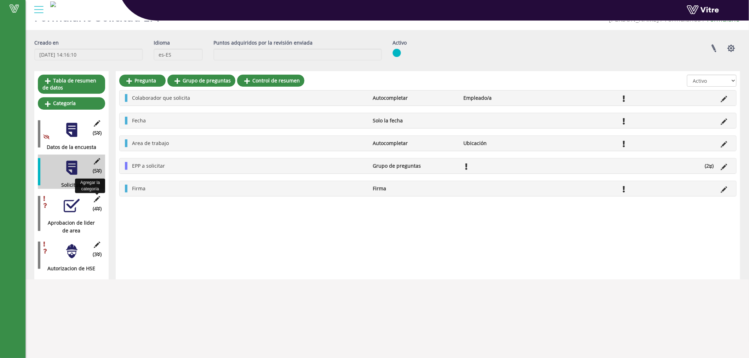
click at [95, 198] on icon at bounding box center [97, 199] width 9 height 6
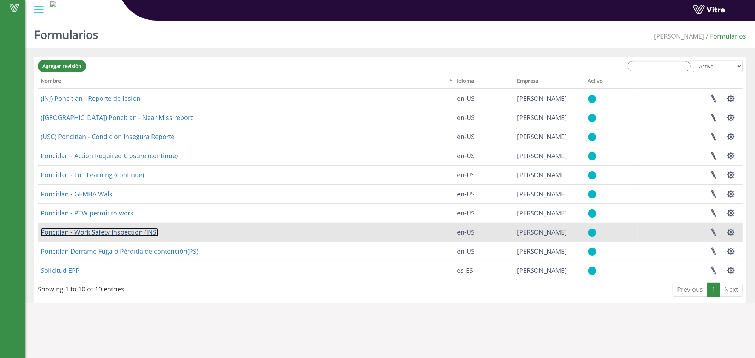
click at [83, 234] on link "Poncitlan - Work Safety Inspection (INS)" at bounding box center [100, 232] width 118 height 8
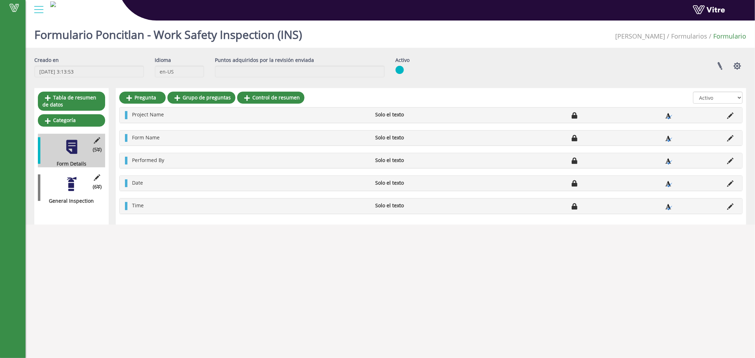
click at [71, 183] on div at bounding box center [72, 184] width 16 height 16
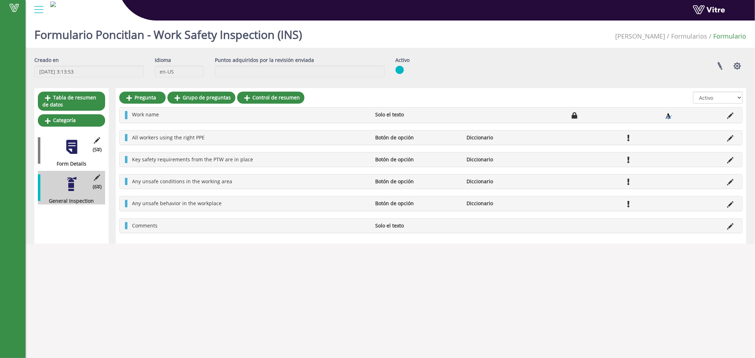
click at [64, 151] on div at bounding box center [72, 147] width 16 height 16
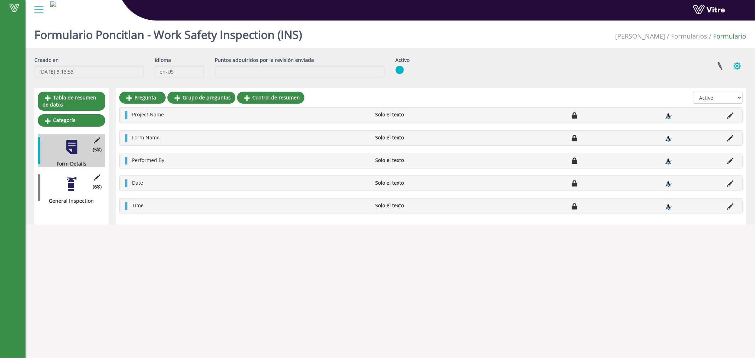
click at [734, 62] on button "button" at bounding box center [737, 66] width 18 height 19
click at [697, 80] on link "Proyectos vinculados" at bounding box center [701, 82] width 88 height 9
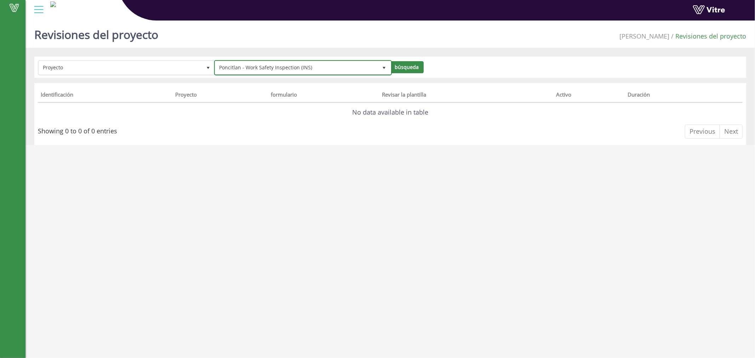
click at [248, 66] on span "Poncitlan - Work Safety Inspection (INS)" at bounding box center [296, 67] width 163 height 13
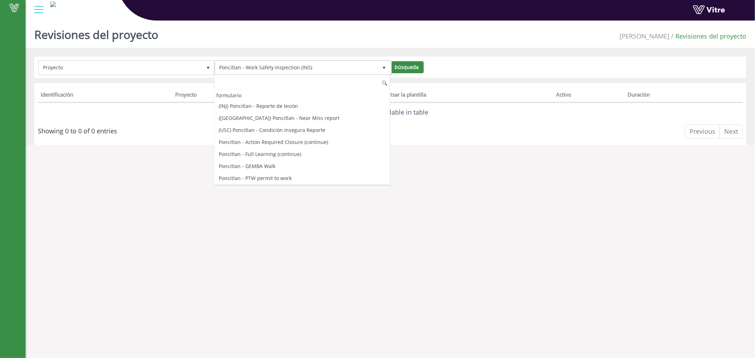
scroll to position [10, 0]
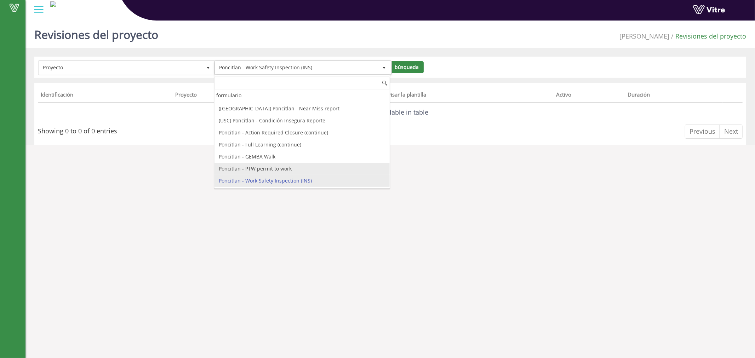
click at [261, 170] on li "Poncitlan - PTW permit to work" at bounding box center [303, 169] width 176 height 12
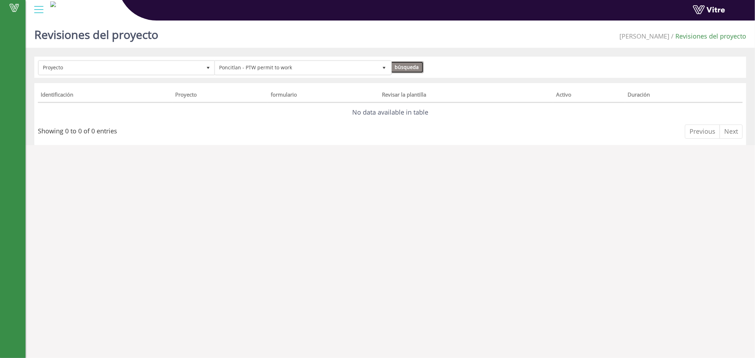
click at [410, 70] on input "búsqueda" at bounding box center [406, 67] width 33 height 12
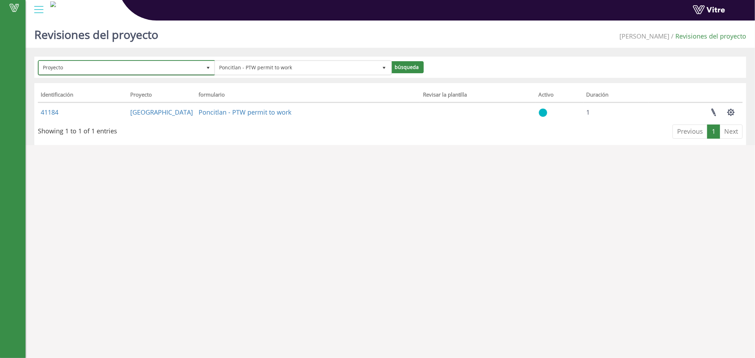
click at [208, 71] on span "select" at bounding box center [208, 67] width 13 height 13
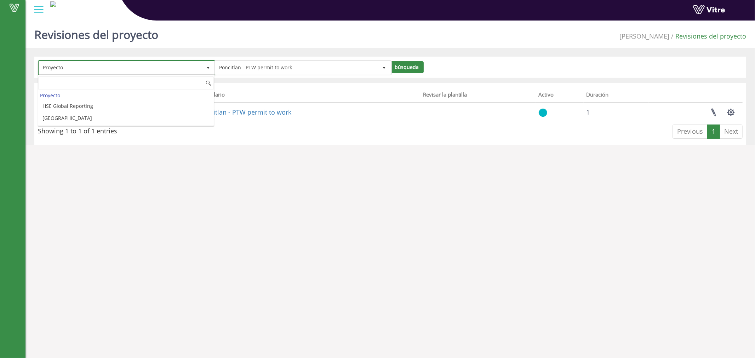
click at [208, 71] on span "select" at bounding box center [208, 67] width 13 height 13
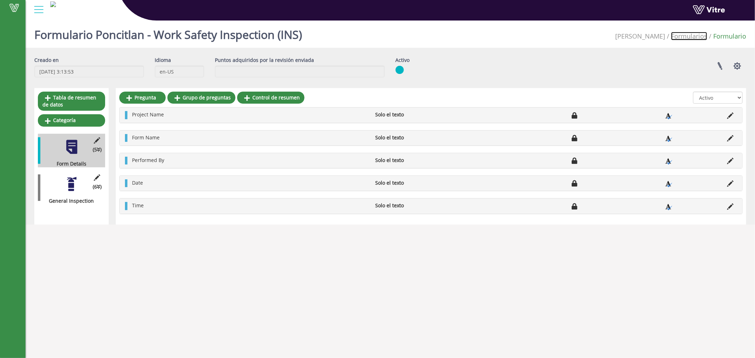
click at [697, 35] on link "Formularios" at bounding box center [689, 36] width 36 height 8
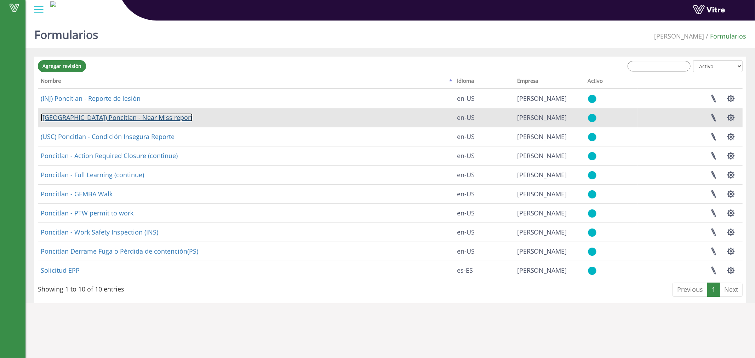
click at [131, 119] on link "([GEOGRAPHIC_DATA]) Poncitlan - Near Miss report" at bounding box center [117, 117] width 152 height 8
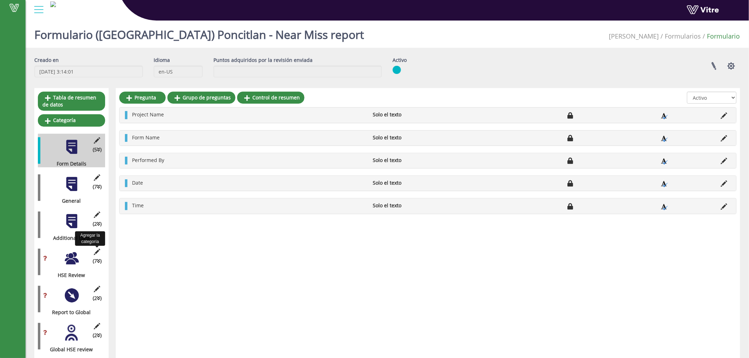
click at [95, 252] on icon at bounding box center [97, 252] width 9 height 6
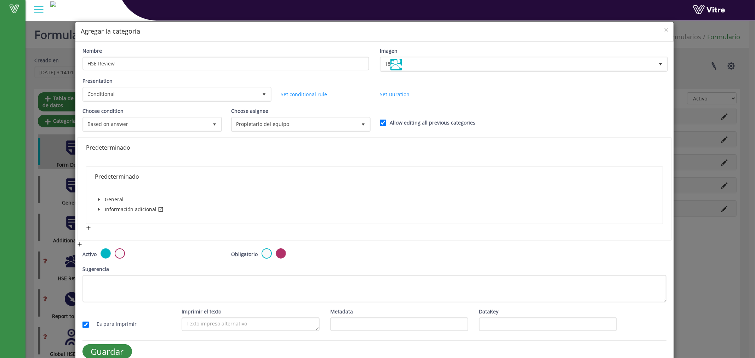
click at [99, 208] on icon "caret-down" at bounding box center [99, 210] width 4 height 4
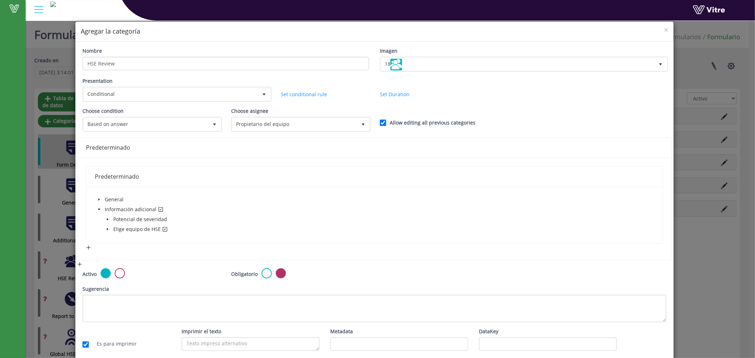
click at [106, 228] on span "caret-down" at bounding box center [108, 230] width 4 height 4
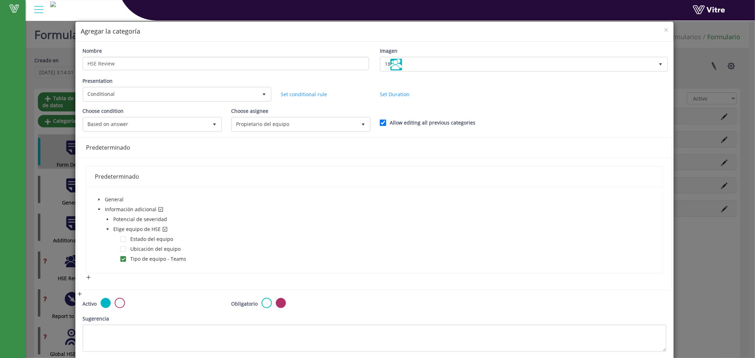
click at [97, 198] on icon "caret-down" at bounding box center [99, 200] width 4 height 4
click at [664, 29] on span "×" at bounding box center [666, 30] width 4 height 10
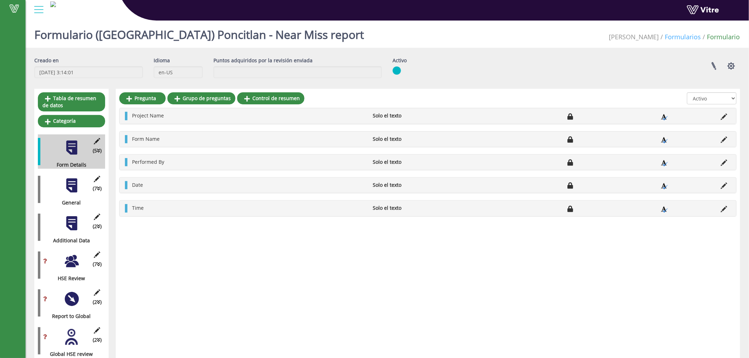
click at [680, 39] on link "Formularios" at bounding box center [683, 37] width 36 height 8
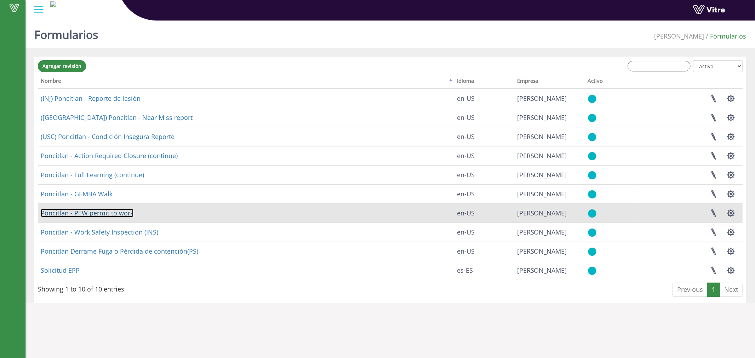
click at [80, 214] on link "Poncitlan - PTW permit to work" at bounding box center [87, 213] width 93 height 8
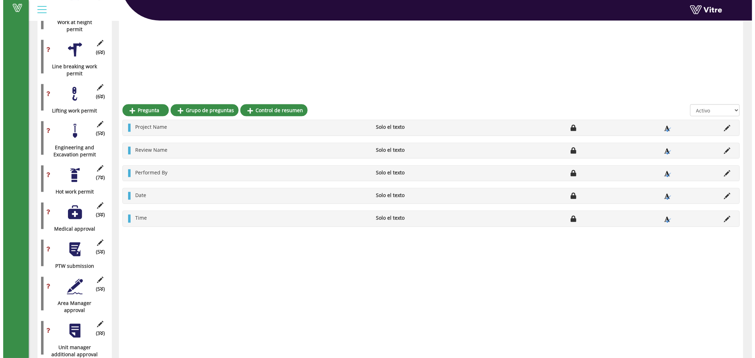
scroll to position [524, 0]
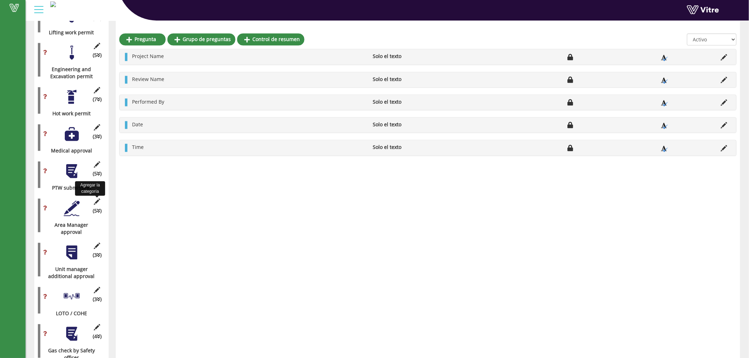
click at [97, 202] on icon at bounding box center [97, 202] width 9 height 6
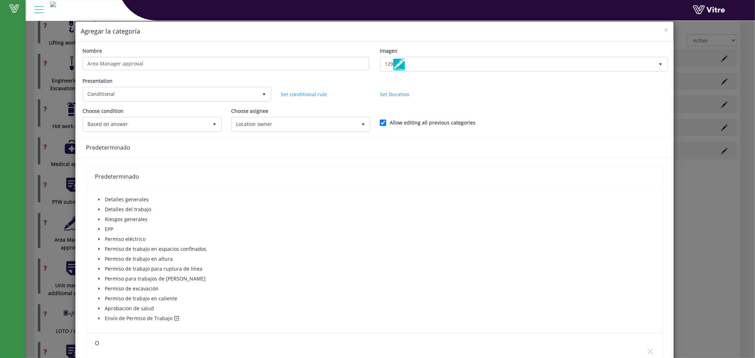
click at [99, 317] on icon "caret-down" at bounding box center [99, 319] width 4 height 4
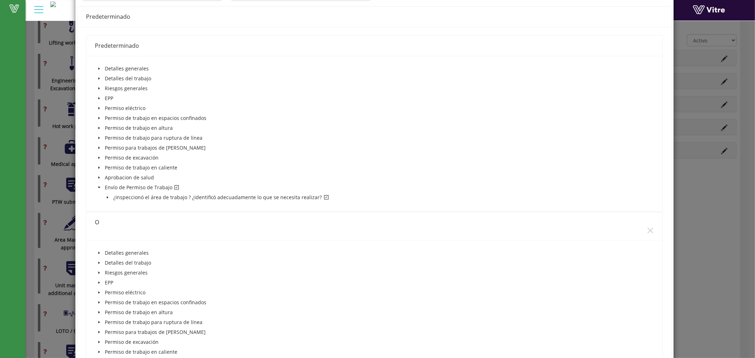
scroll to position [196, 0]
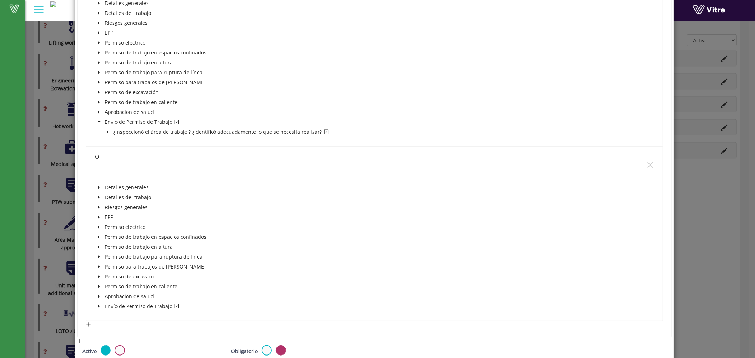
click at [97, 305] on span "caret-down" at bounding box center [99, 307] width 4 height 4
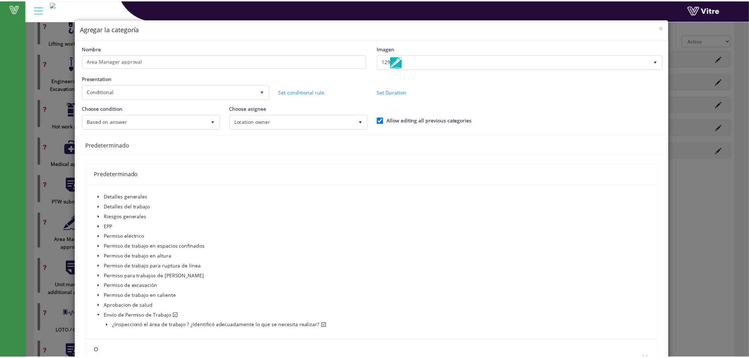
scroll to position [0, 0]
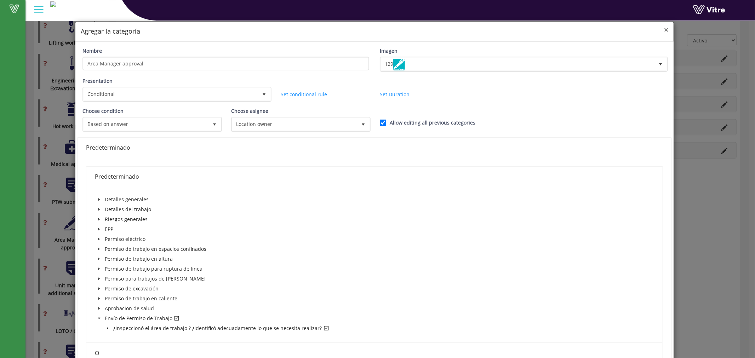
click at [664, 29] on span "×" at bounding box center [666, 30] width 4 height 10
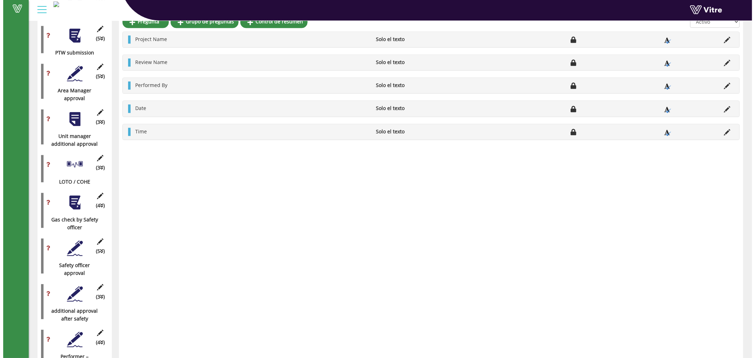
scroll to position [690, 0]
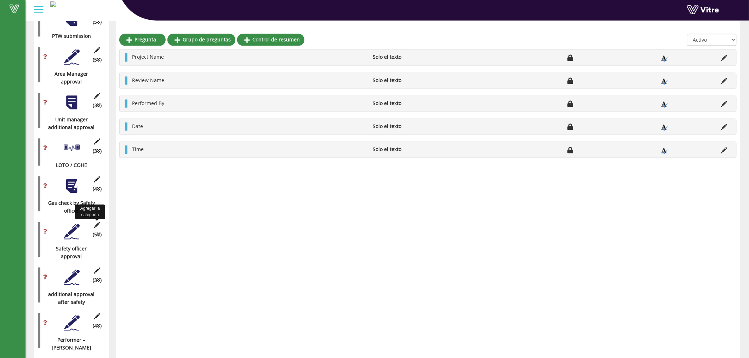
click at [98, 228] on icon at bounding box center [97, 225] width 9 height 6
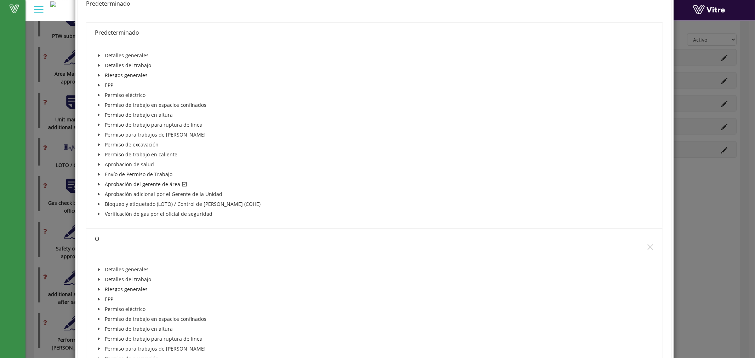
scroll to position [131, 0]
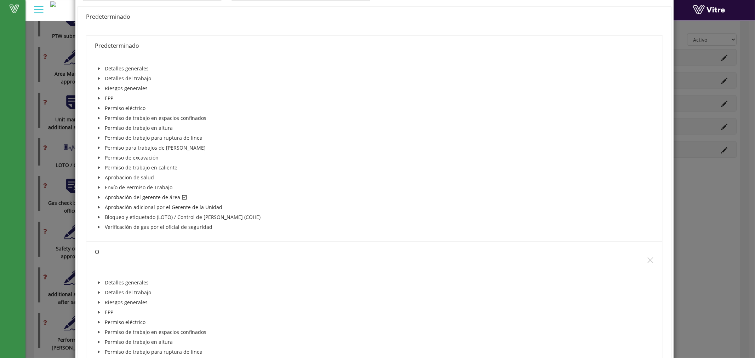
click at [100, 196] on icon "caret-down" at bounding box center [99, 198] width 4 height 4
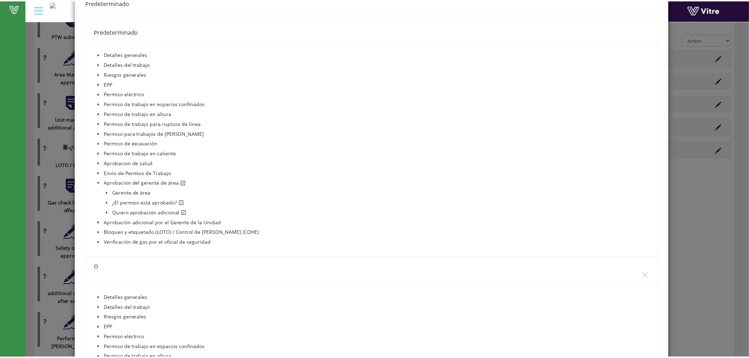
scroll to position [0, 0]
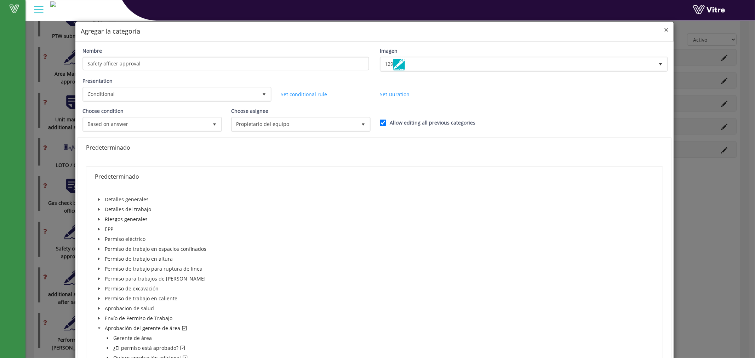
click at [664, 29] on span "×" at bounding box center [666, 30] width 4 height 10
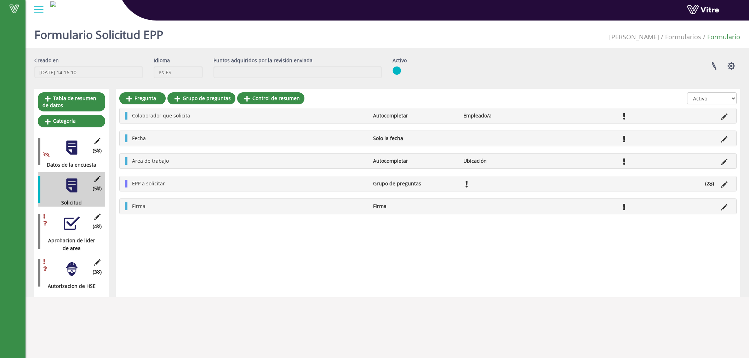
scroll to position [18, 0]
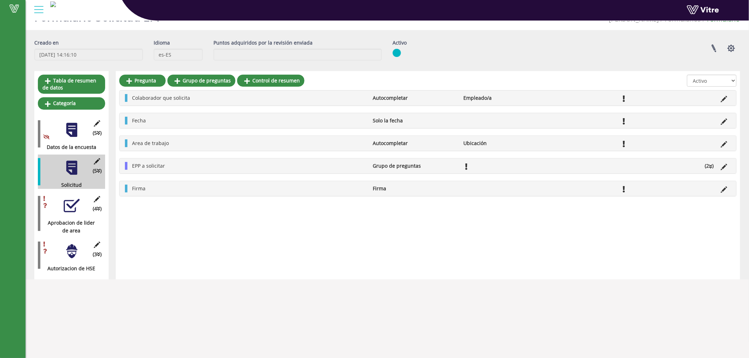
click at [72, 248] on div at bounding box center [72, 252] width 16 height 16
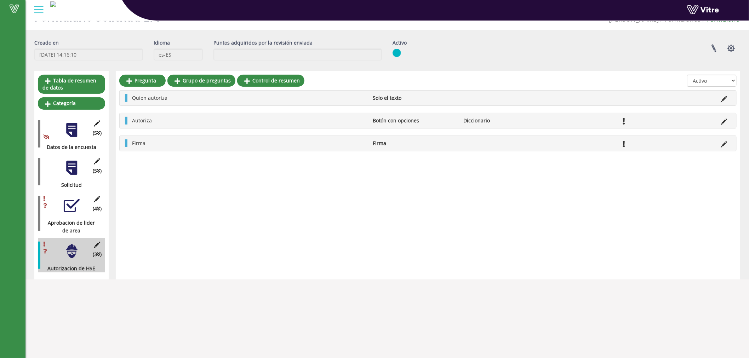
click at [72, 207] on div at bounding box center [72, 206] width 16 height 16
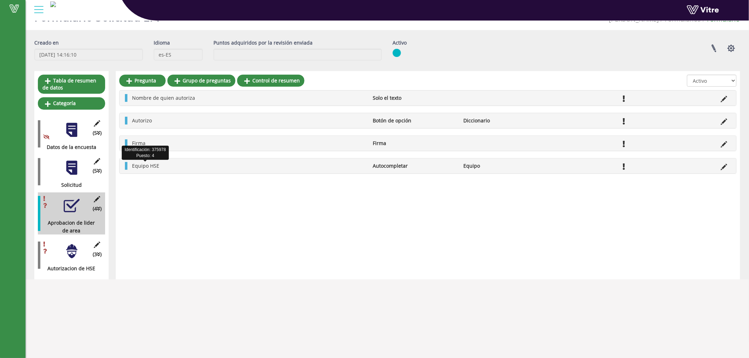
click at [136, 163] on span "Equipo HSE" at bounding box center [145, 165] width 27 height 7
click at [725, 166] on icon at bounding box center [724, 167] width 6 height 6
click at [723, 167] on icon at bounding box center [724, 167] width 6 height 6
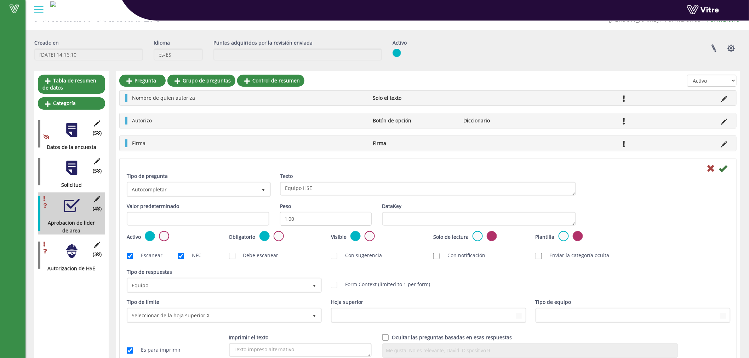
scroll to position [43, 0]
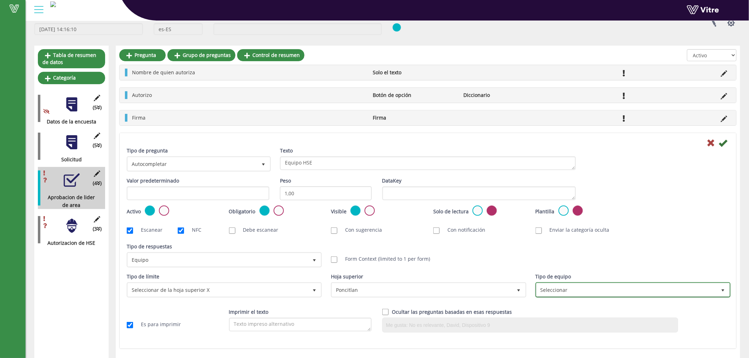
click at [568, 288] on span "Seleccionar" at bounding box center [627, 290] width 180 height 13
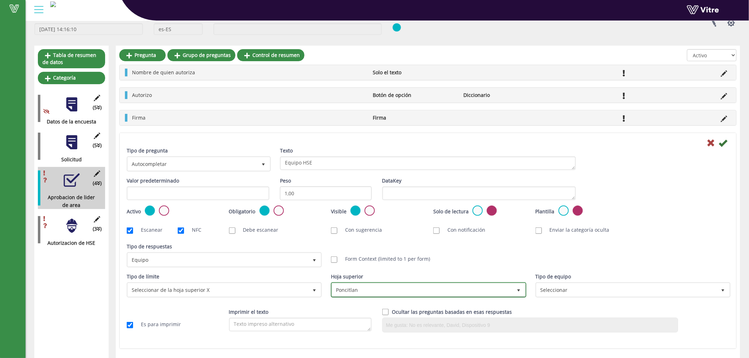
click at [393, 291] on span "Poncitlan" at bounding box center [422, 290] width 180 height 13
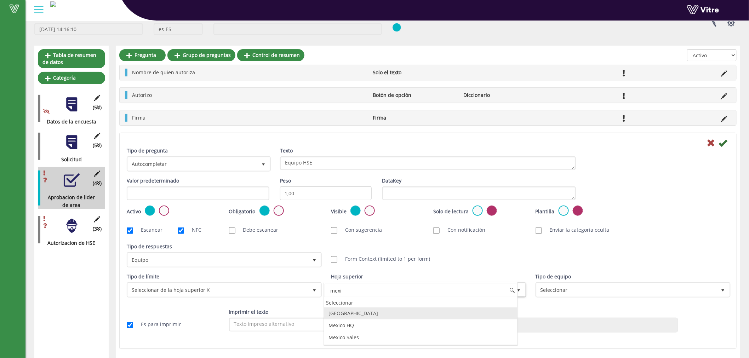
scroll to position [0, 0]
click at [344, 314] on li "[GEOGRAPHIC_DATA]" at bounding box center [420, 314] width 193 height 12
type input "mexi"
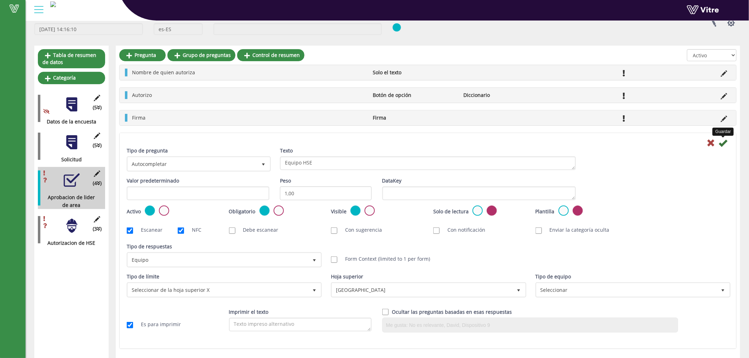
click at [725, 143] on icon at bounding box center [723, 143] width 8 height 8
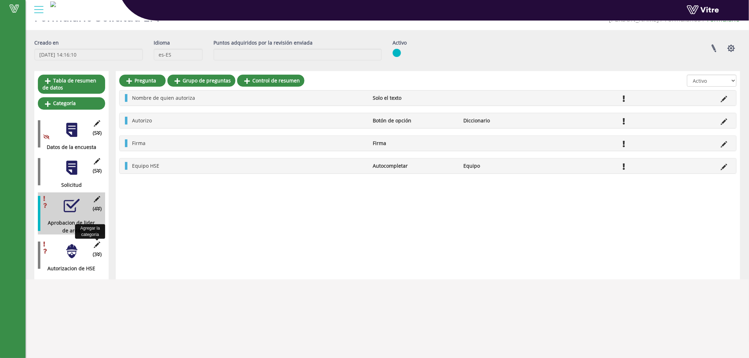
click at [96, 244] on icon at bounding box center [97, 245] width 9 height 6
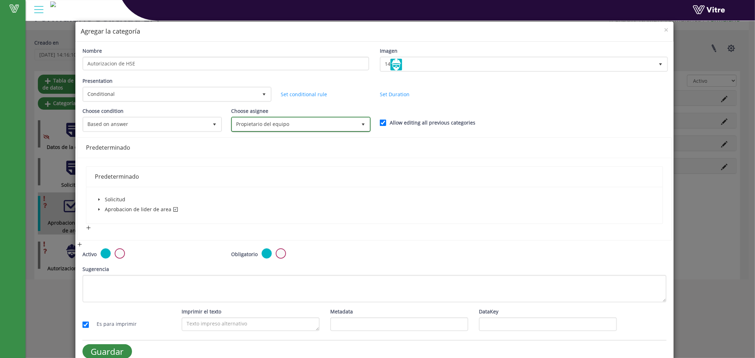
click at [290, 119] on span "Propietario del equipo" at bounding box center [294, 124] width 125 height 13
drag, startPoint x: 367, startPoint y: 156, endPoint x: 372, endPoint y: 170, distance: 14.1
click at [372, 170] on div "Predeterminado Predeterminado Solicitud Aprobacion de lider de area" at bounding box center [374, 188] width 595 height 103
click at [664, 27] on span "×" at bounding box center [666, 30] width 4 height 10
